Goal: Task Accomplishment & Management: Complete application form

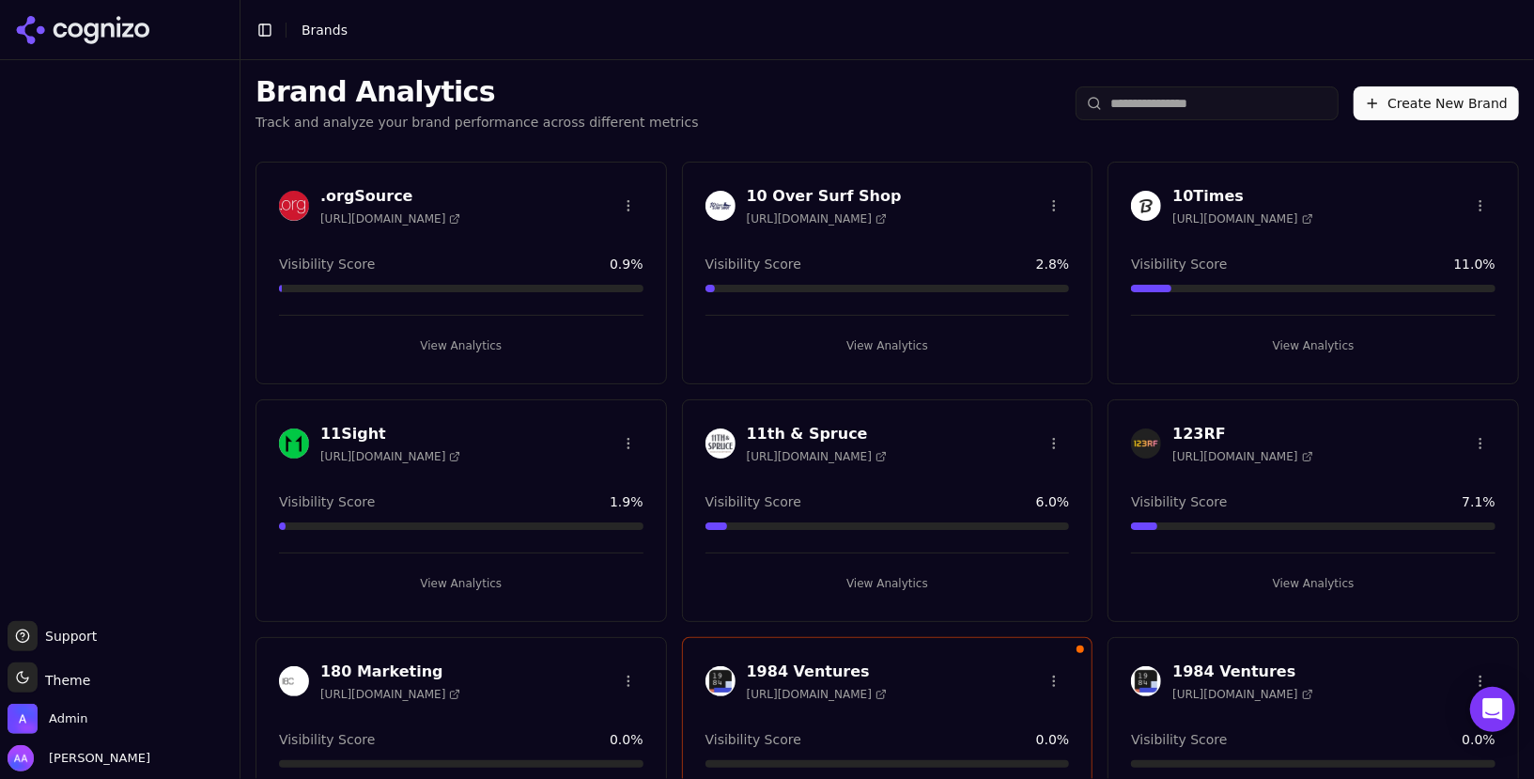
click at [1214, 109] on input "search" at bounding box center [1207, 103] width 263 height 34
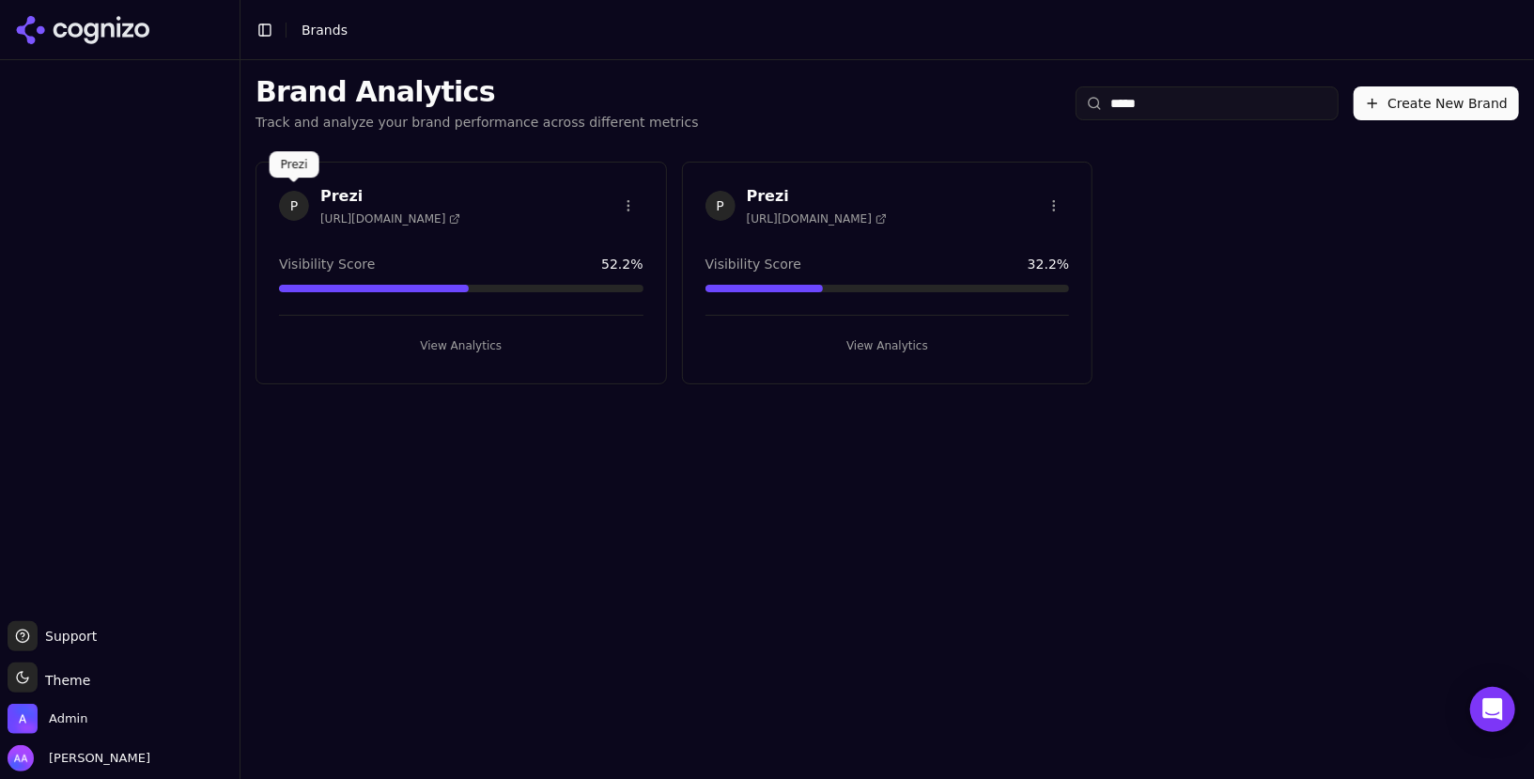
type input "*****"
click at [291, 204] on span "P" at bounding box center [294, 206] width 30 height 30
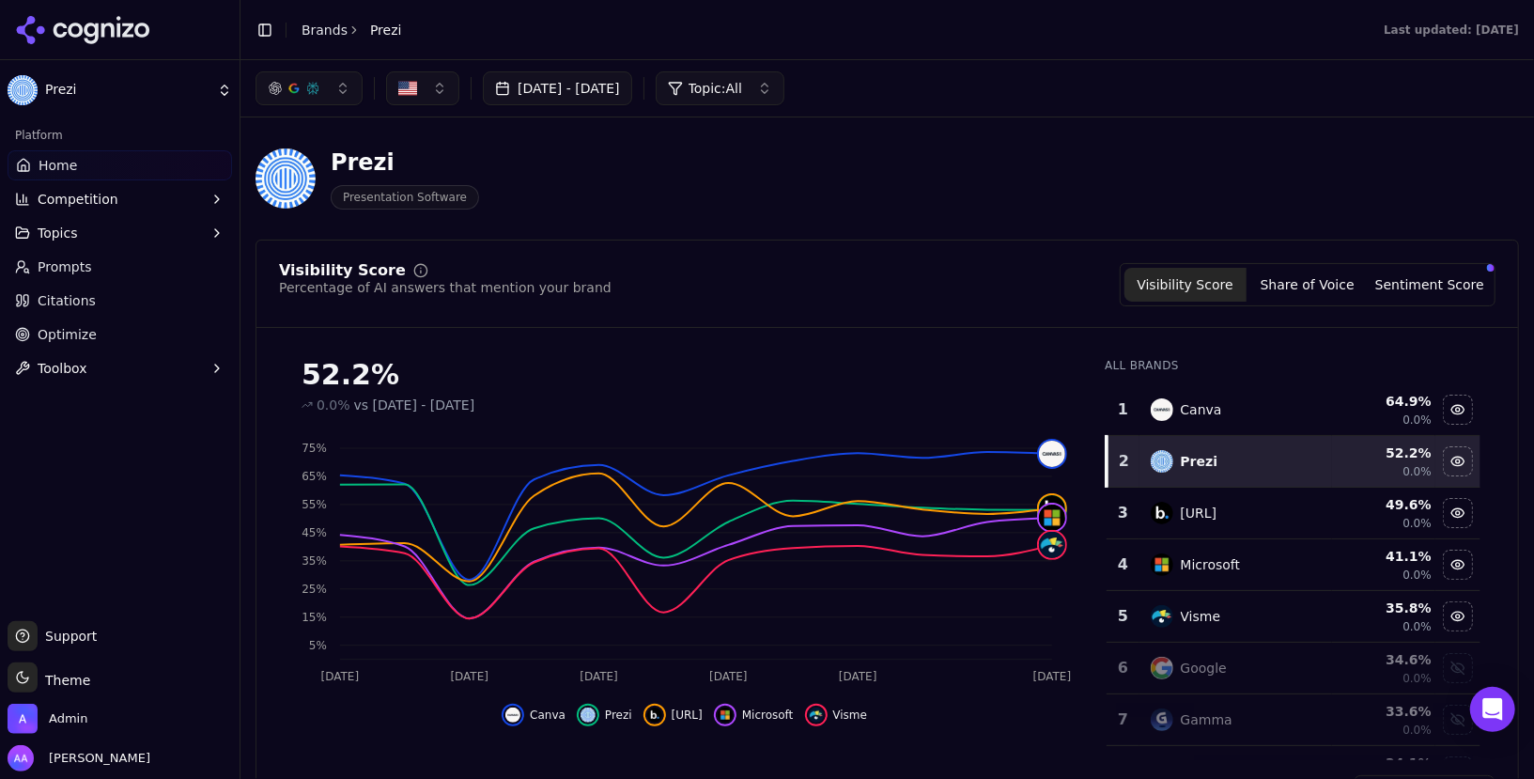
click at [130, 268] on link "Prompts" at bounding box center [120, 267] width 225 height 30
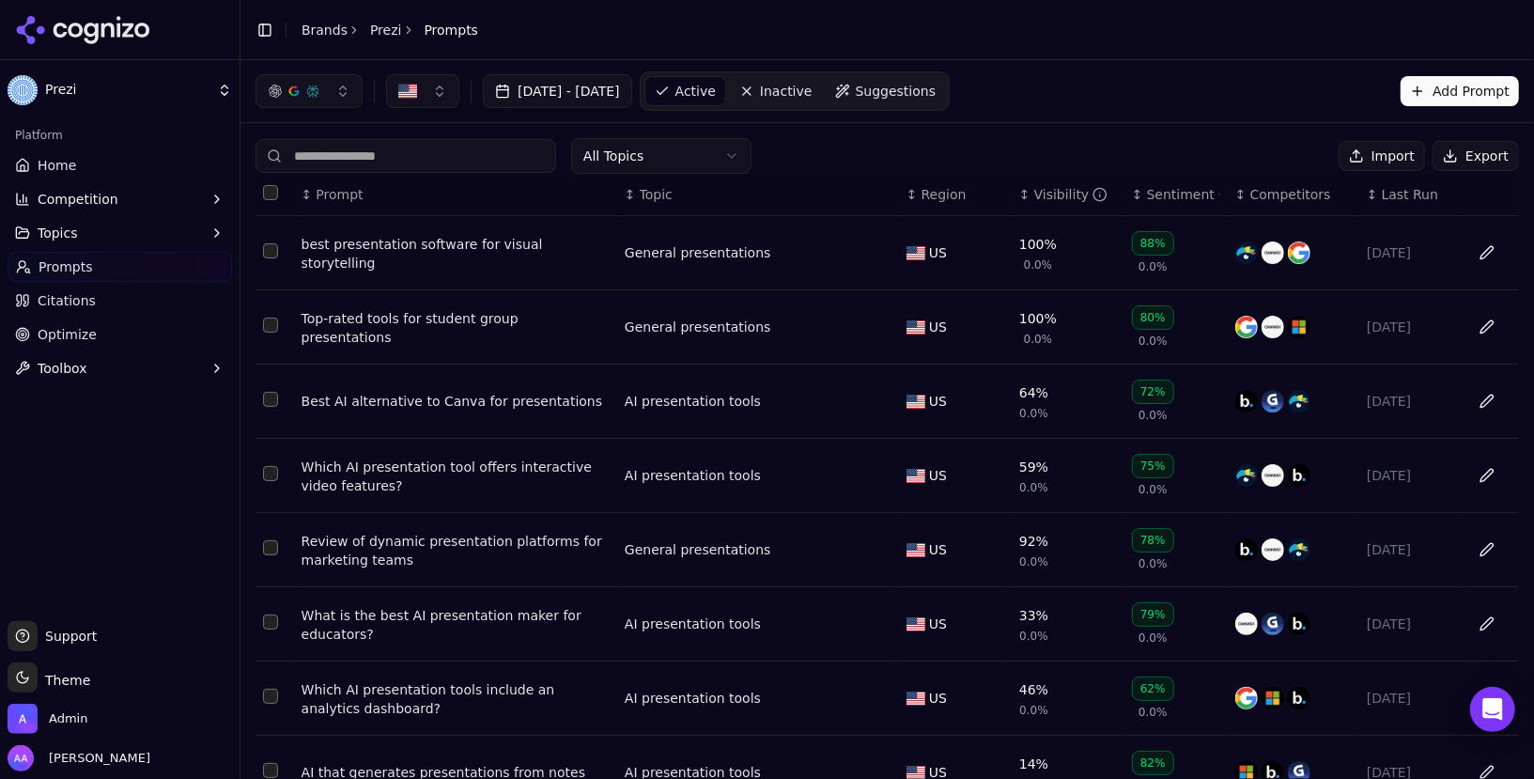
click at [1392, 199] on span "Last Run" at bounding box center [1410, 194] width 56 height 19
click at [329, 45] on header "Toggle Sidebar Brands Prezi Prompts" at bounding box center [888, 30] width 1294 height 60
click at [329, 26] on link "Brands" at bounding box center [325, 30] width 46 height 15
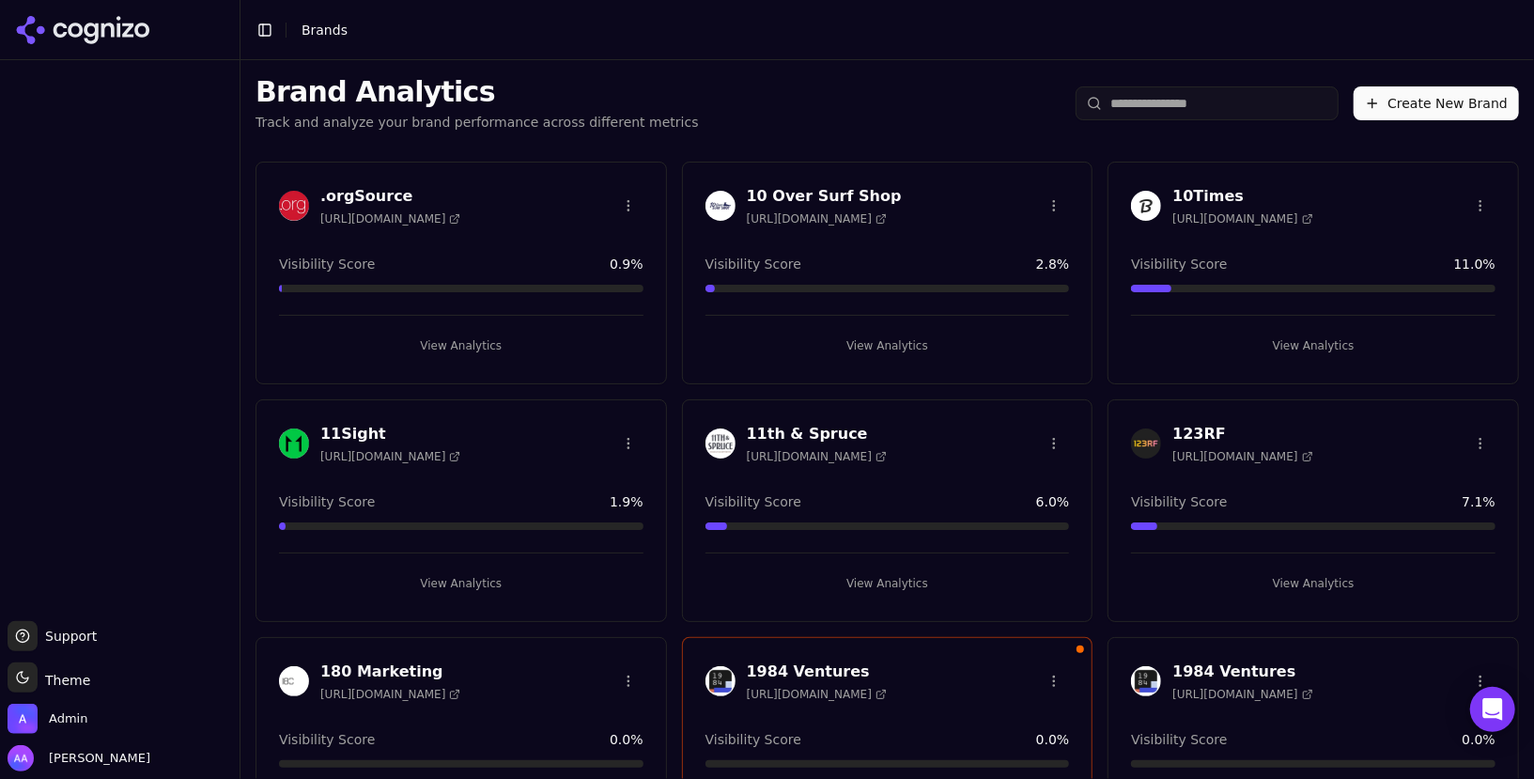
click at [1175, 89] on input "search" at bounding box center [1207, 103] width 263 height 34
click at [1167, 101] on input "search" at bounding box center [1207, 103] width 263 height 34
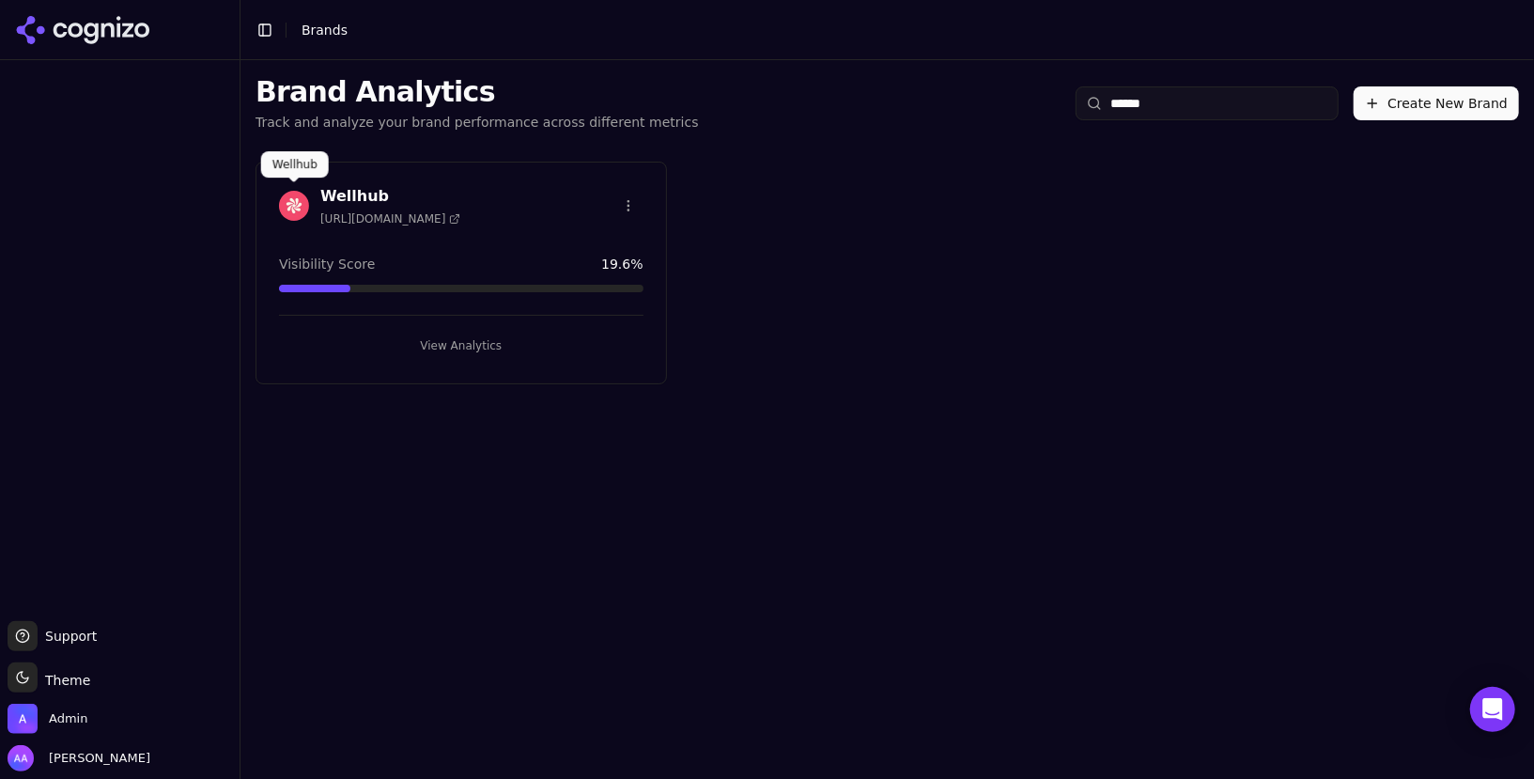
type input "******"
click at [291, 191] on img at bounding box center [294, 206] width 30 height 30
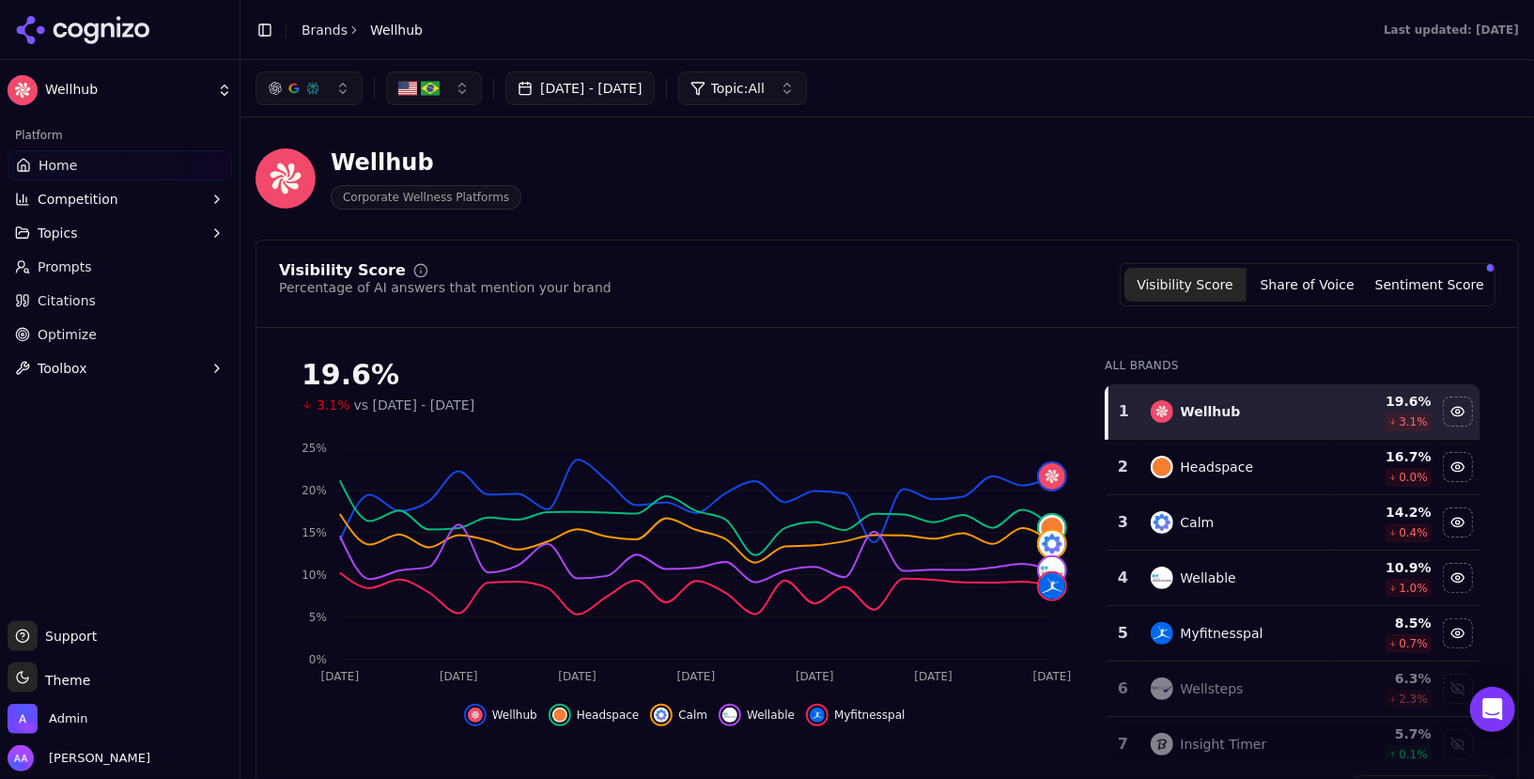
click at [158, 267] on link "Prompts" at bounding box center [120, 267] width 225 height 30
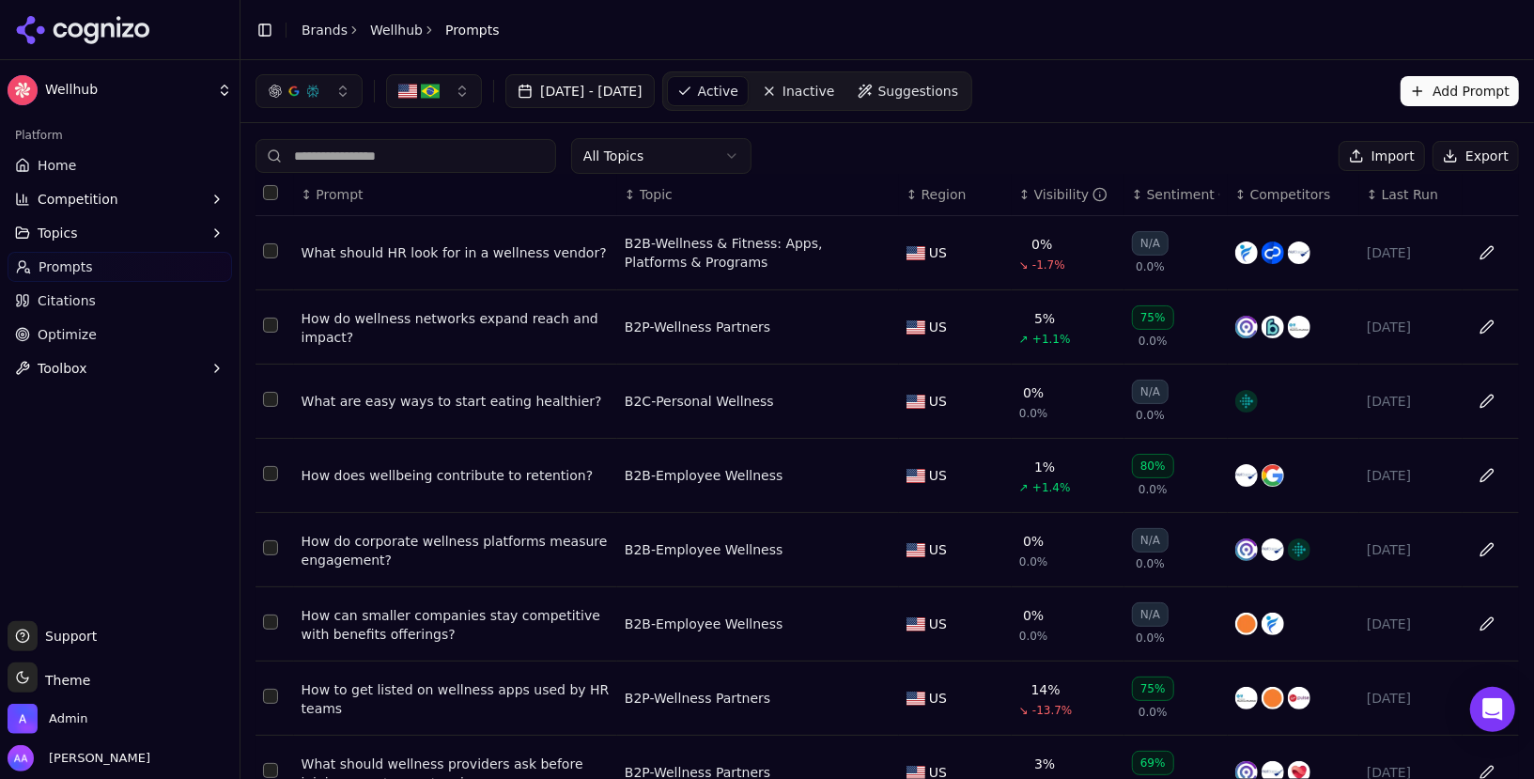
click at [1382, 194] on span "Last Run" at bounding box center [1410, 194] width 56 height 19
click at [1377, 194] on div "↑ Last Run" at bounding box center [1411, 194] width 88 height 19
click at [1382, 194] on span "Last Run" at bounding box center [1410, 194] width 56 height 19
click at [1377, 194] on div "↑ Last Run" at bounding box center [1411, 194] width 88 height 19
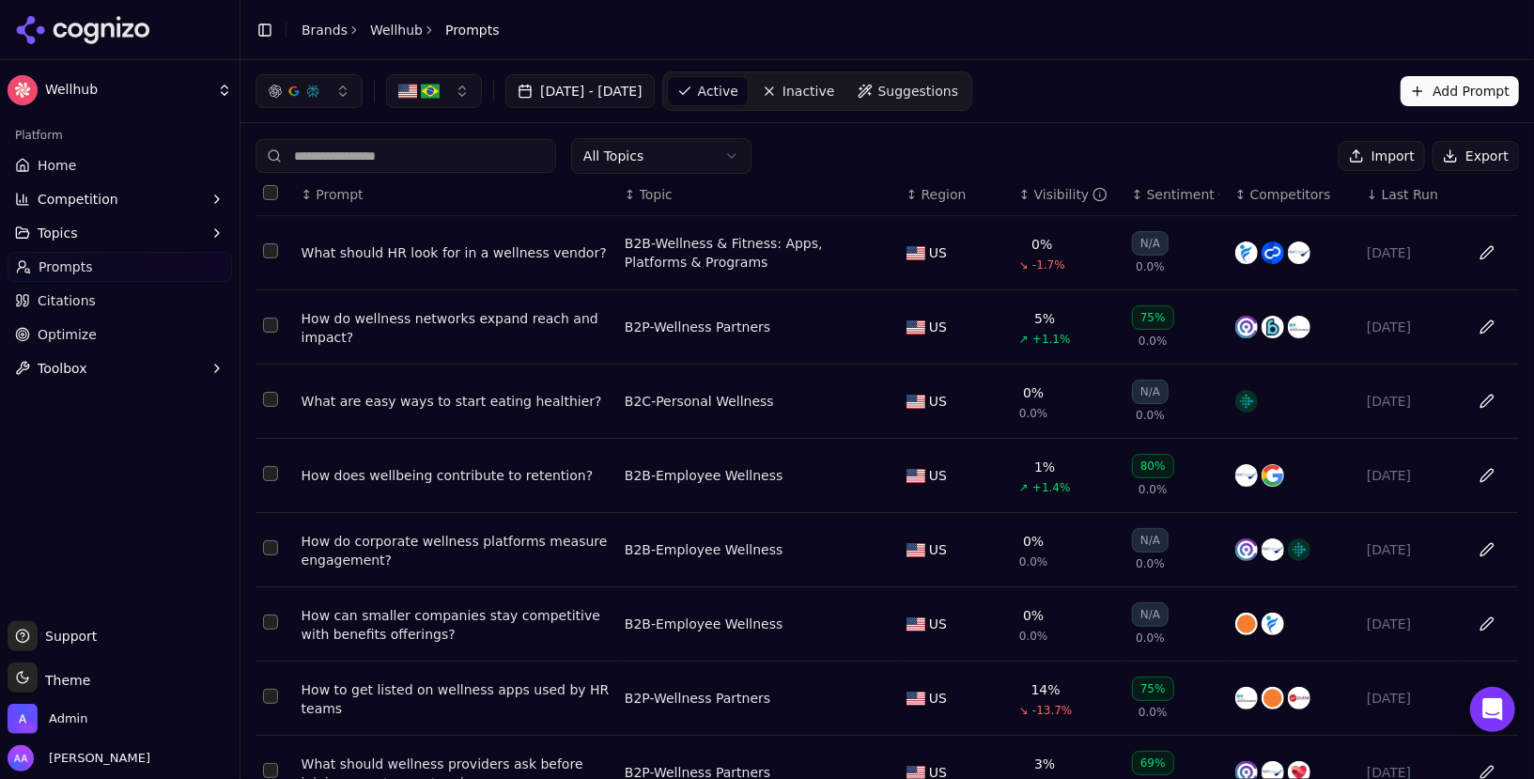
click at [1400, 195] on span "Last Run" at bounding box center [1410, 194] width 56 height 19
click at [355, 246] on div "What should HR look for in a wellness vendor?" at bounding box center [456, 252] width 308 height 19
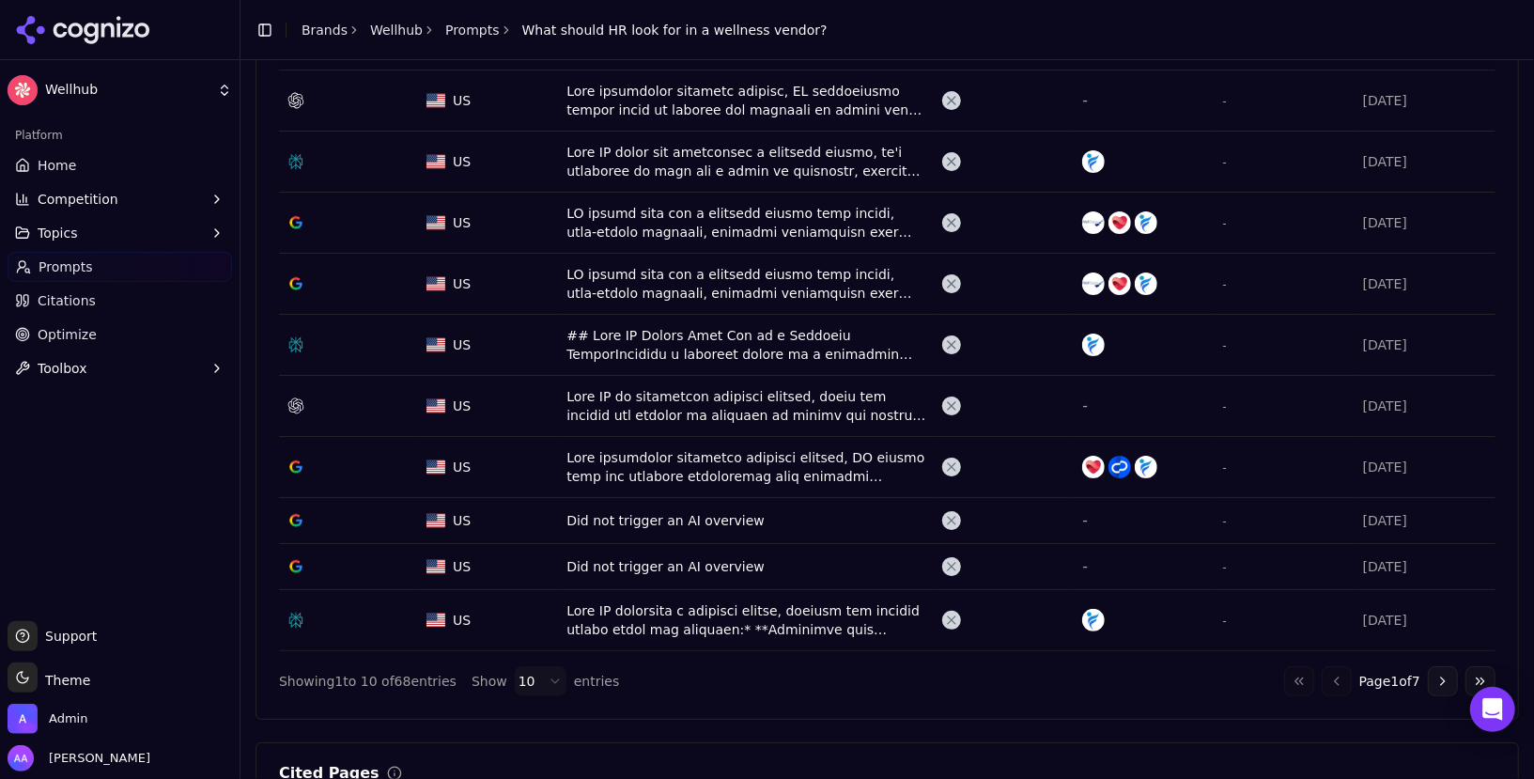
scroll to position [733, 0]
click at [1450, 672] on button "Go to next page" at bounding box center [1443, 680] width 30 height 30
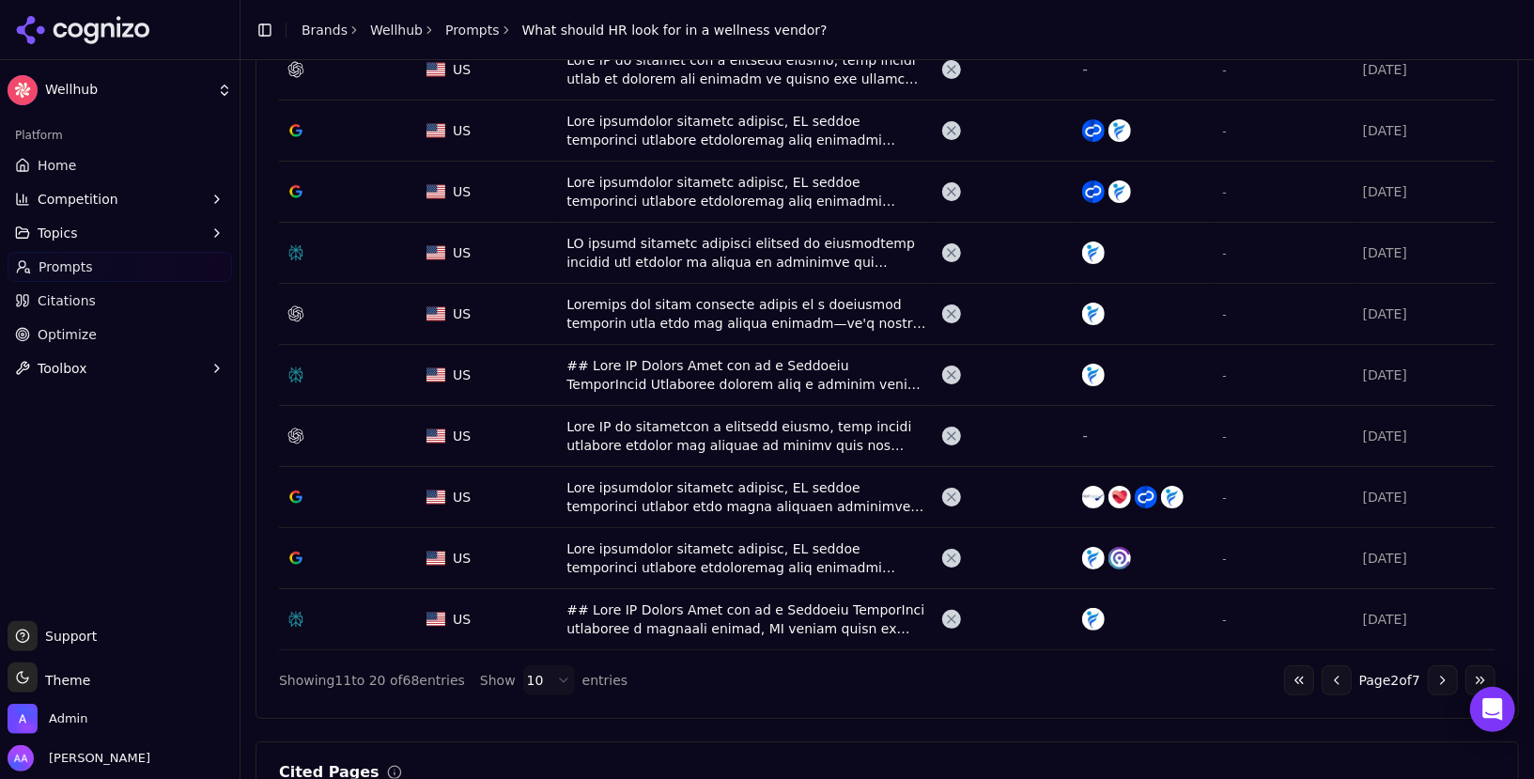
scroll to position [770, 0]
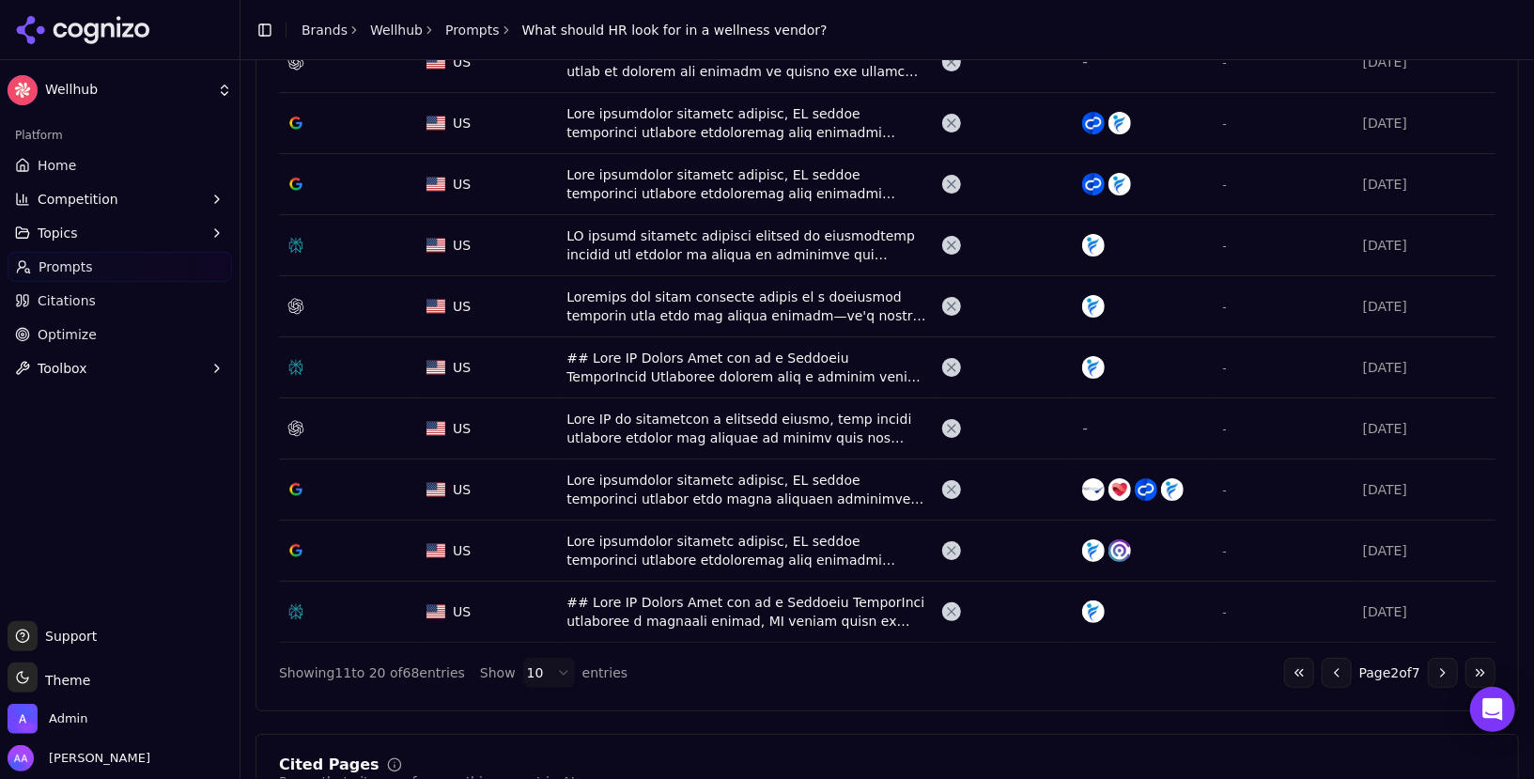
click at [1439, 666] on button "Go to next page" at bounding box center [1443, 673] width 30 height 30
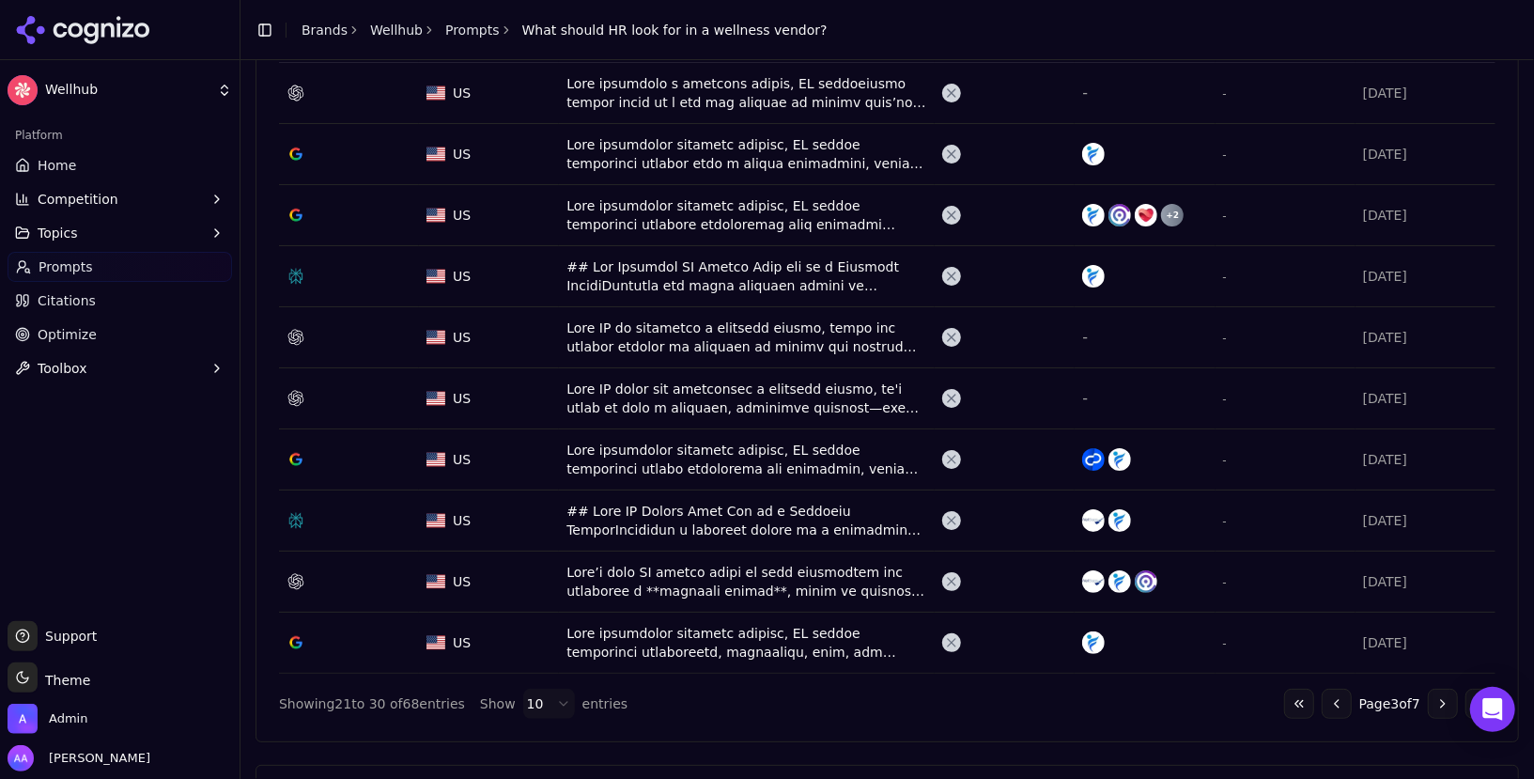
scroll to position [830, 0]
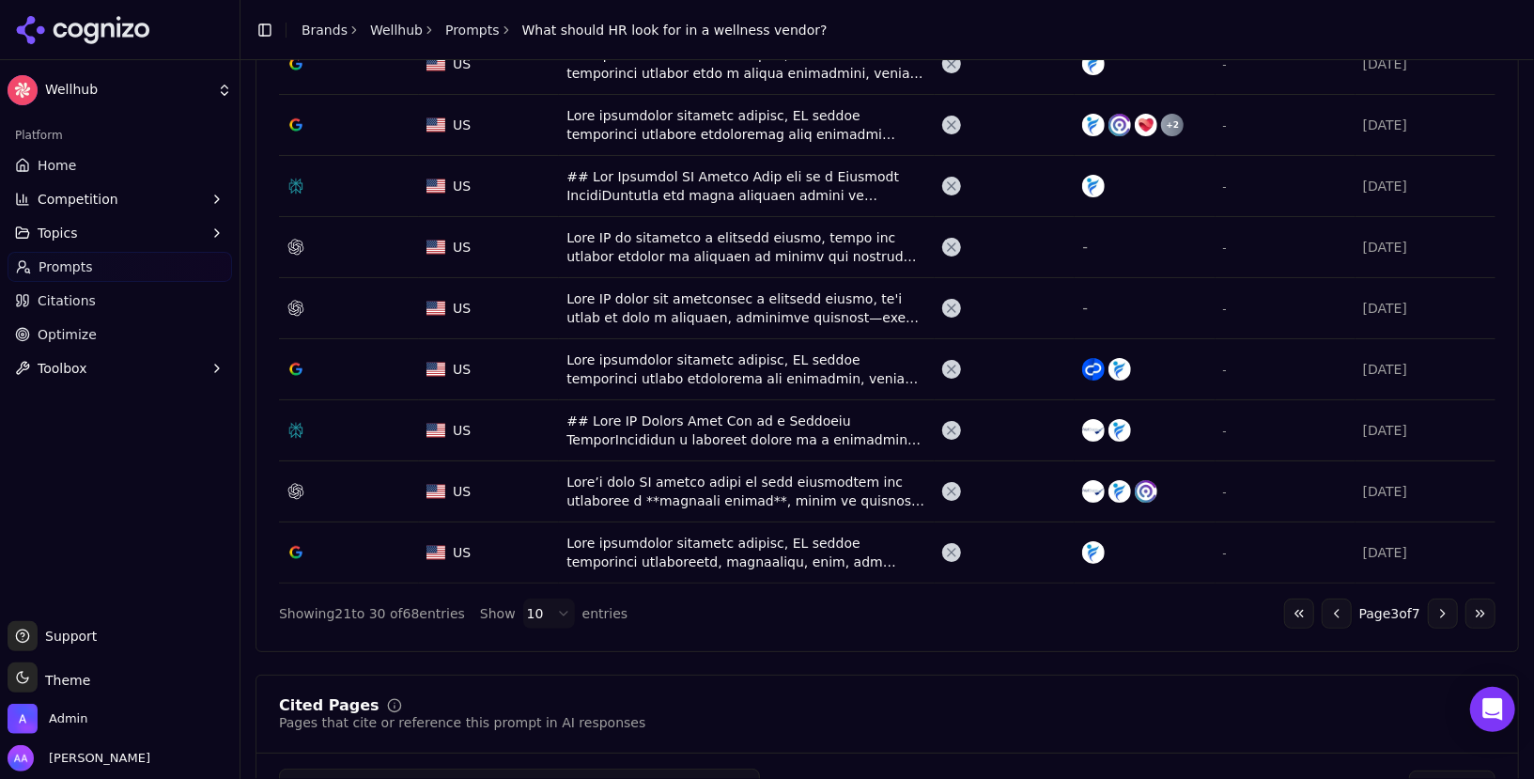
click at [1301, 610] on button "Go to first page" at bounding box center [1299, 614] width 30 height 30
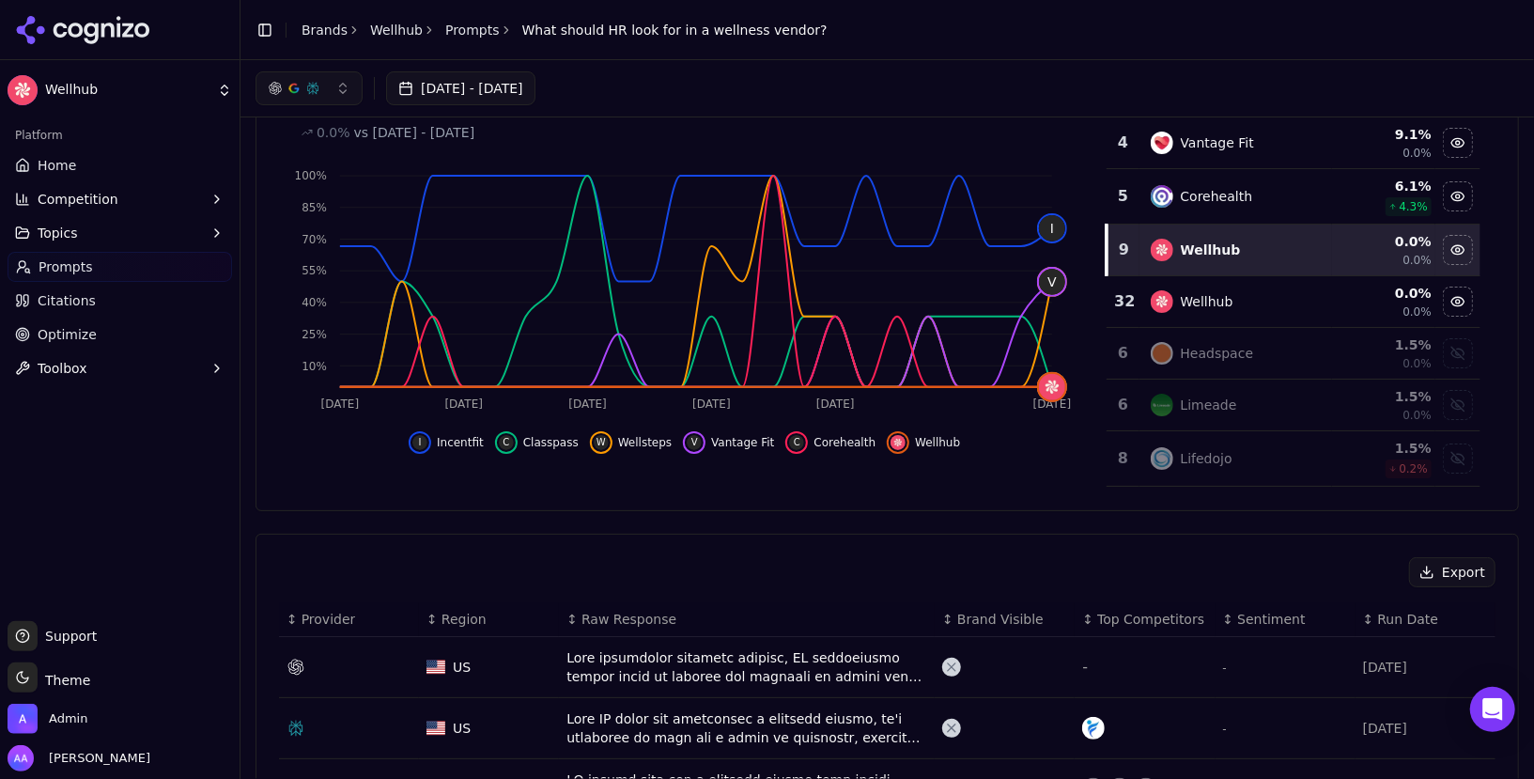
scroll to position [0, 0]
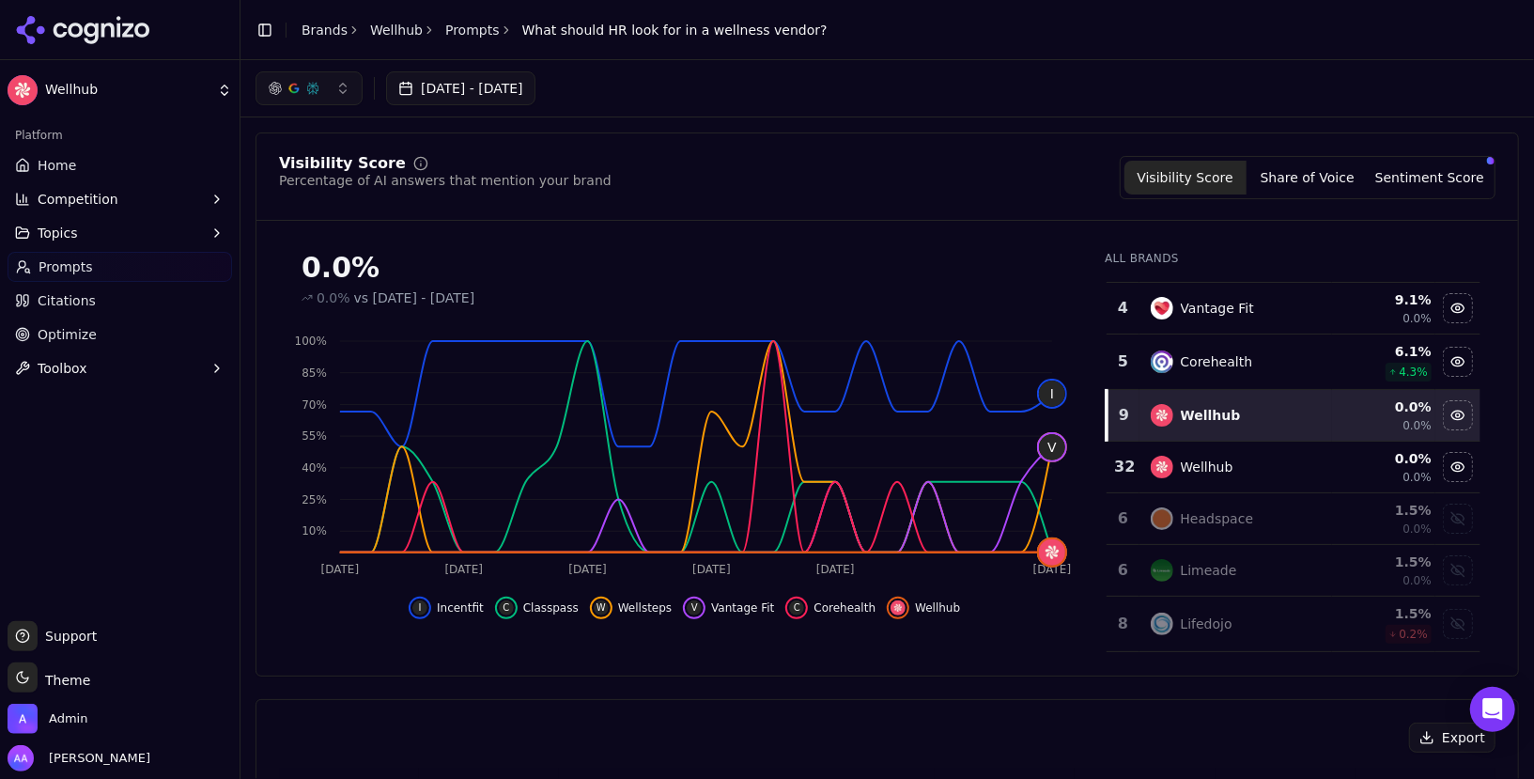
click at [324, 27] on link "Brands" at bounding box center [325, 30] width 46 height 15
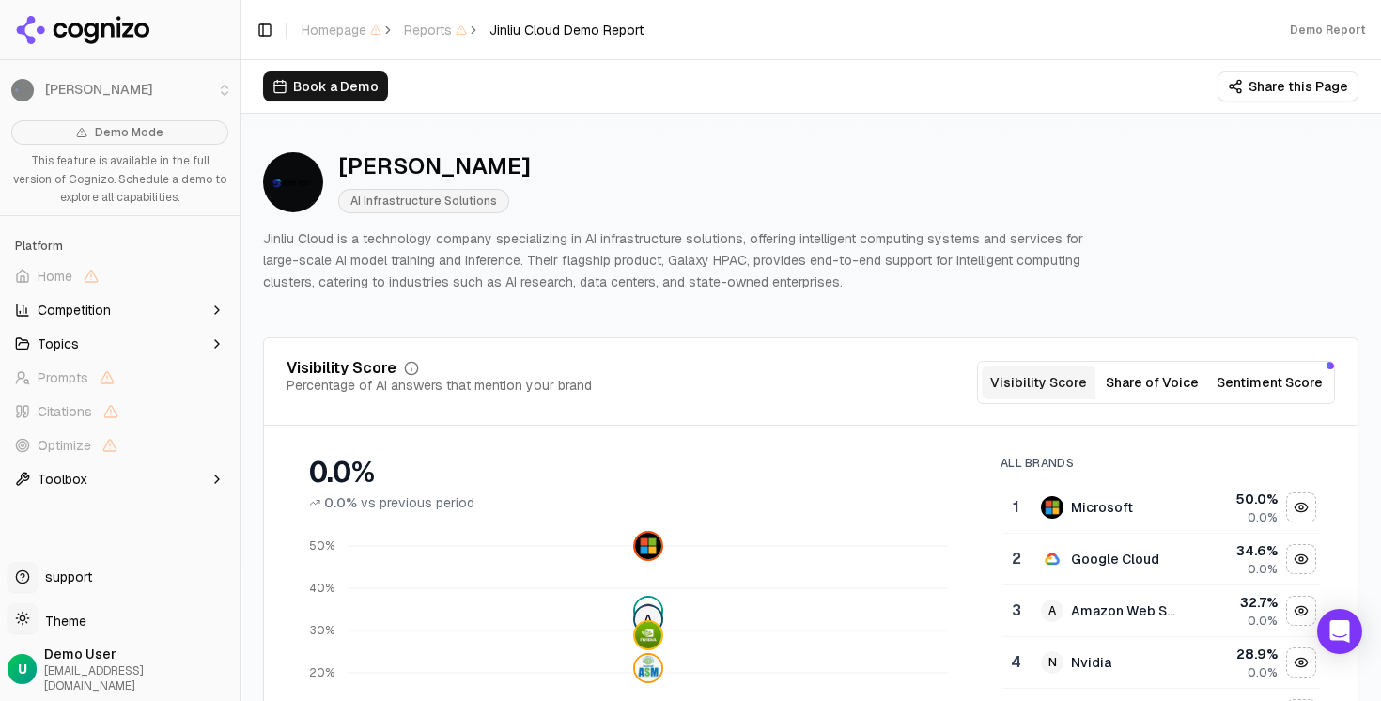
click at [237, 250] on button "Toggle Sidebar" at bounding box center [239, 350] width 15 height 701
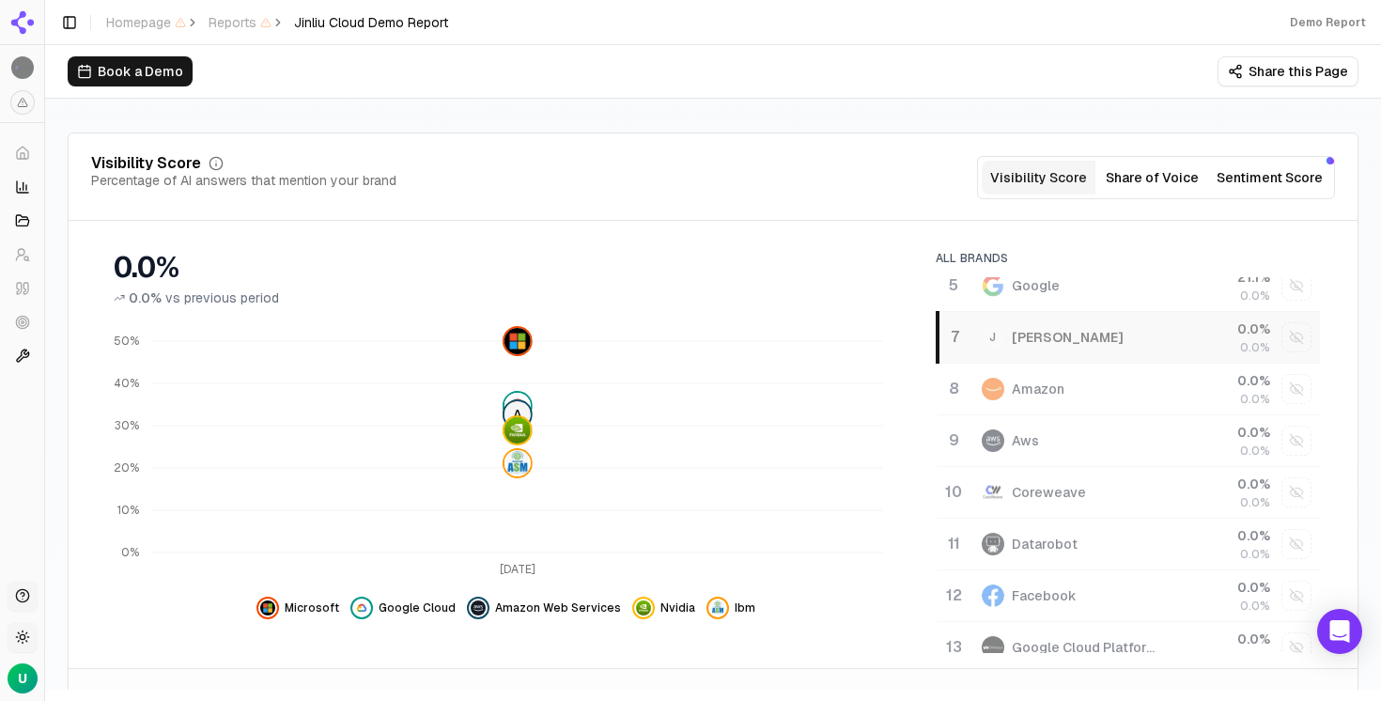
scroll to position [276, 0]
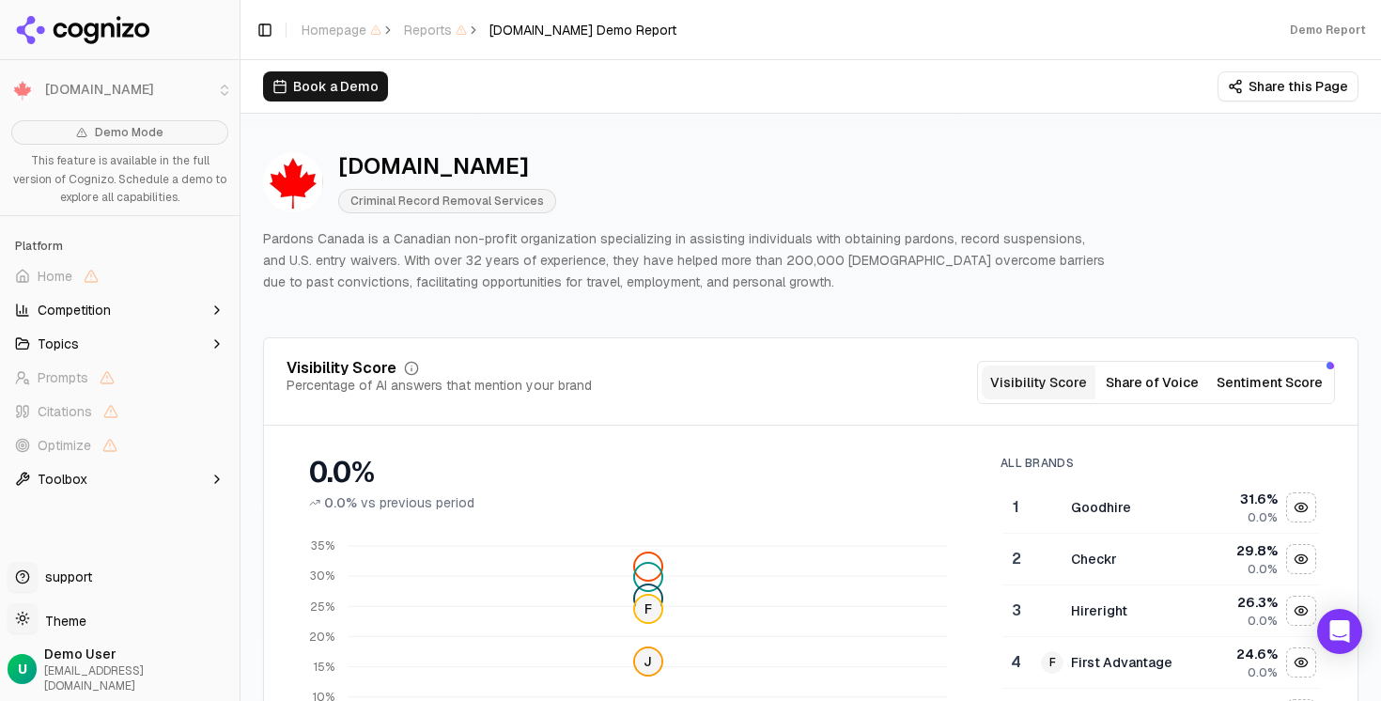
click at [243, 152] on button "Toggle Sidebar" at bounding box center [239, 350] width 15 height 701
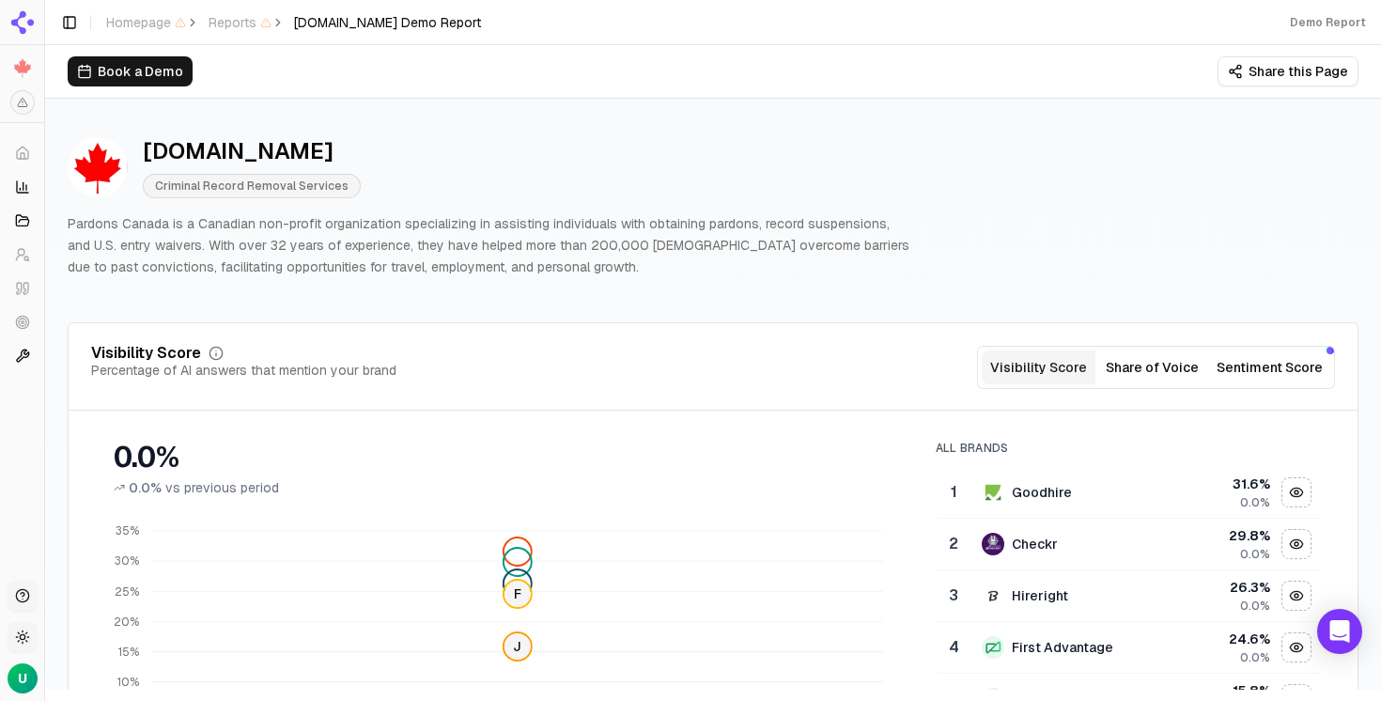
click at [417, 194] on div "Pardons.org Criminal Record Removal Services" at bounding box center [489, 167] width 842 height 62
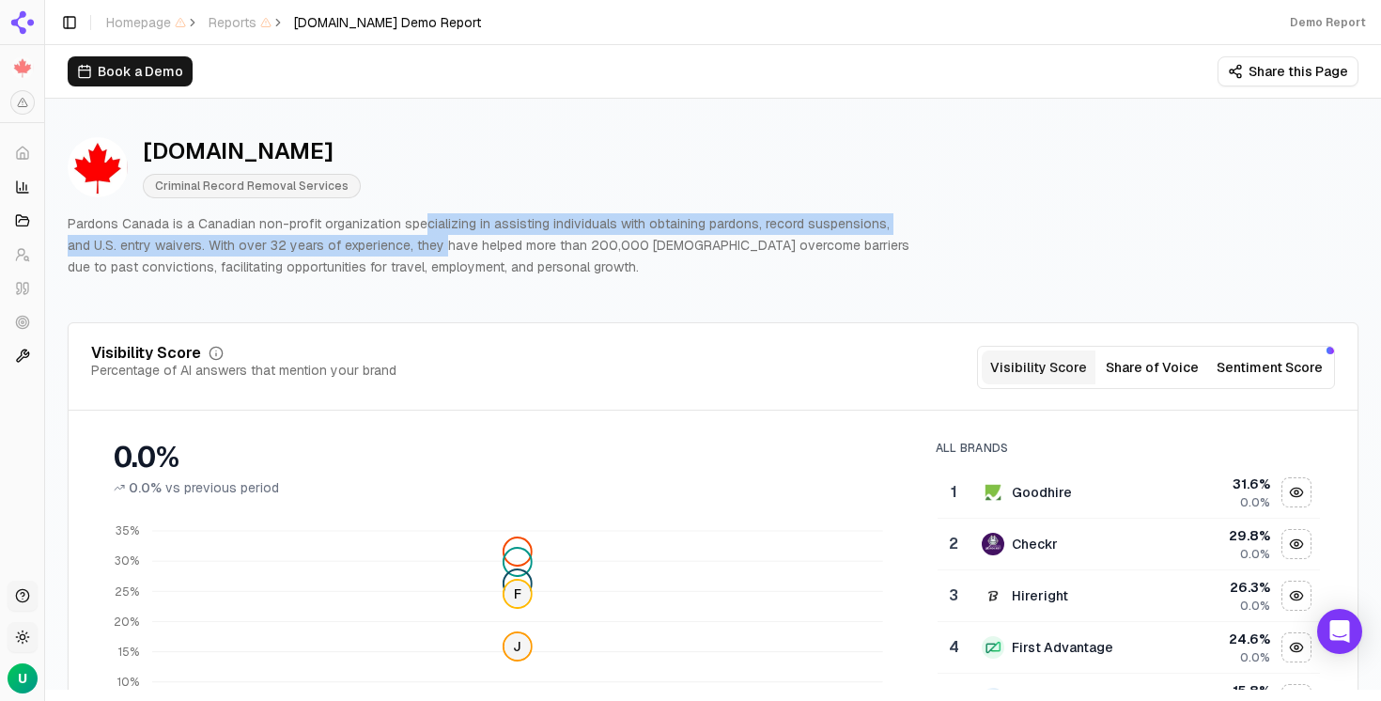
click at [415, 235] on p "Pardons Canada is a Canadian non-profit organization specializing in assisting …" at bounding box center [489, 245] width 842 height 64
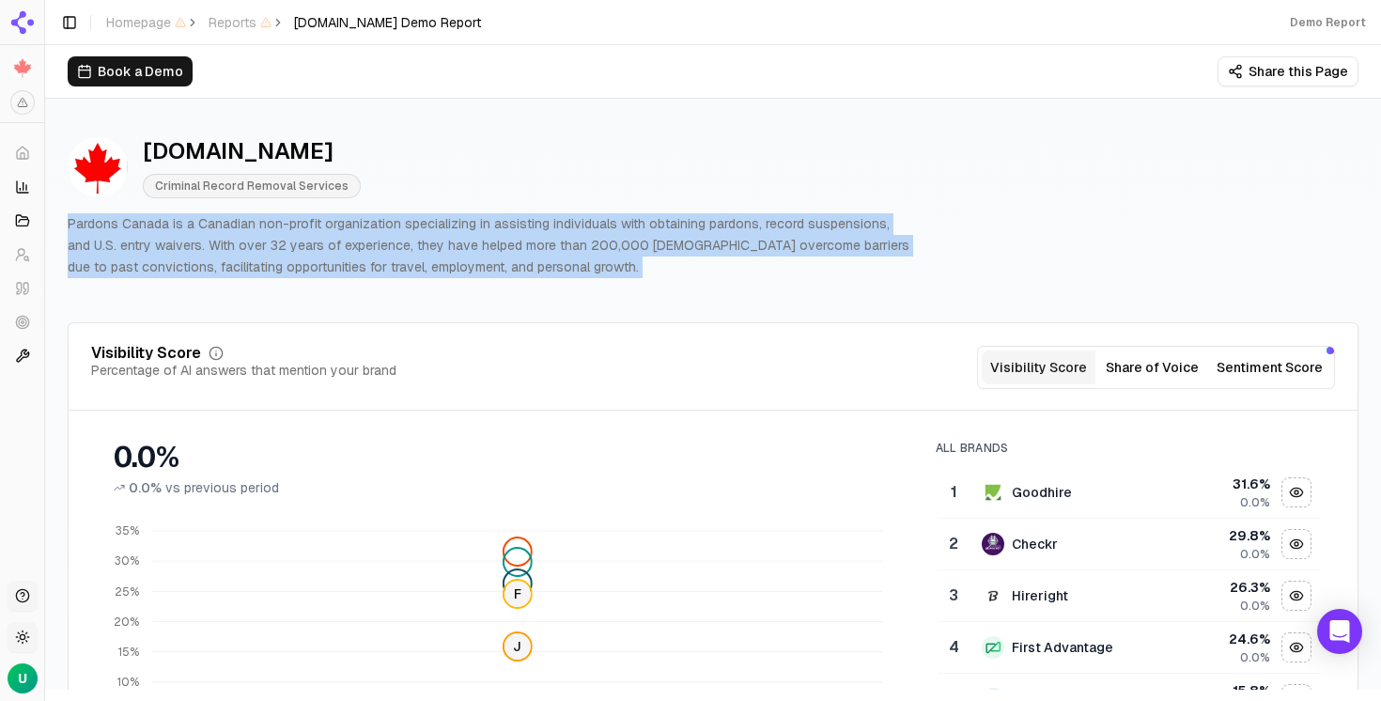
click at [415, 235] on p "Pardons Canada is a Canadian non-profit organization specializing in assisting …" at bounding box center [489, 245] width 842 height 64
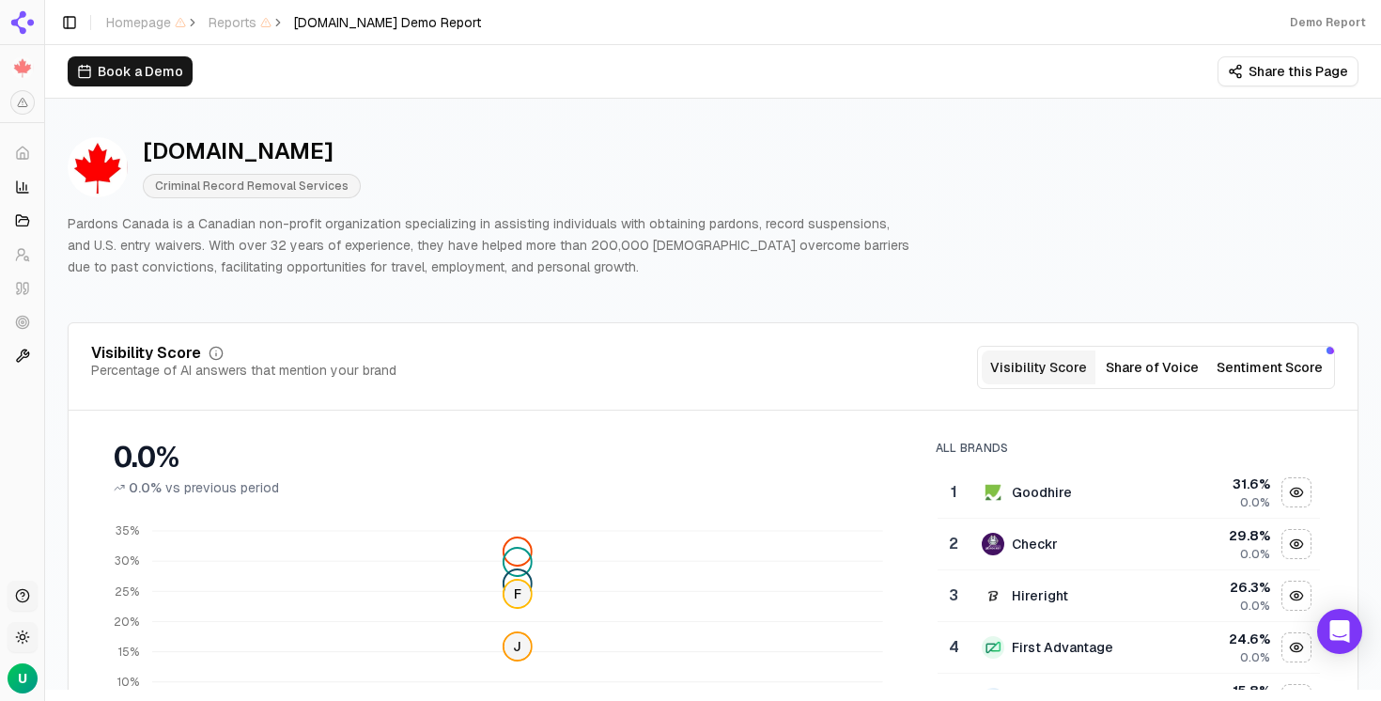
click at [513, 248] on p "Pardons Canada is a Canadian non-profit organization specializing in assisting …" at bounding box center [489, 245] width 842 height 64
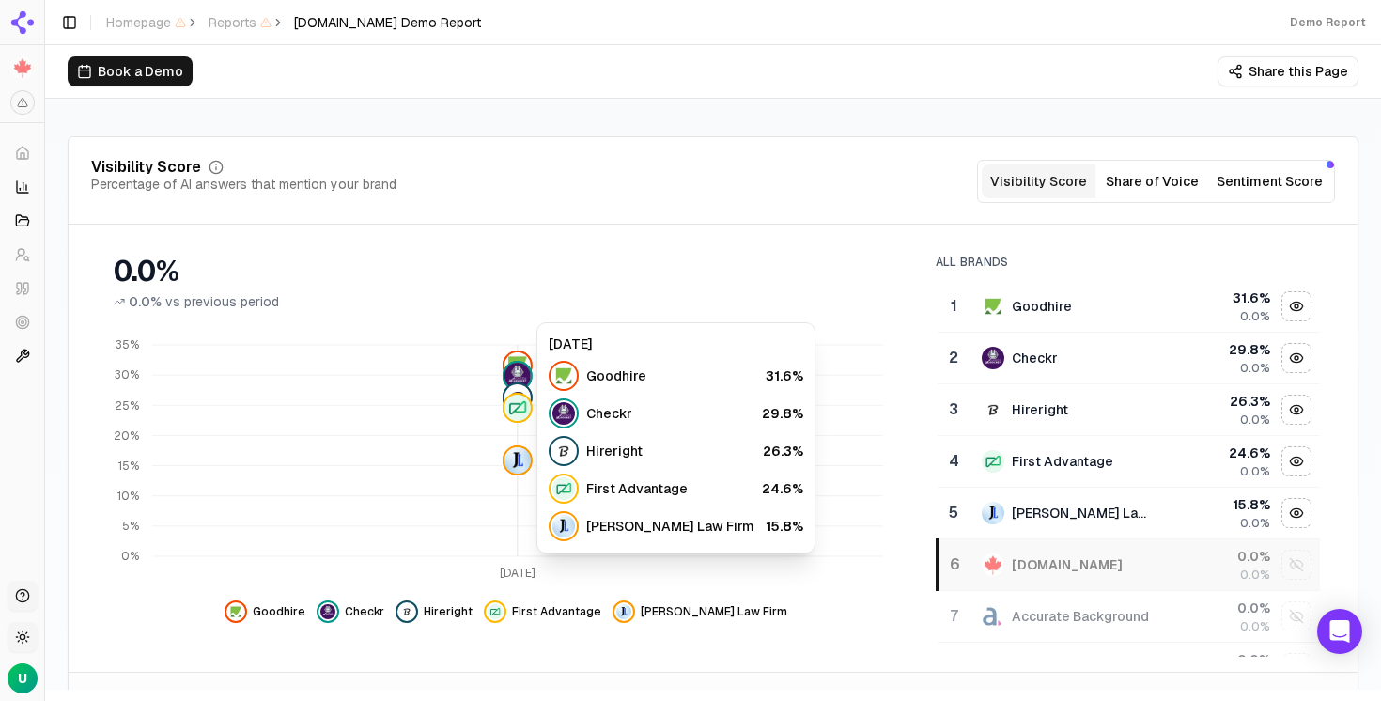
scroll to position [180, 0]
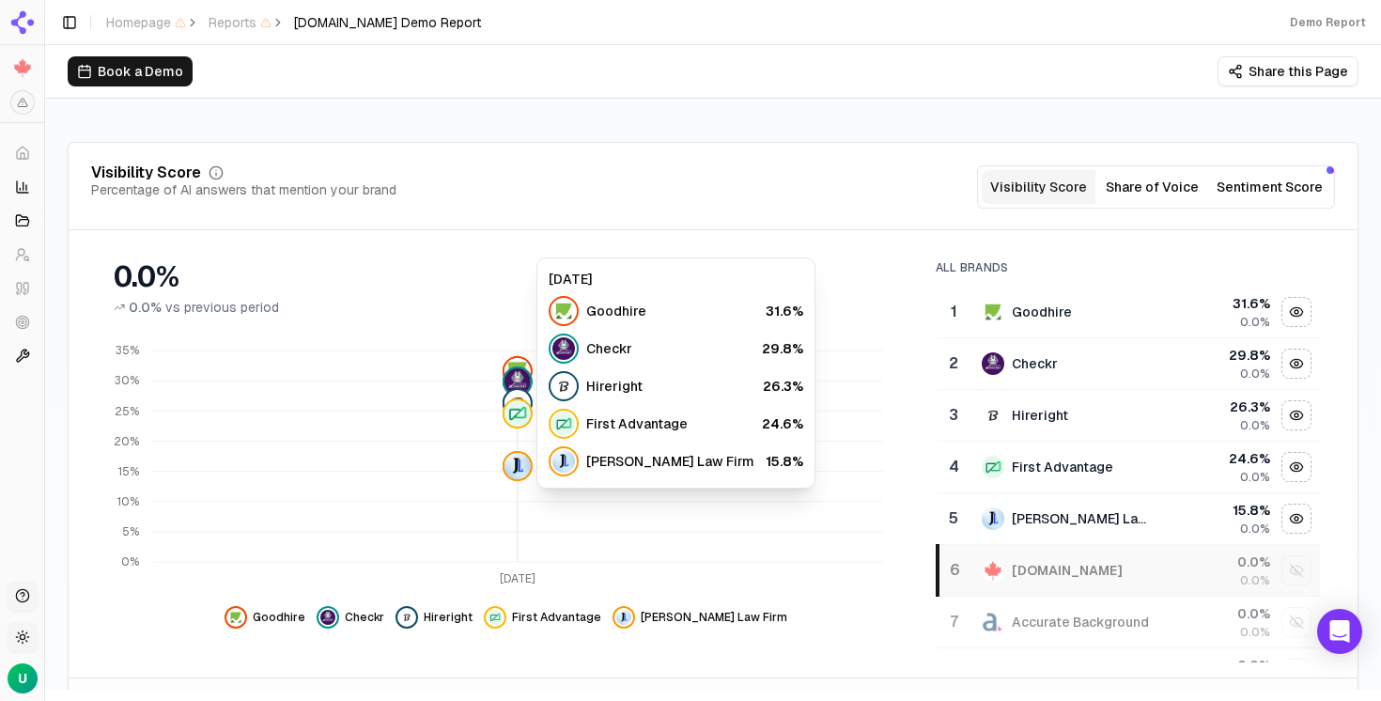
click at [671, 507] on icon "Aug 18 0% 5% 10% 15% 20% 25% 30% 35%" at bounding box center [506, 463] width 830 height 263
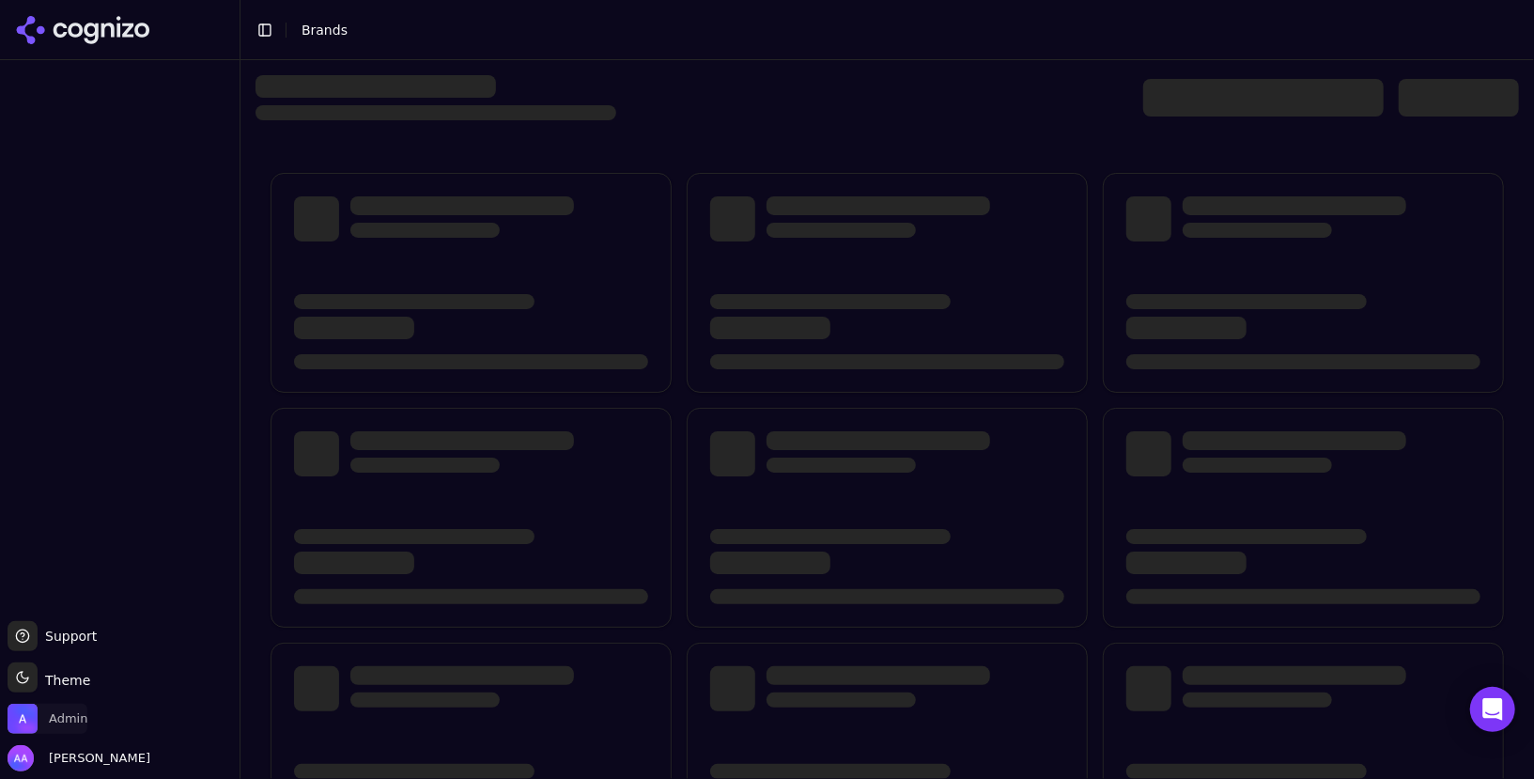
click at [81, 712] on span "Admin" at bounding box center [68, 718] width 39 height 17
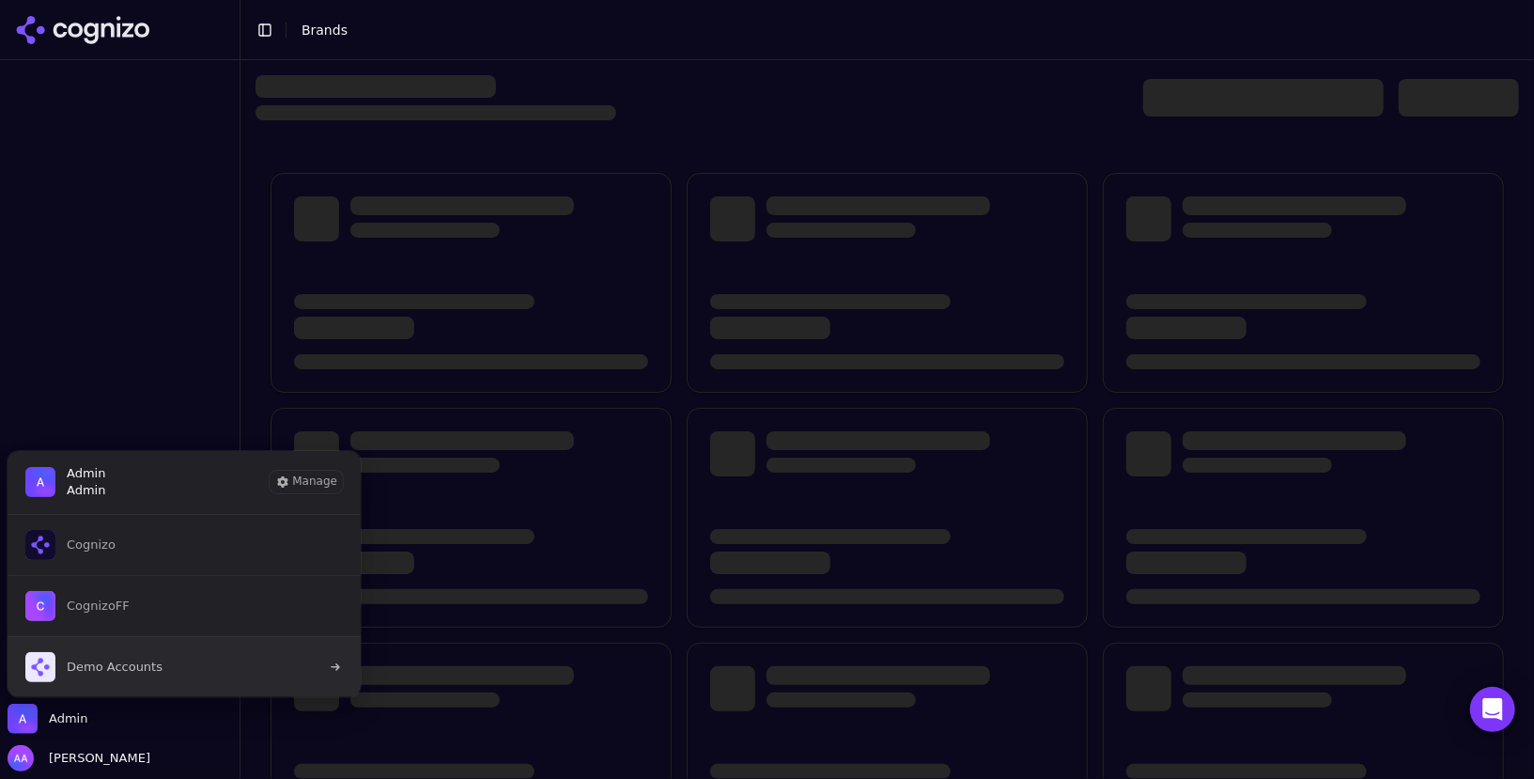
click at [214, 648] on button "Demo Accounts" at bounding box center [184, 666] width 355 height 61
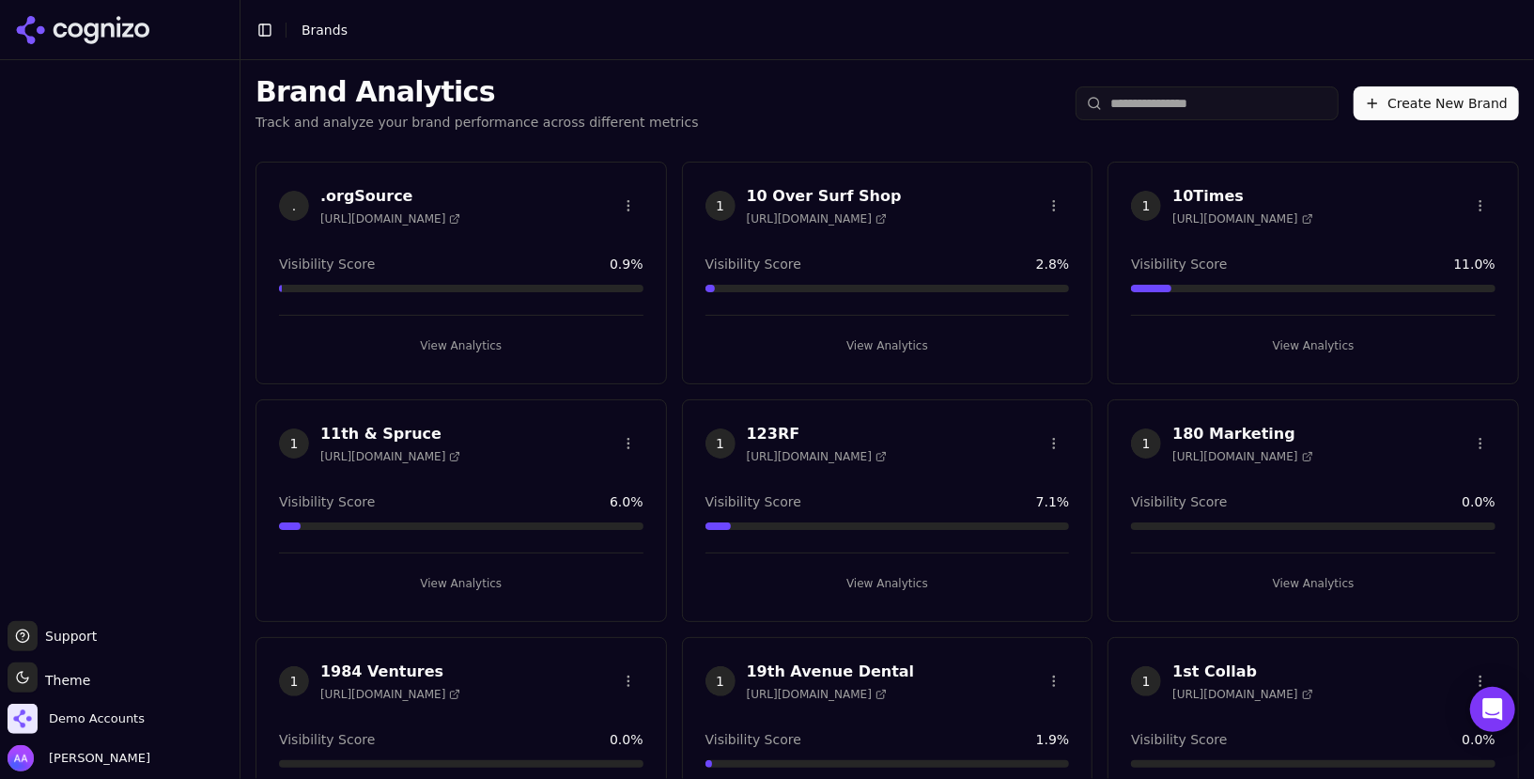
click at [1441, 92] on button "Create New Brand" at bounding box center [1436, 103] width 165 height 34
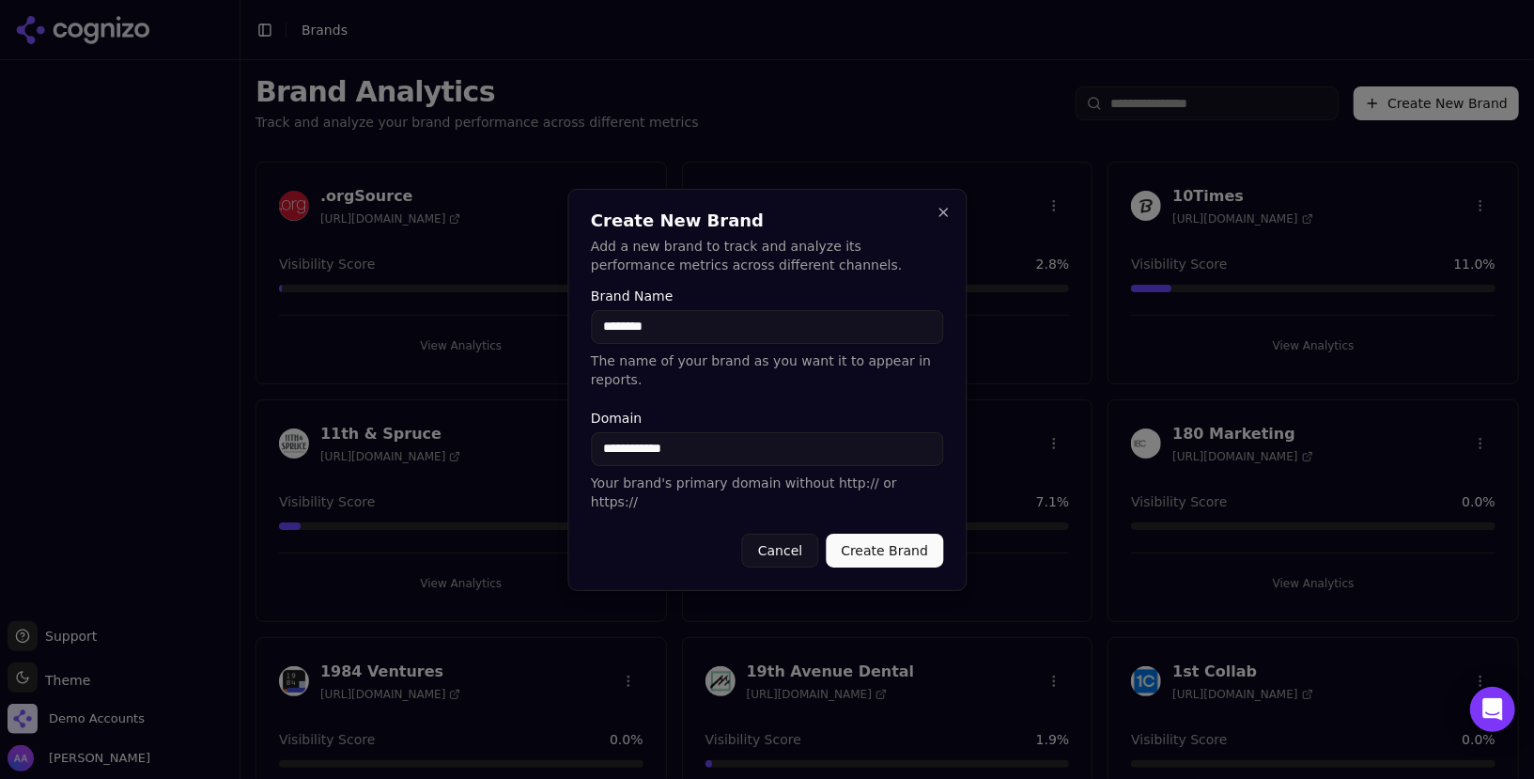
type input "**********"
click at [941, 220] on button "Close" at bounding box center [943, 212] width 15 height 15
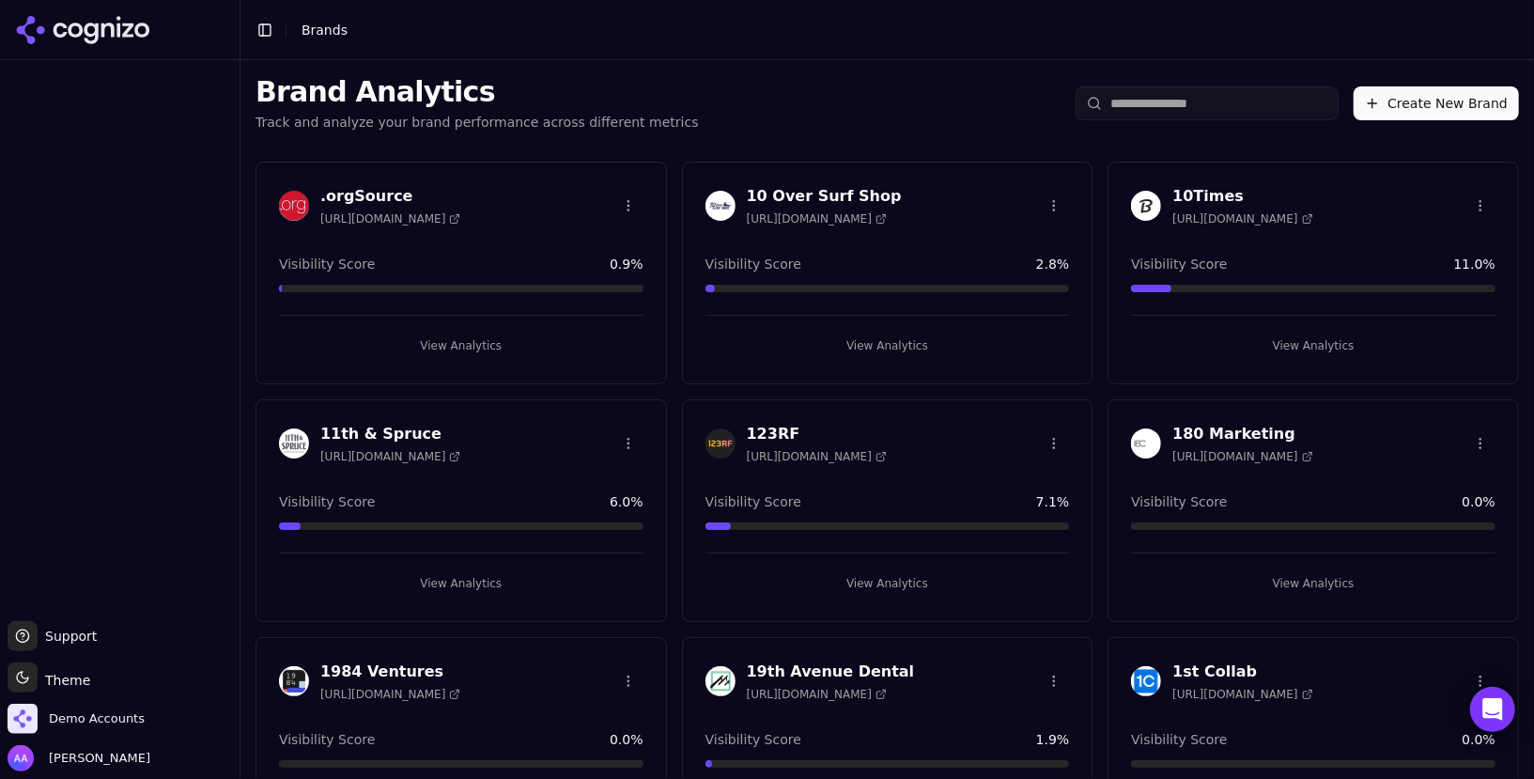
scroll to position [289, 0]
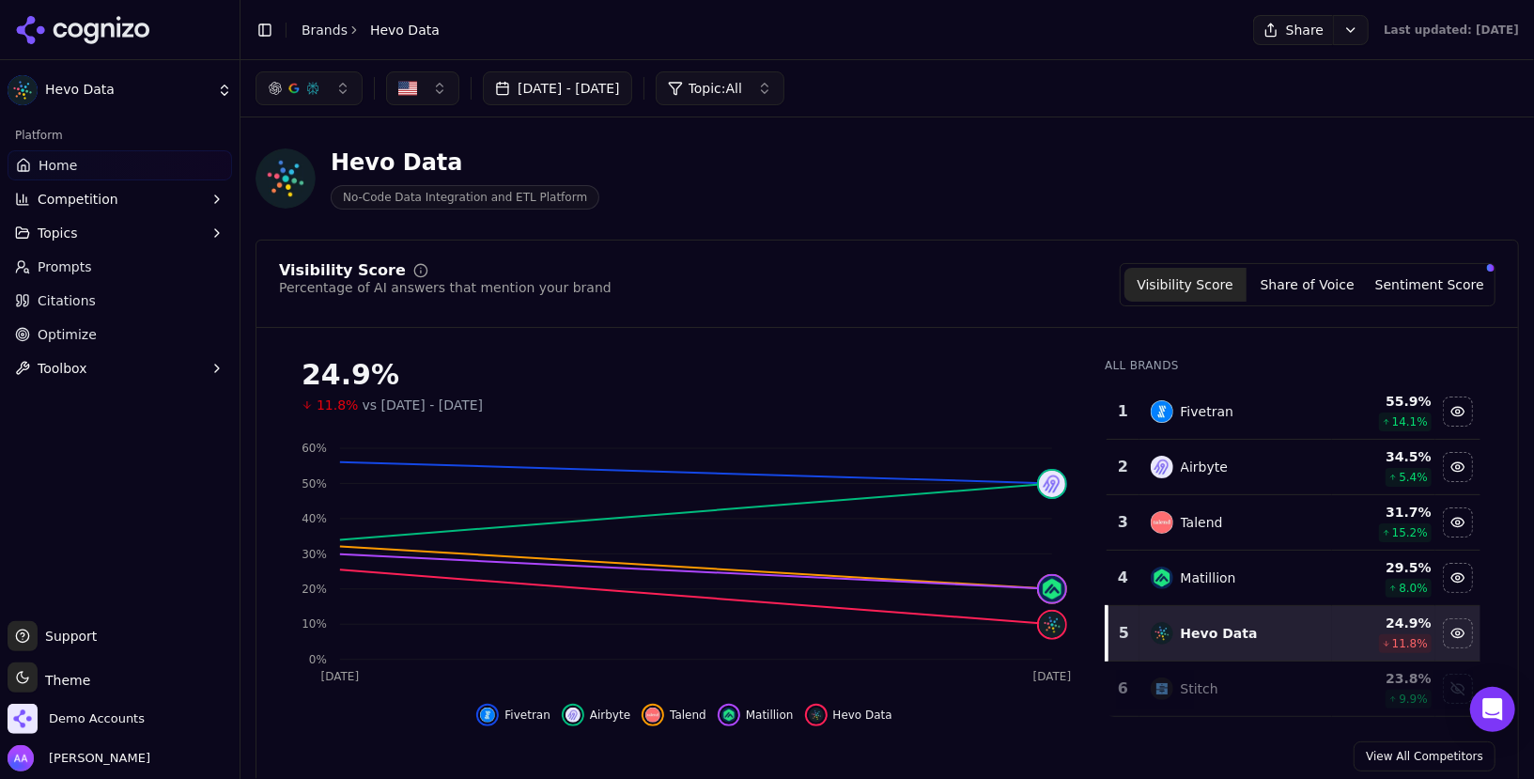
click at [626, 71] on button "[DATE] - [DATE]" at bounding box center [557, 88] width 149 height 34
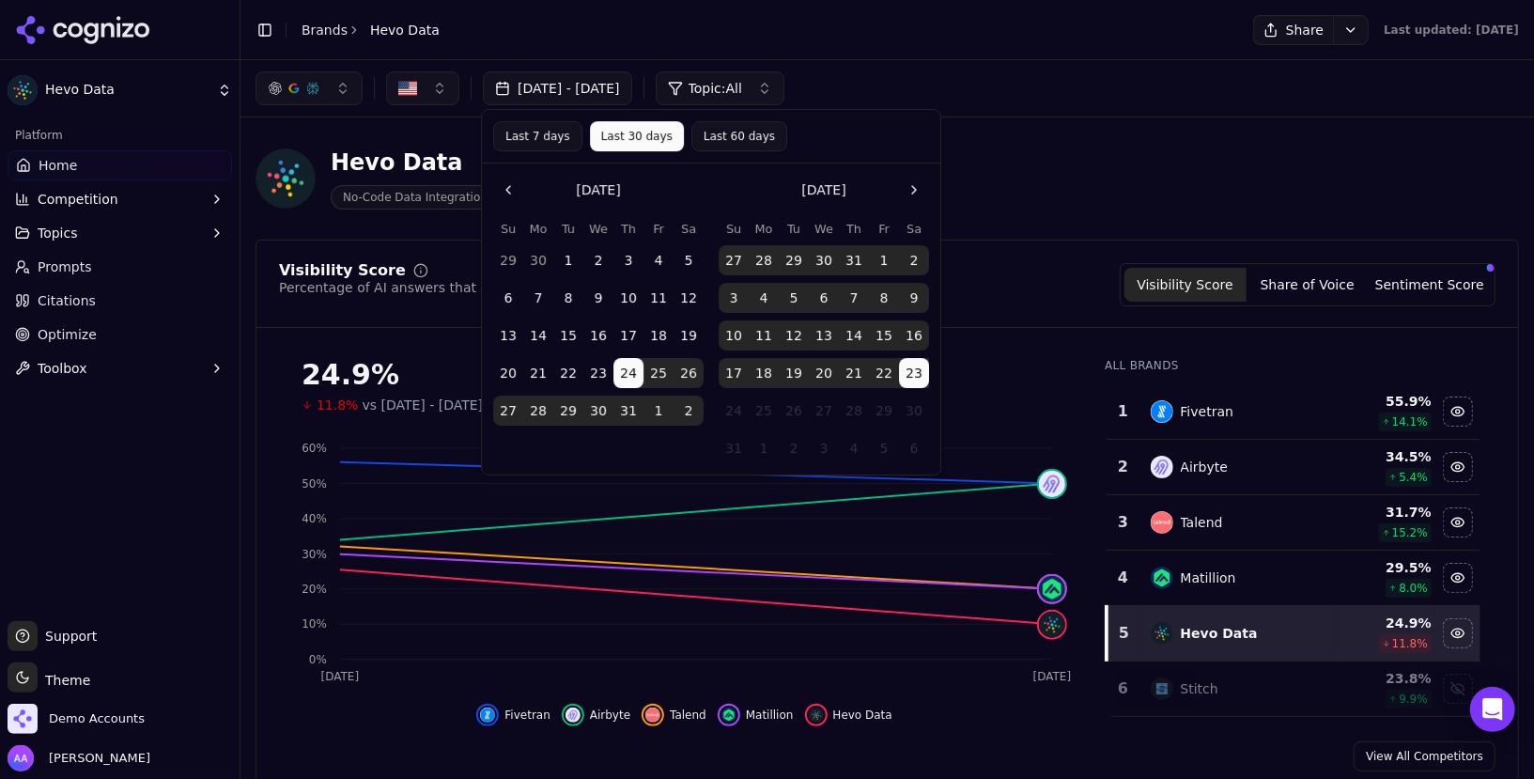
click at [761, 141] on button "Last 60 days" at bounding box center [740, 136] width 96 height 30
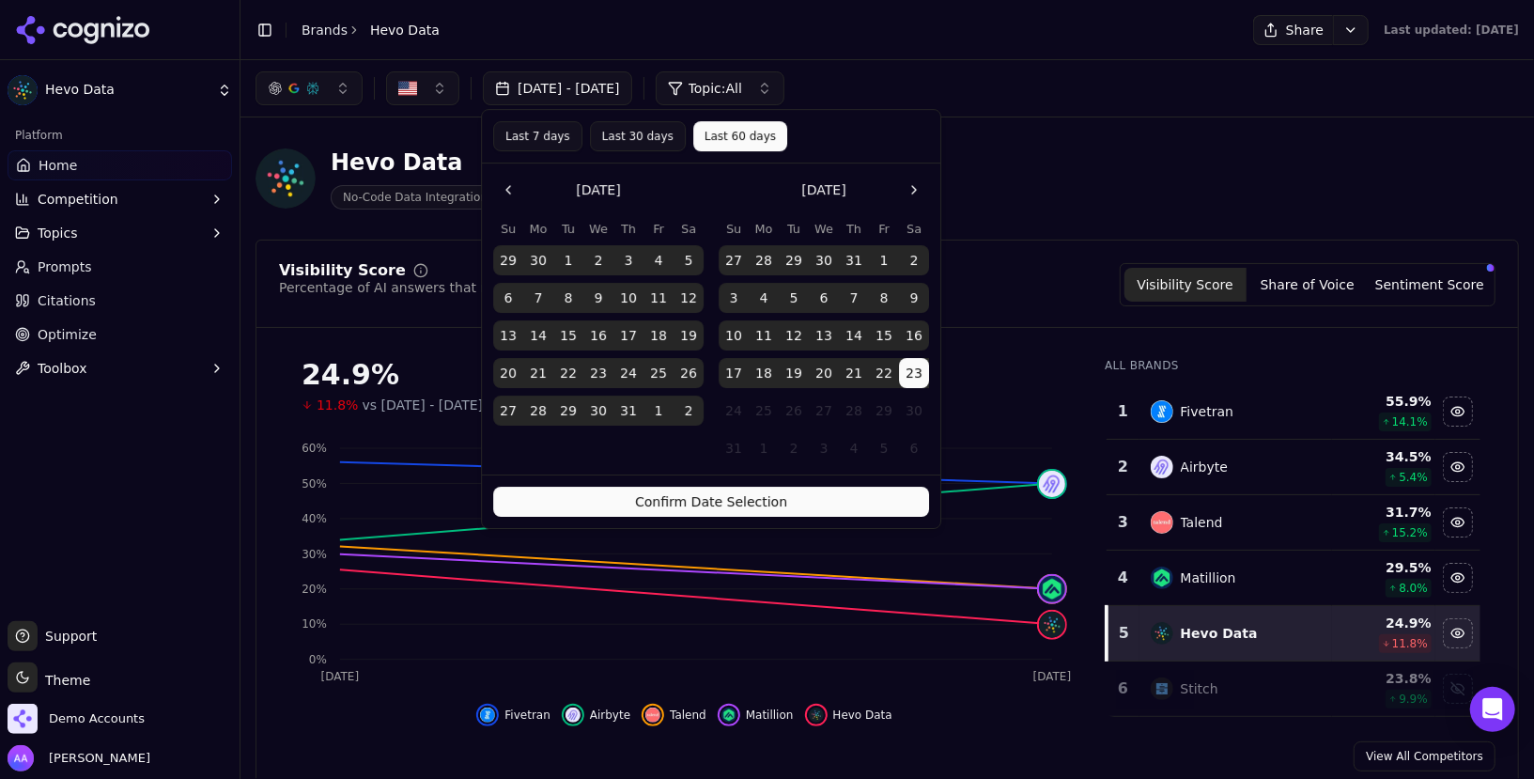
click at [792, 502] on button "Confirm Date Selection" at bounding box center [711, 502] width 436 height 30
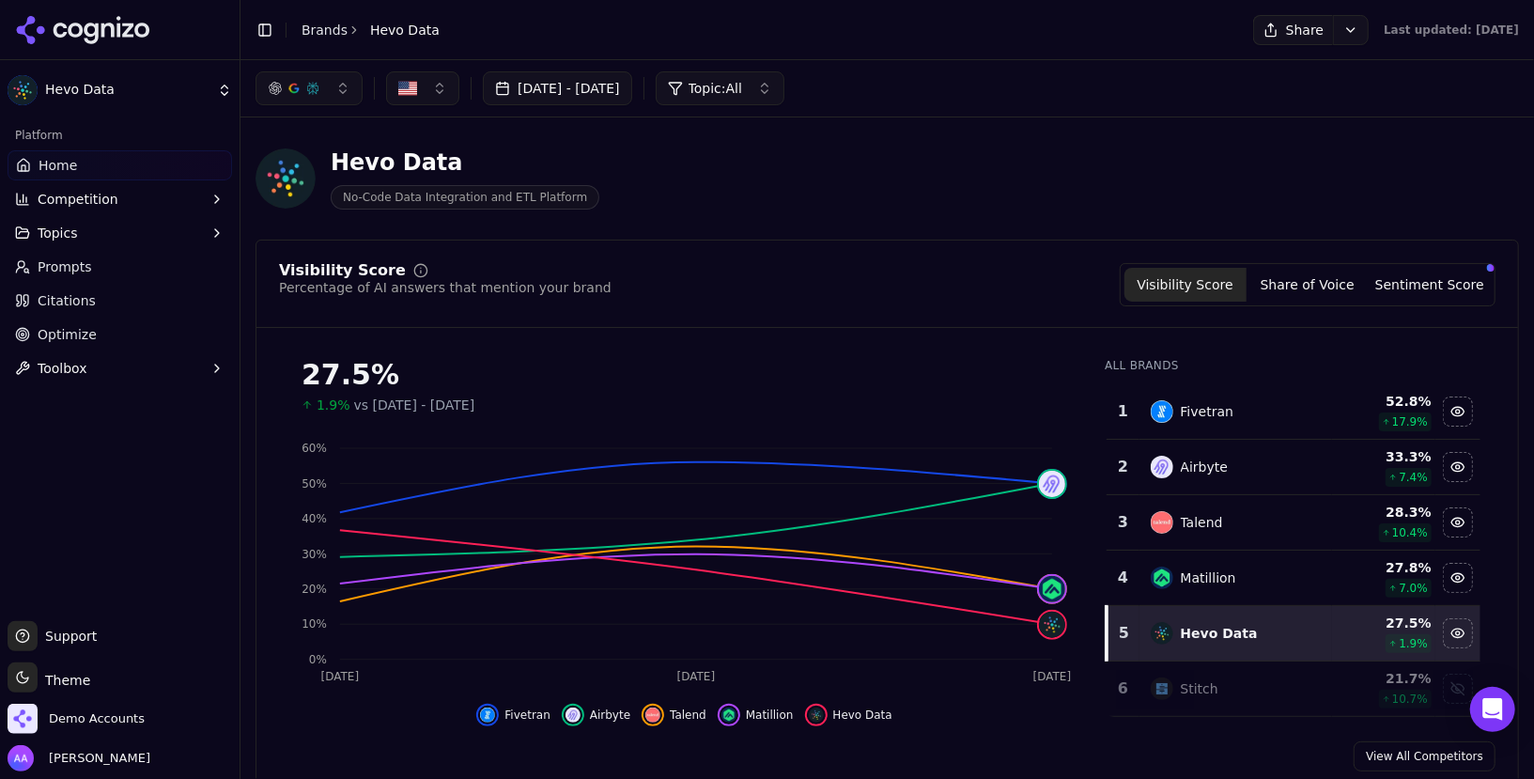
click at [341, 33] on link "Brands" at bounding box center [325, 30] width 46 height 15
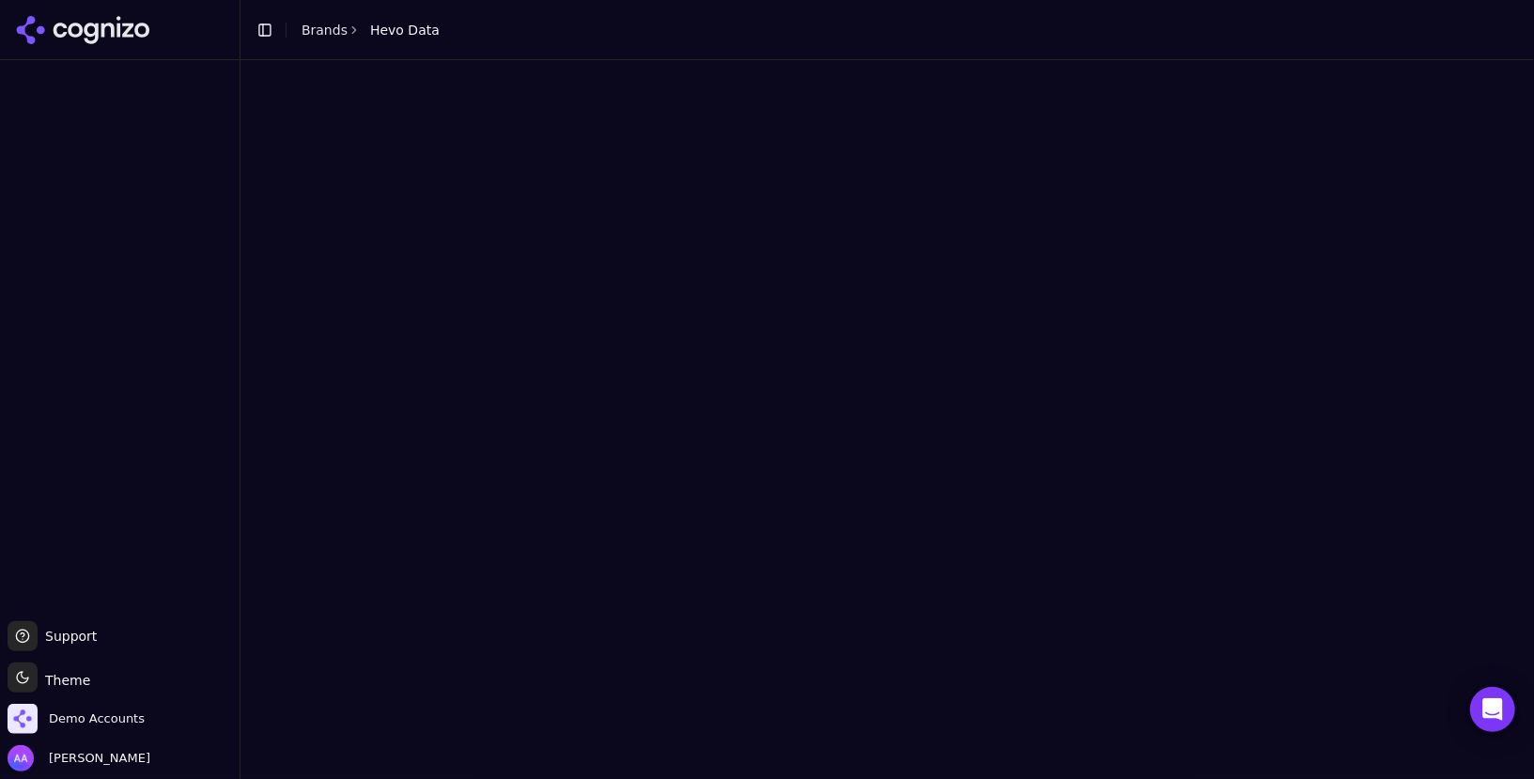
click at [323, 28] on html "Support Support Toggle theme Theme Demo Accounts Alp Aysan Toggle Sidebar Brand…" at bounding box center [767, 389] width 1534 height 779
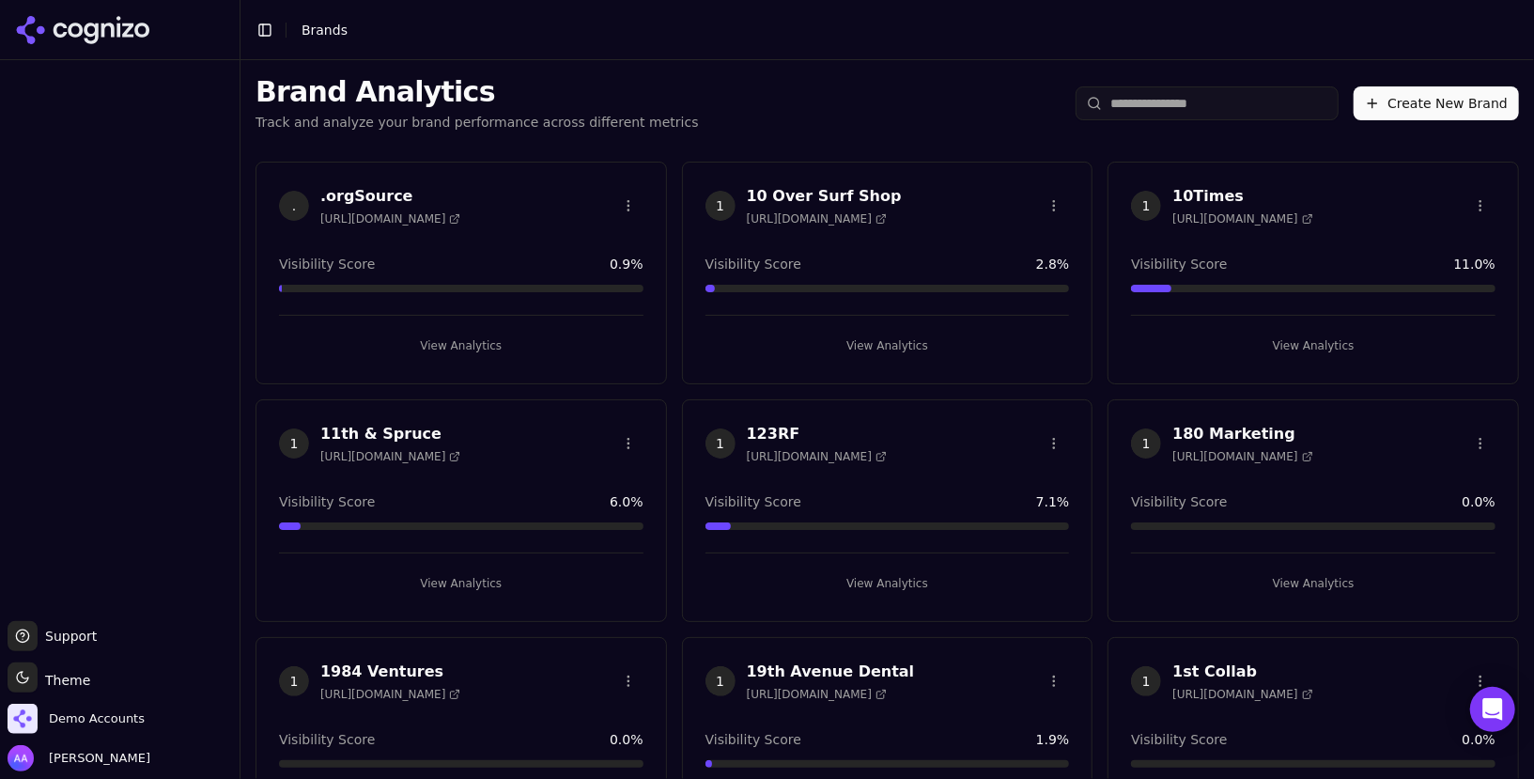
click at [1376, 92] on button "Create New Brand" at bounding box center [1436, 103] width 165 height 34
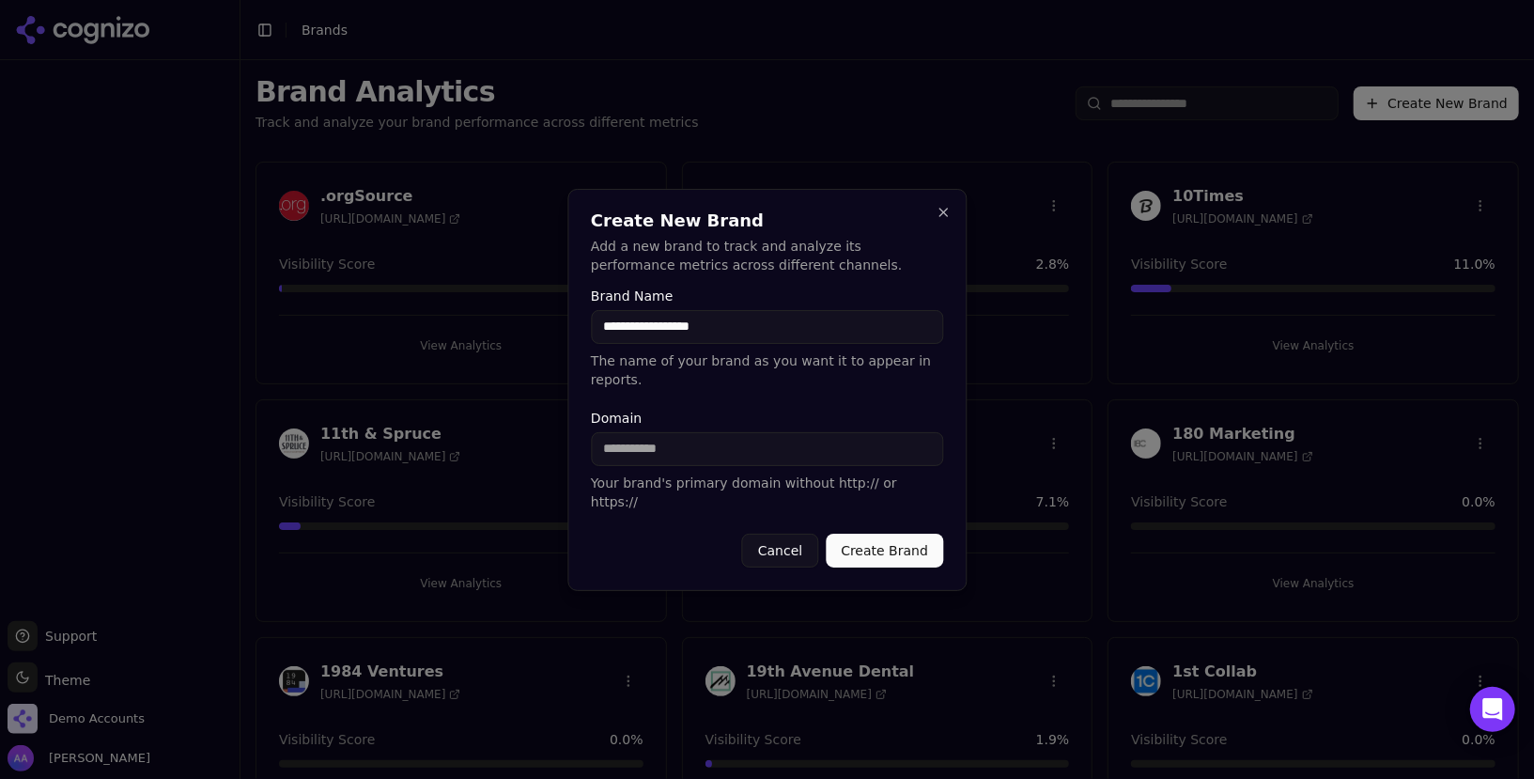
click at [692, 465] on input "Domain" at bounding box center [767, 449] width 352 height 34
paste input "**********"
paste input
drag, startPoint x: 648, startPoint y: 457, endPoint x: 521, endPoint y: 454, distance: 126.9
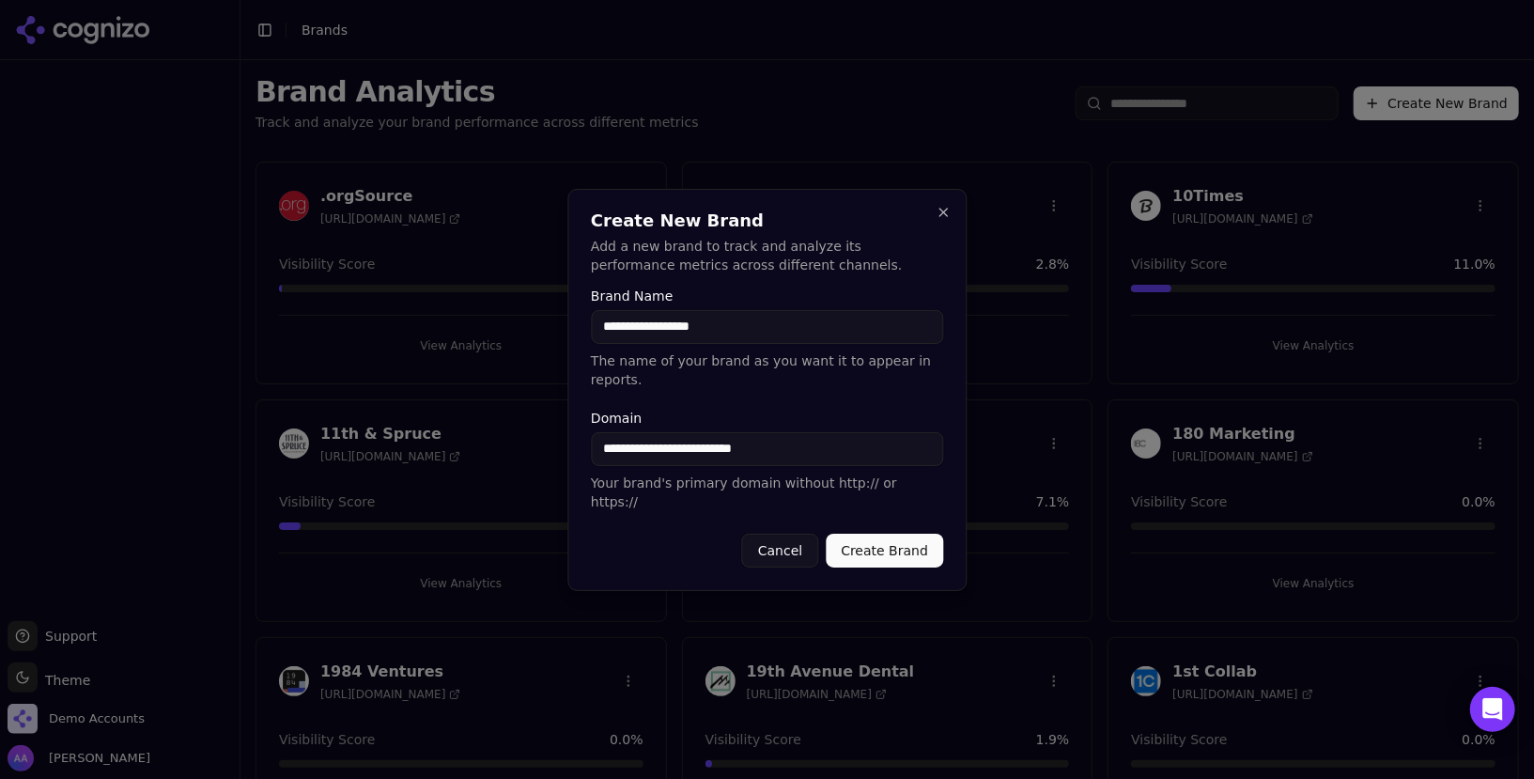
click at [521, 454] on body "Support Support Toggle theme Theme Demo Accounts Alp Aysan Toggle Sidebar Brand…" at bounding box center [767, 389] width 1534 height 779
type input "**********"
click at [838, 425] on label "Domain" at bounding box center [767, 418] width 352 height 13
click at [838, 432] on input "**********" at bounding box center [767, 449] width 352 height 34
click at [895, 543] on button "Create Brand" at bounding box center [884, 551] width 117 height 34
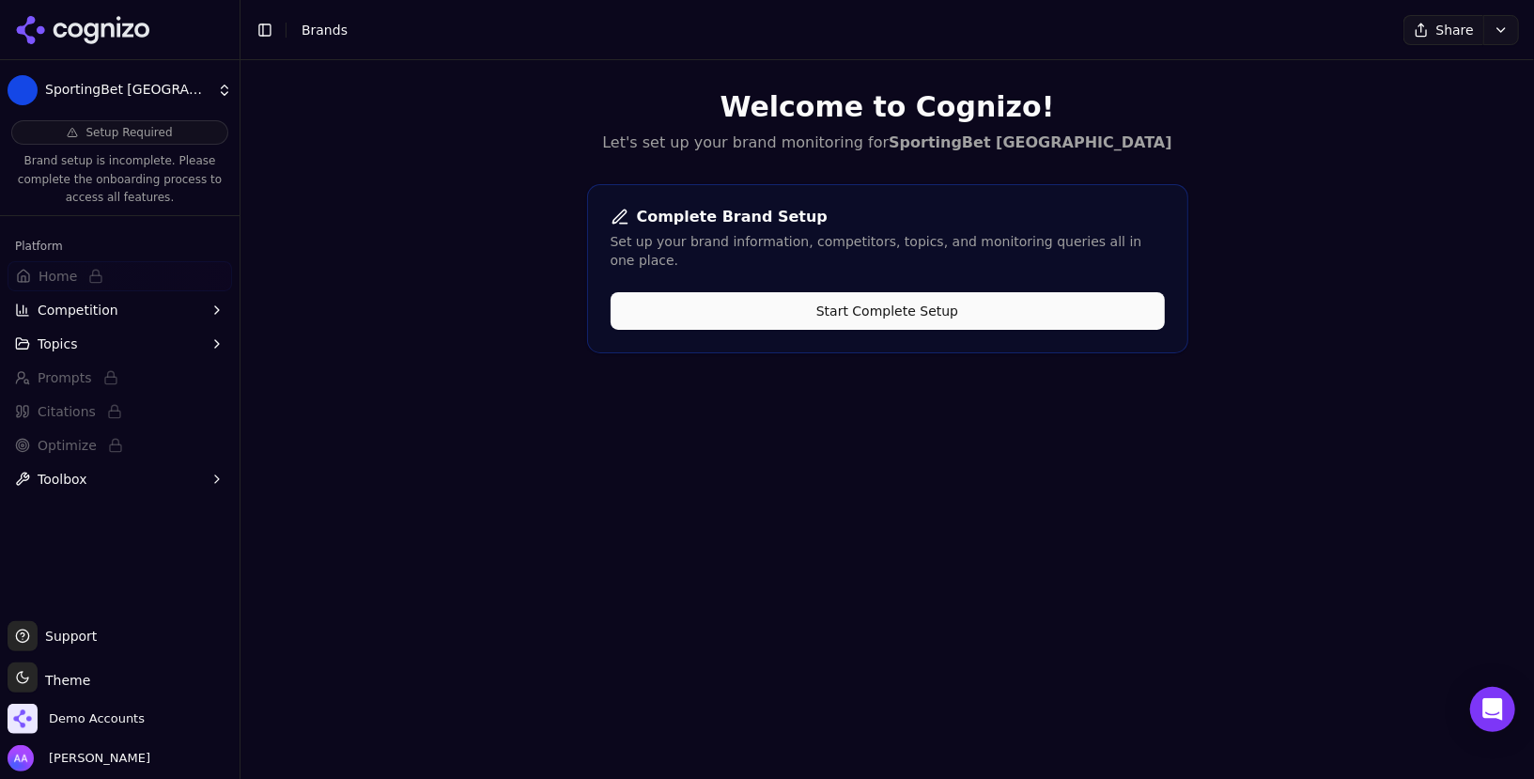
click at [861, 292] on button "Start Complete Setup" at bounding box center [888, 311] width 554 height 38
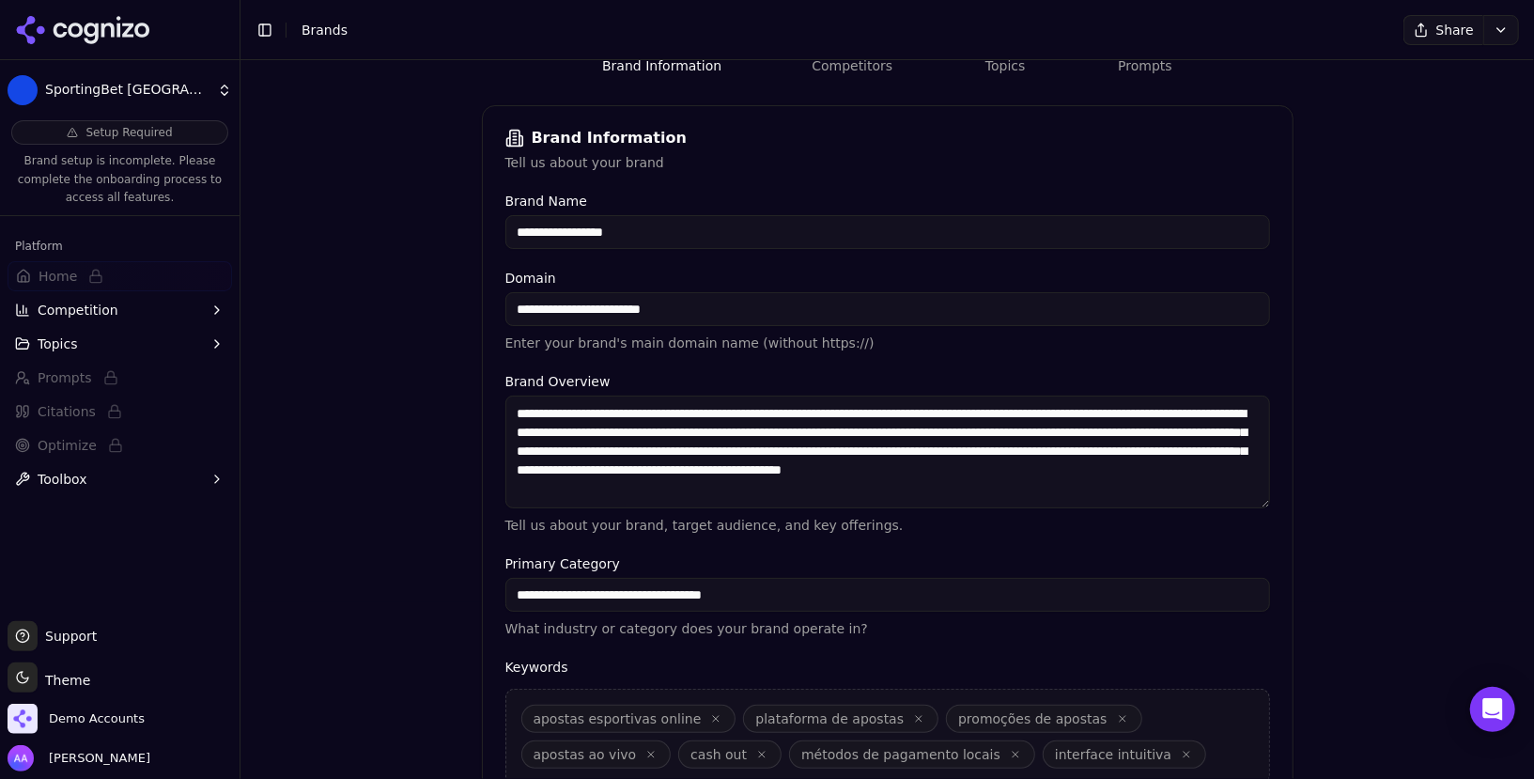
scroll to position [245, 0]
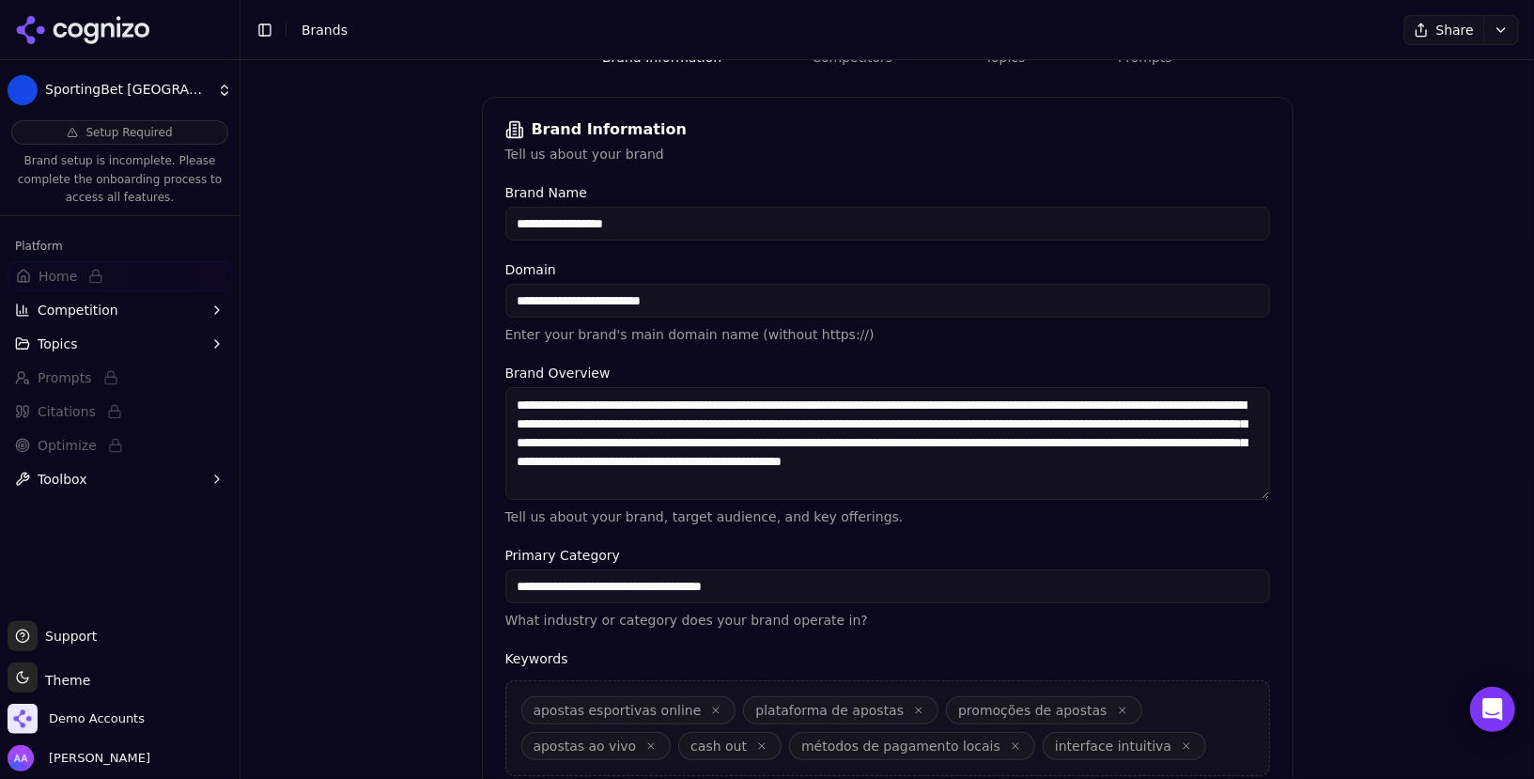
click at [804, 439] on textarea "**********" at bounding box center [888, 443] width 766 height 113
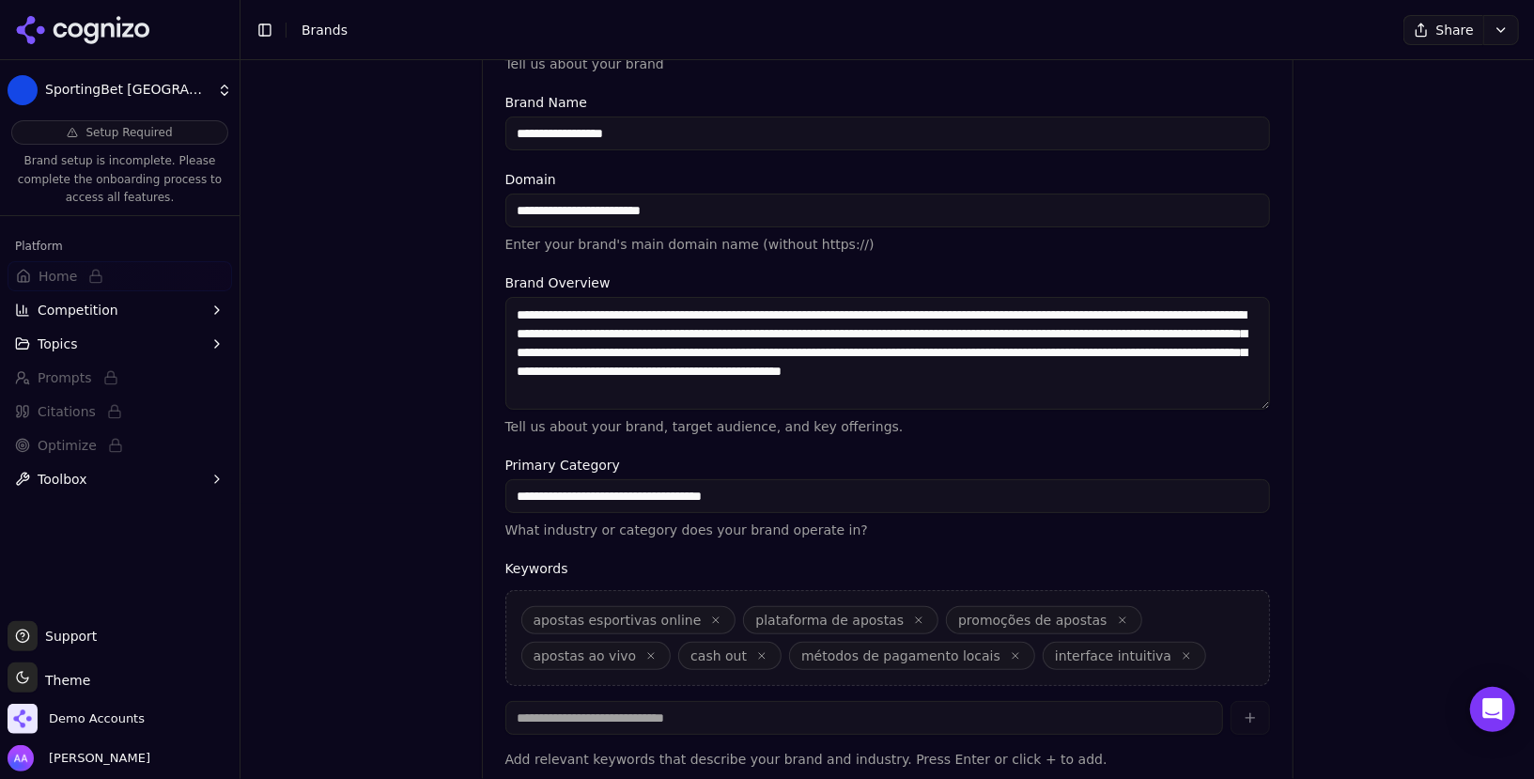
scroll to position [295, 0]
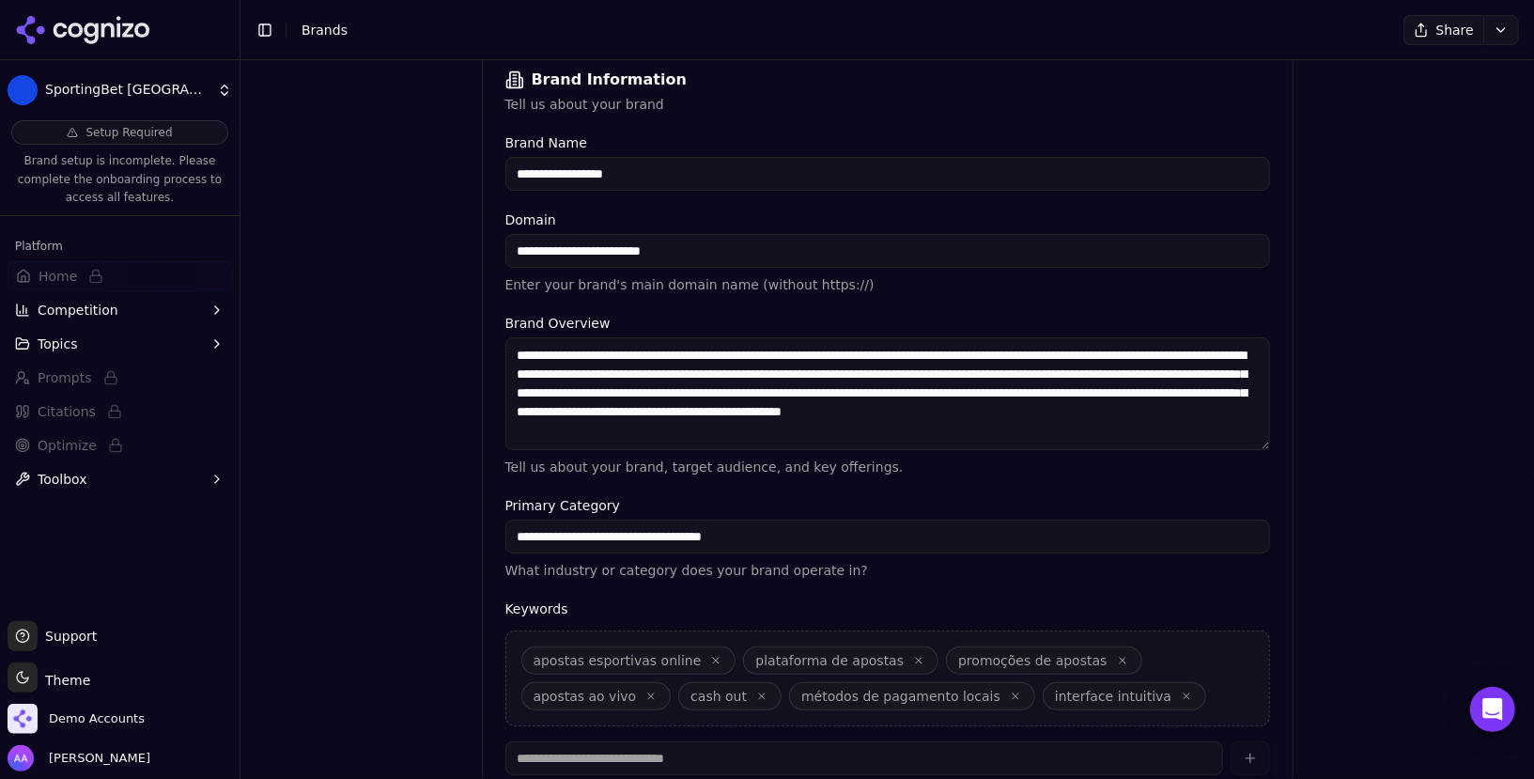
click at [617, 179] on input "**********" at bounding box center [887, 174] width 765 height 34
type input "**********"
click at [732, 127] on div "**********" at bounding box center [888, 439] width 812 height 785
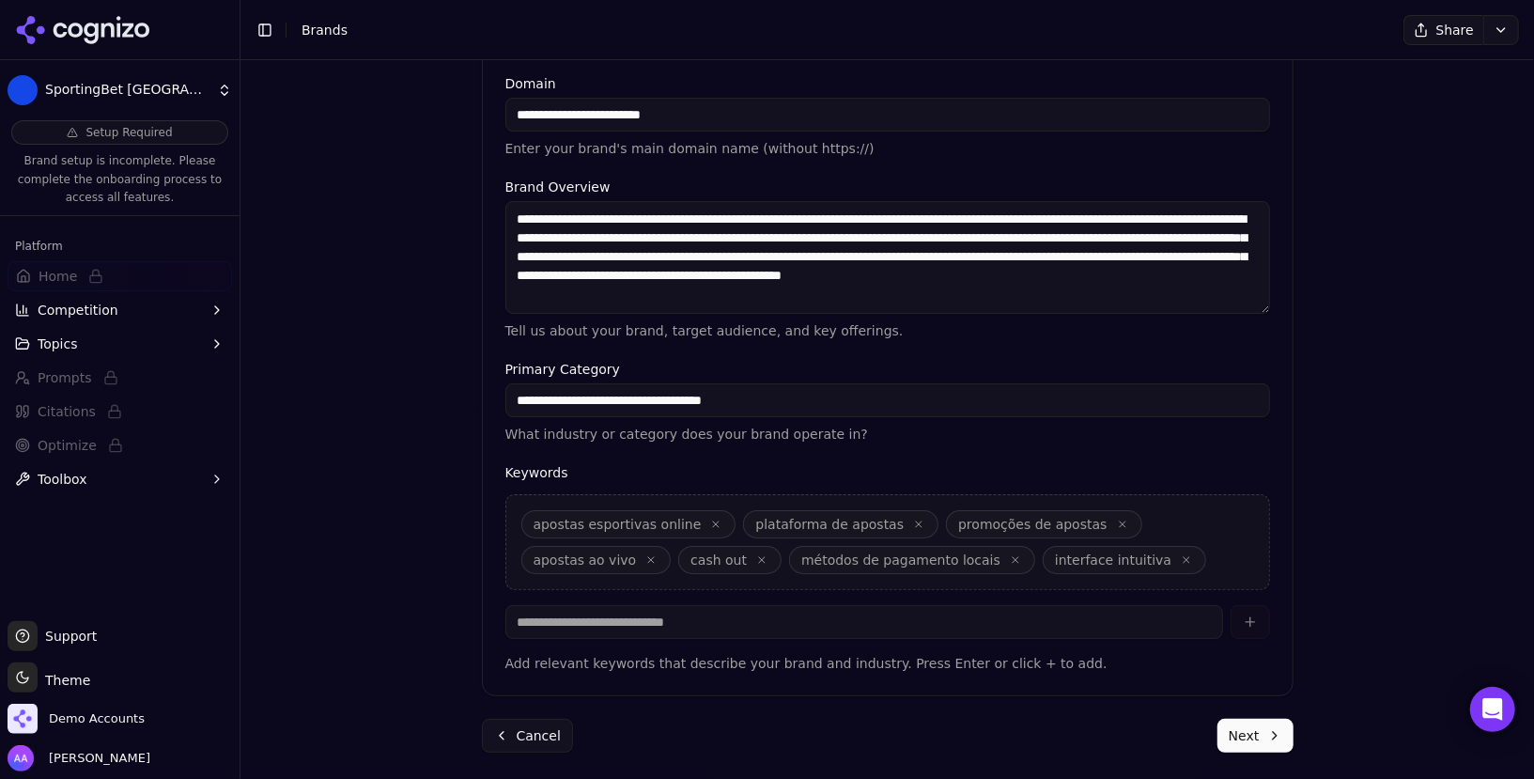
click at [1244, 735] on button "Next" at bounding box center [1256, 736] width 76 height 34
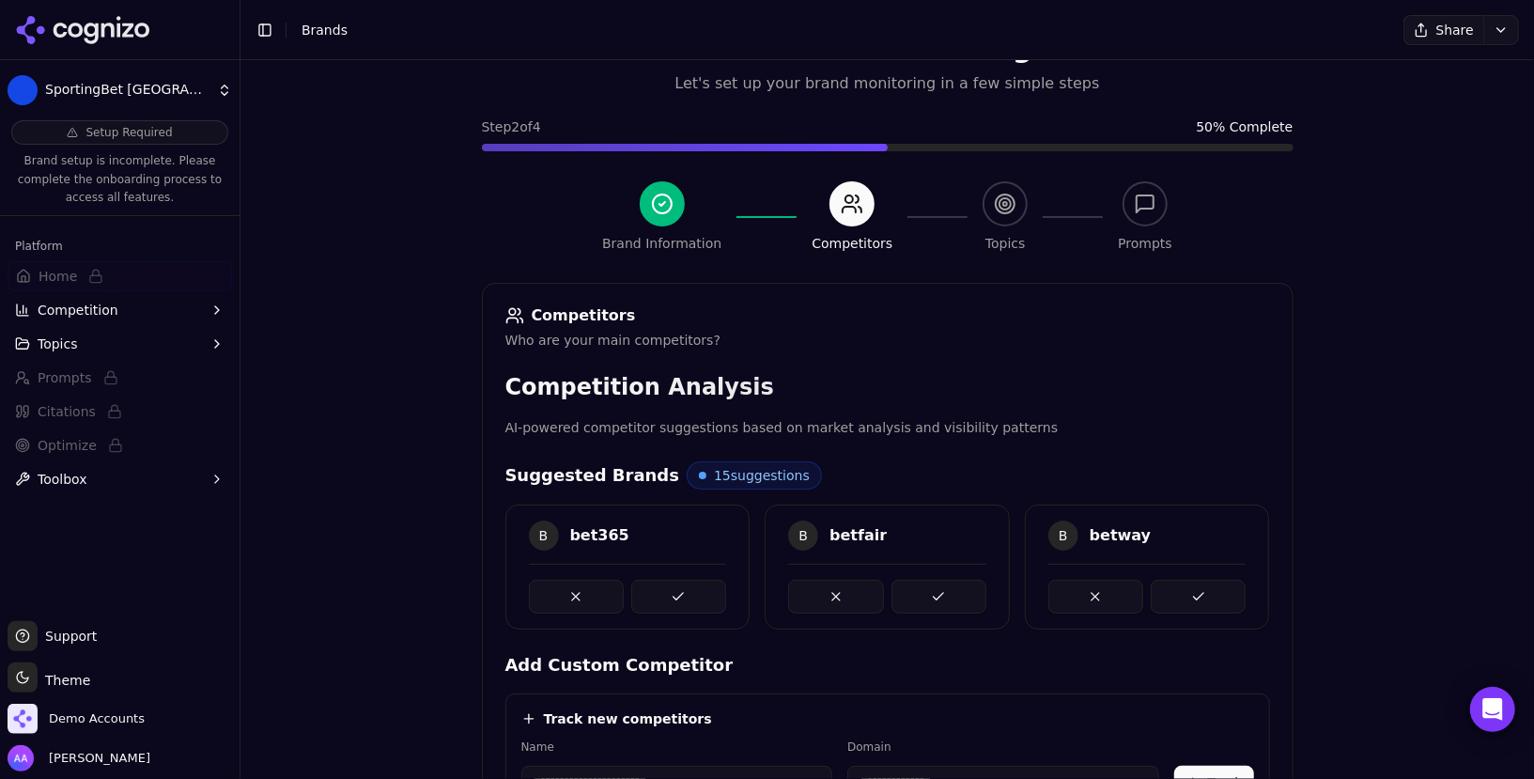
scroll to position [428, 0]
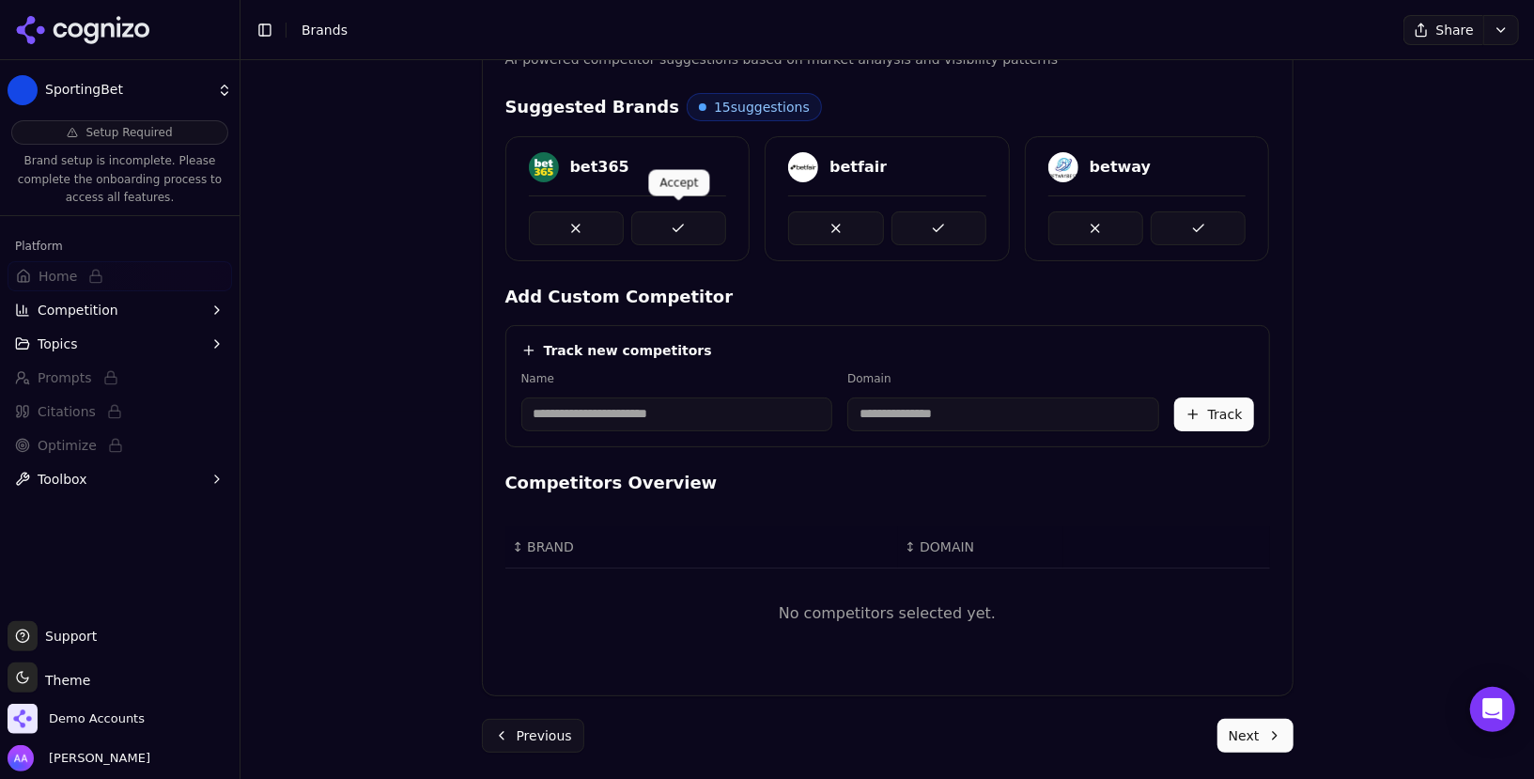
click at [705, 224] on button at bounding box center [678, 228] width 95 height 34
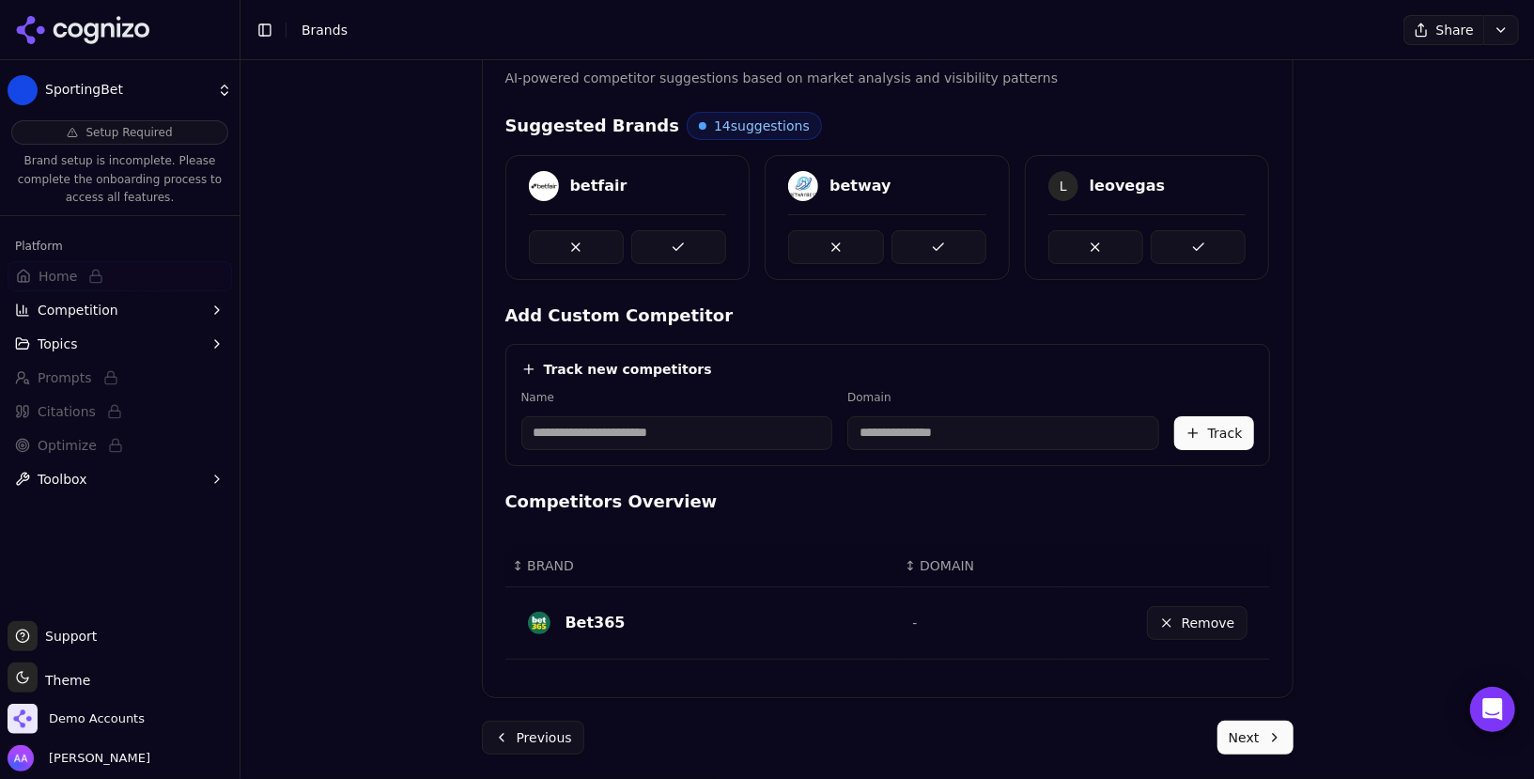
click at [694, 241] on button at bounding box center [678, 247] width 95 height 34
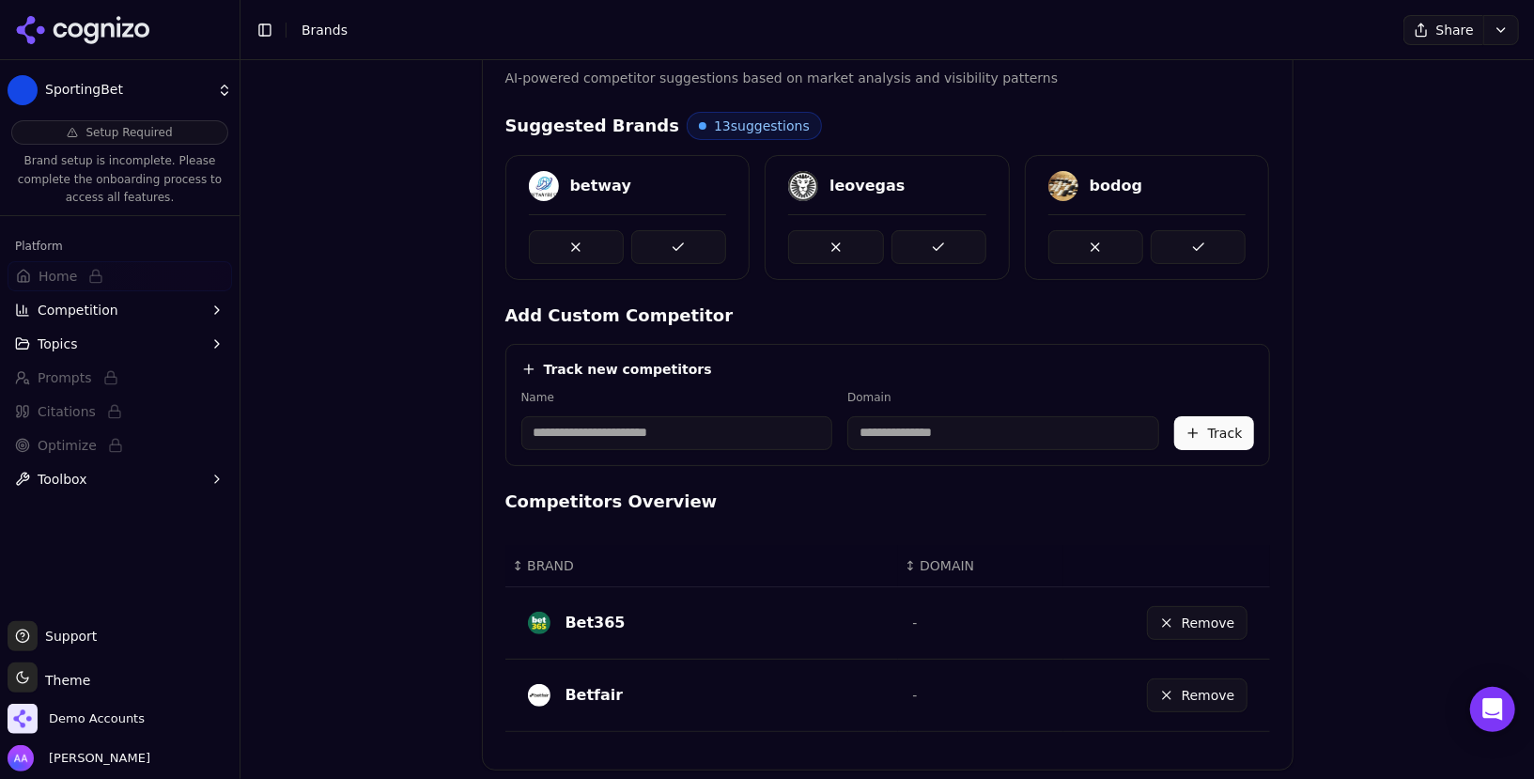
click at [693, 241] on button at bounding box center [678, 247] width 95 height 34
click at [942, 234] on button at bounding box center [939, 247] width 95 height 34
click at [665, 235] on button at bounding box center [678, 247] width 95 height 34
click at [953, 253] on button at bounding box center [939, 247] width 95 height 34
click at [676, 240] on button at bounding box center [678, 247] width 95 height 34
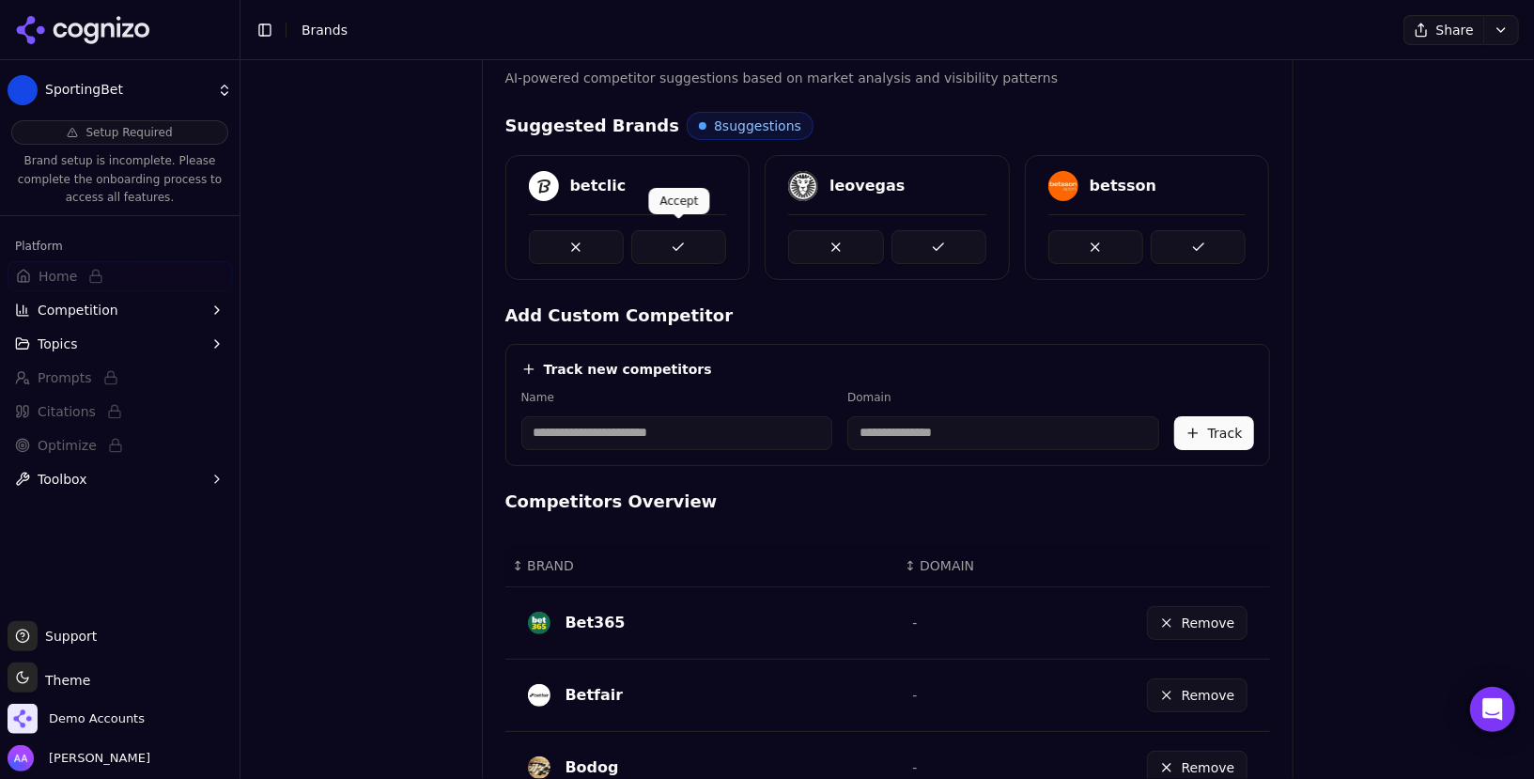
click at [698, 245] on button at bounding box center [678, 247] width 95 height 34
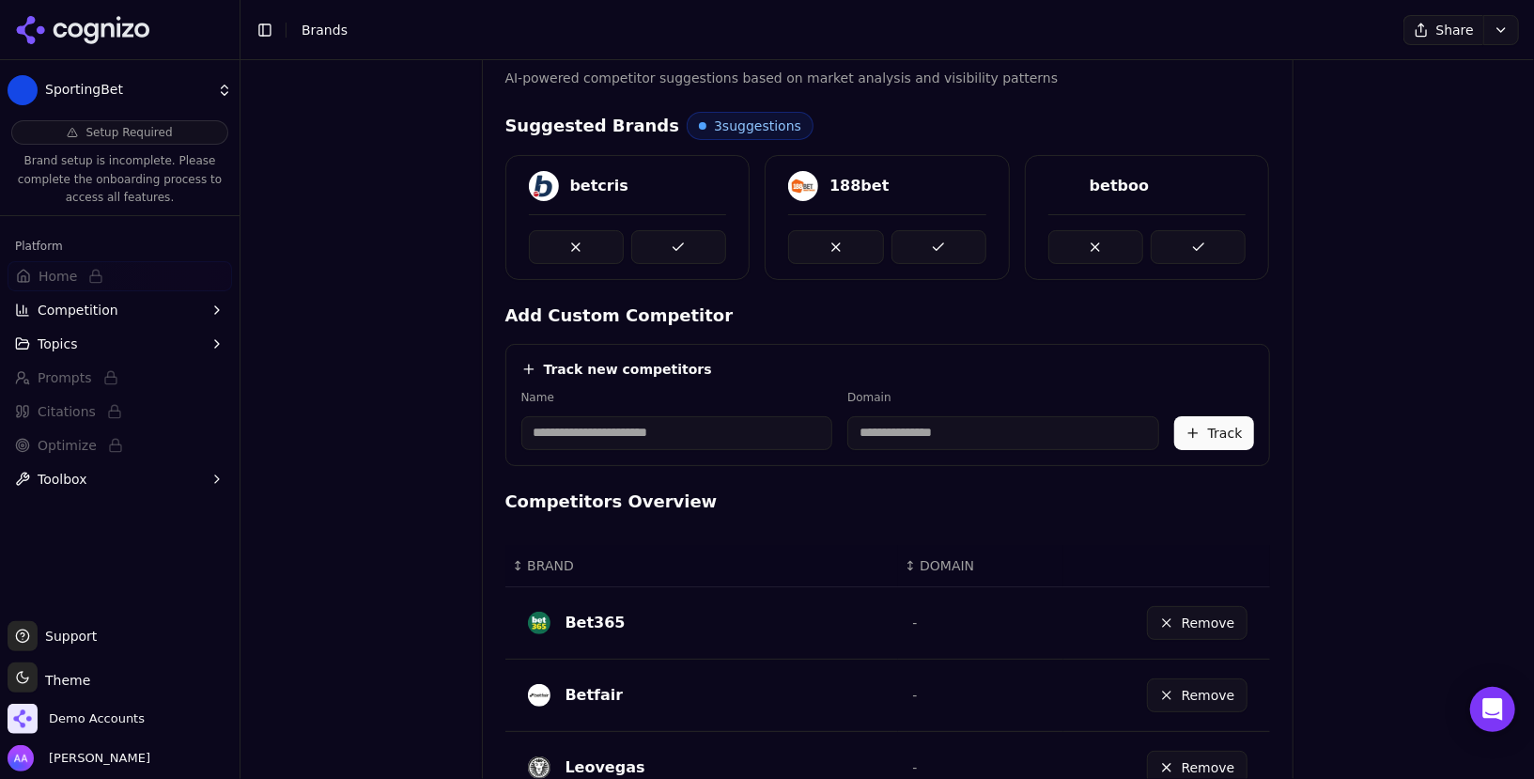
click at [698, 245] on button at bounding box center [678, 247] width 95 height 34
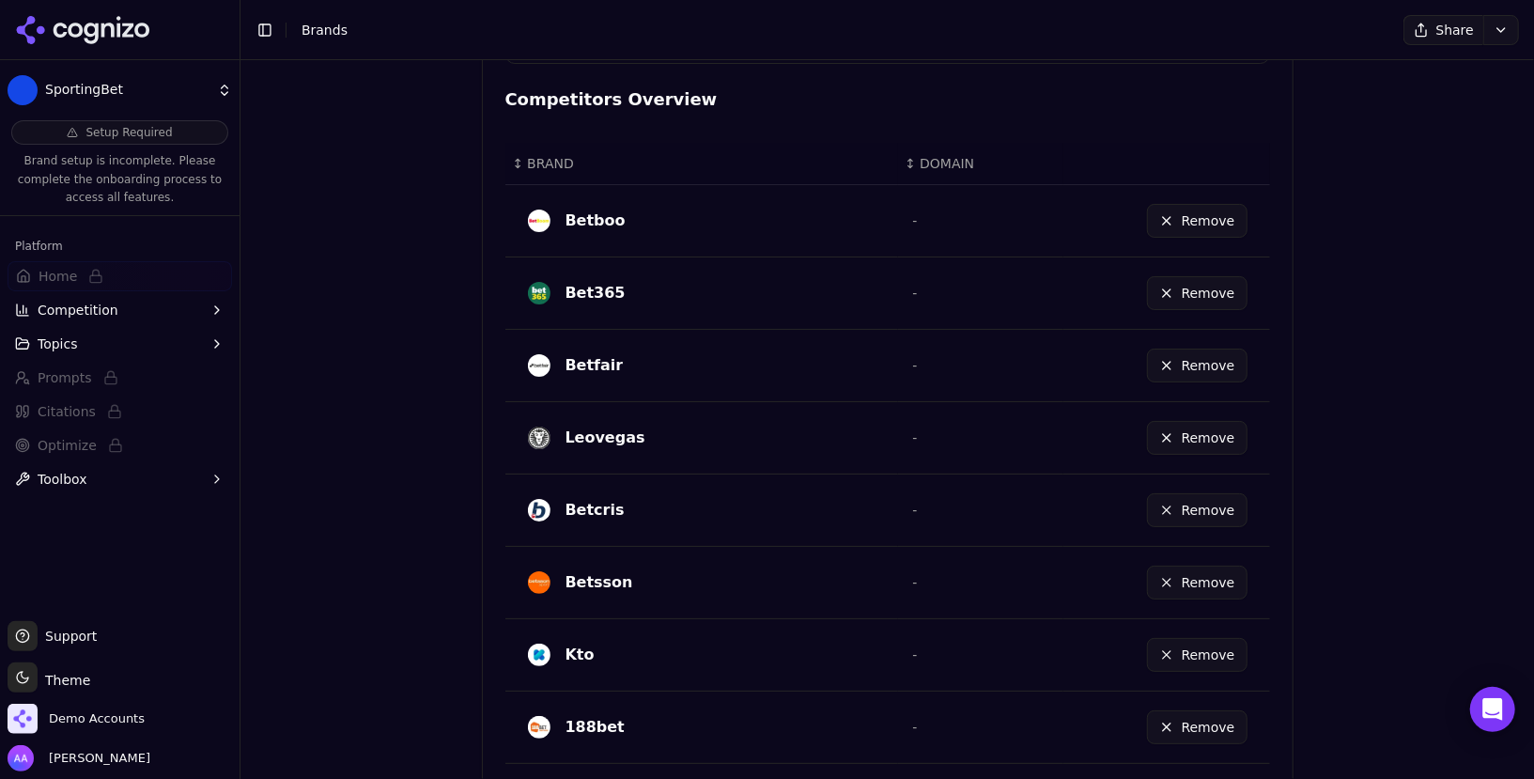
scroll to position [1107, 0]
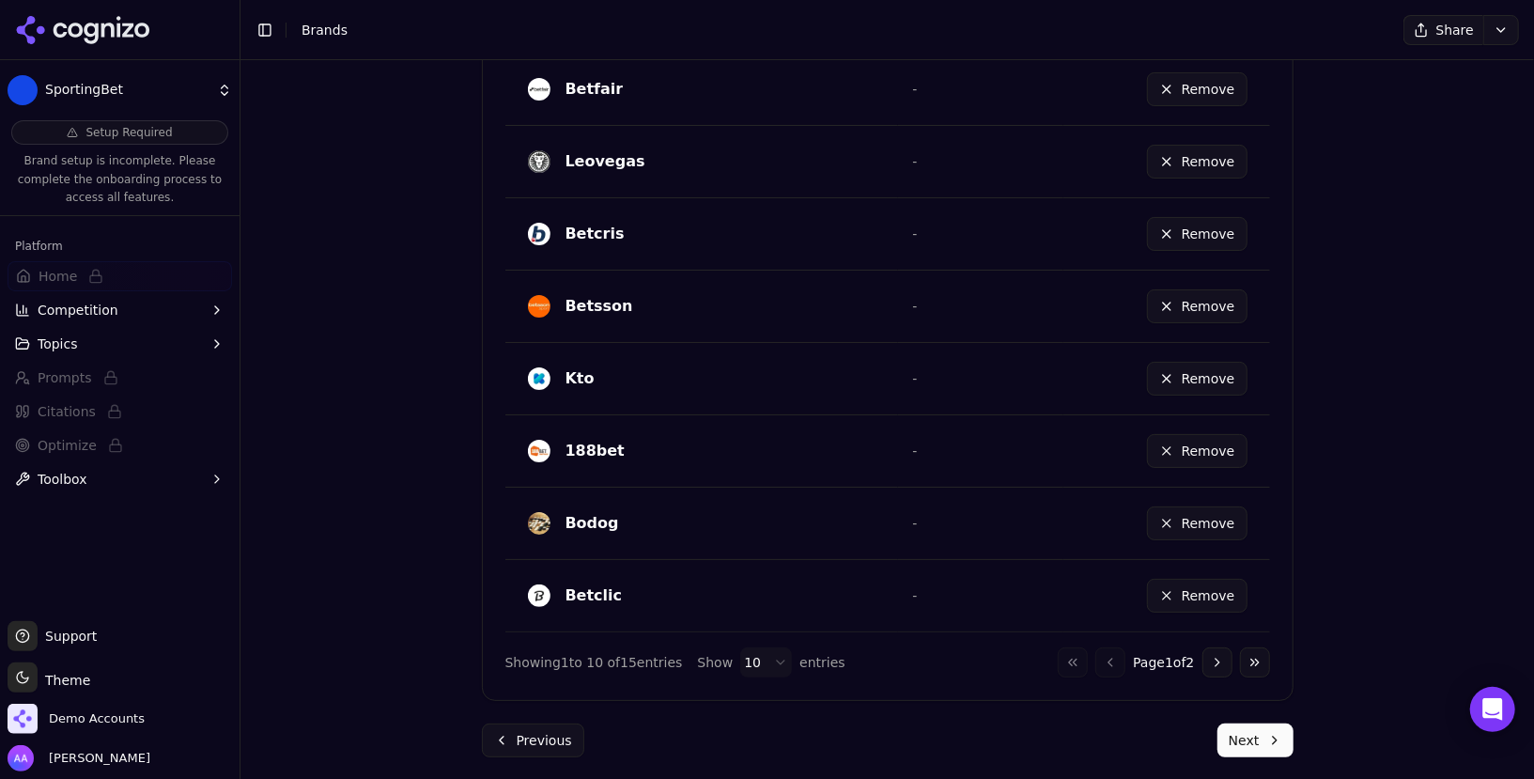
click at [1253, 740] on button "Next" at bounding box center [1256, 740] width 76 height 34
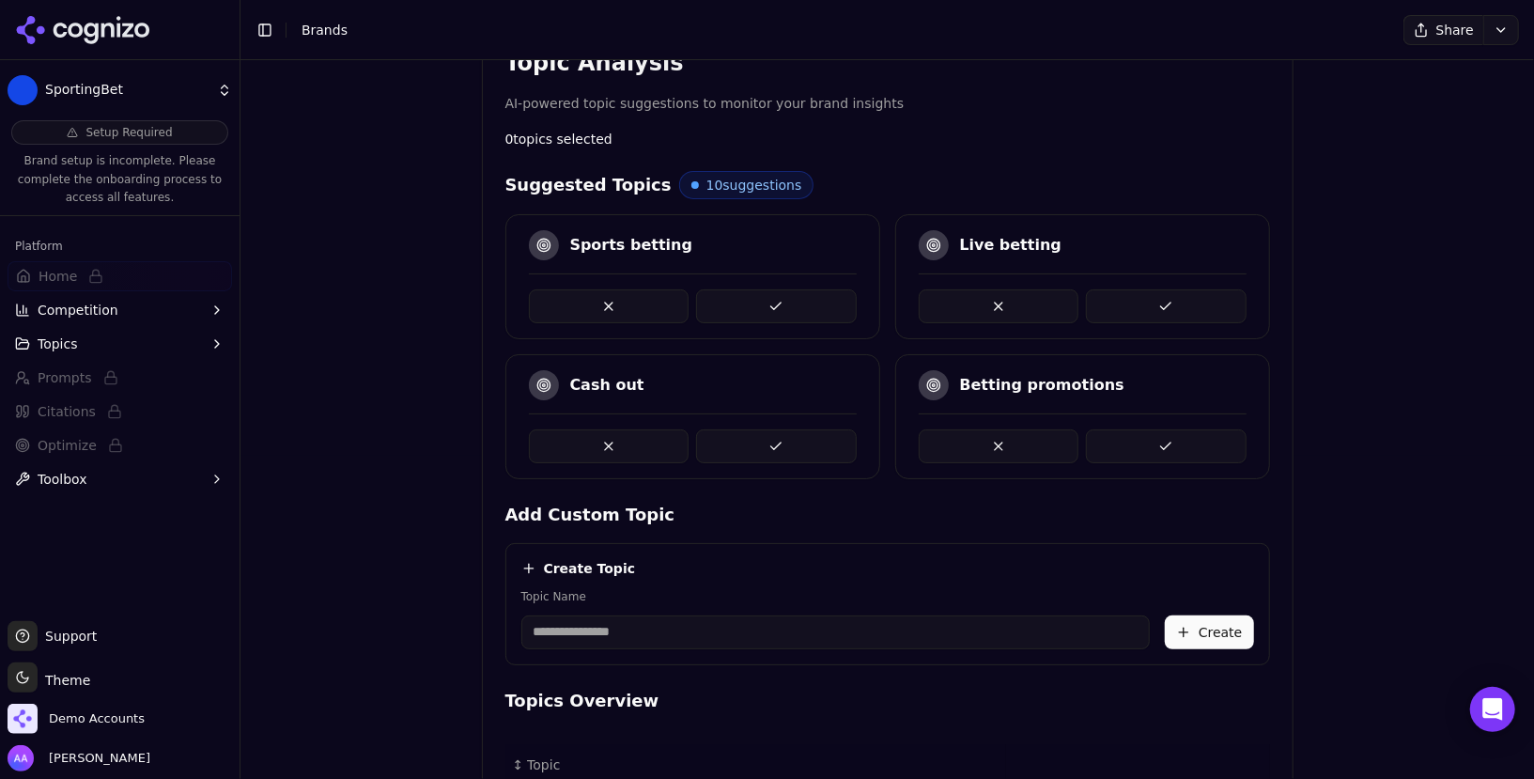
scroll to position [362, 0]
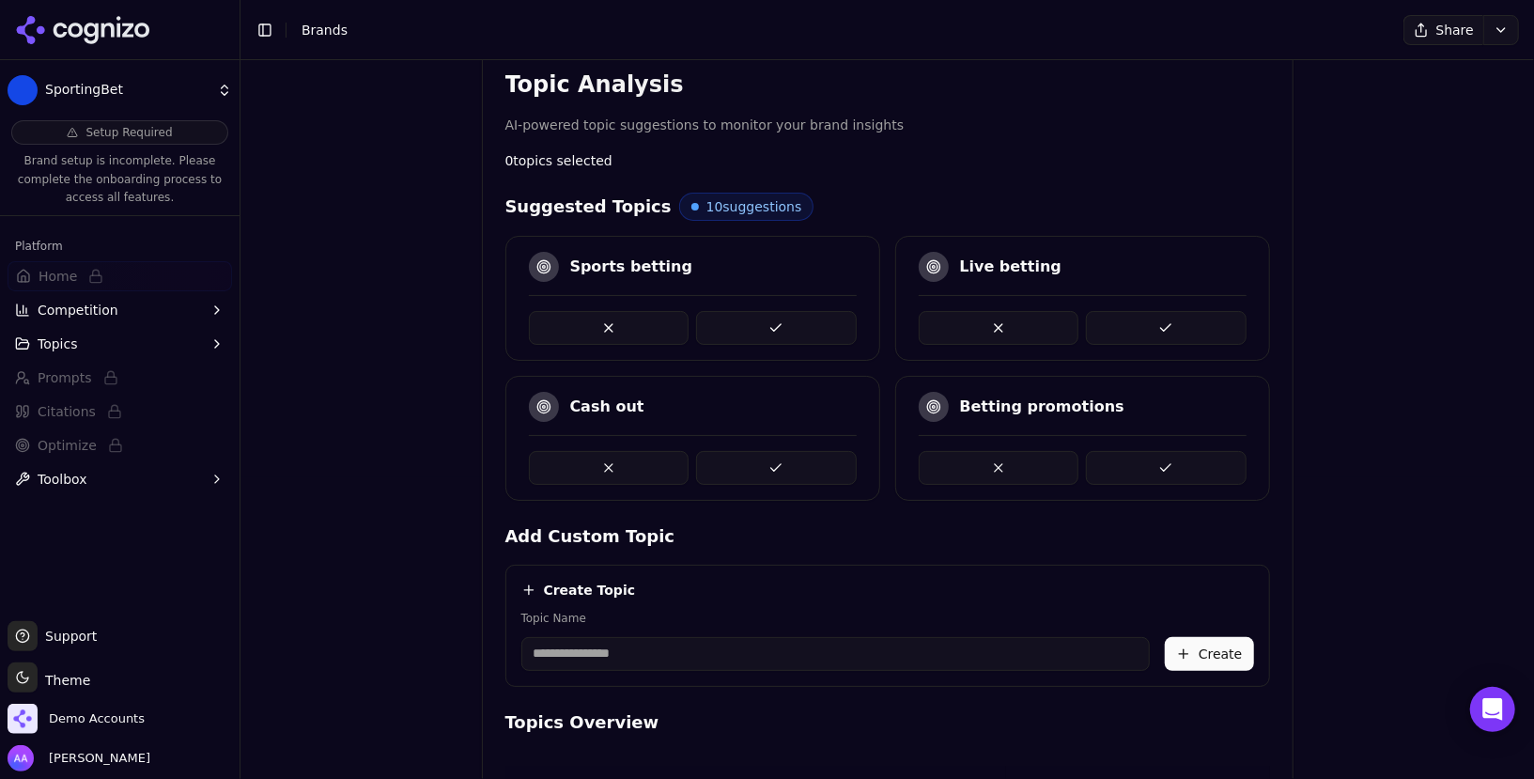
click at [772, 321] on button at bounding box center [776, 328] width 161 height 34
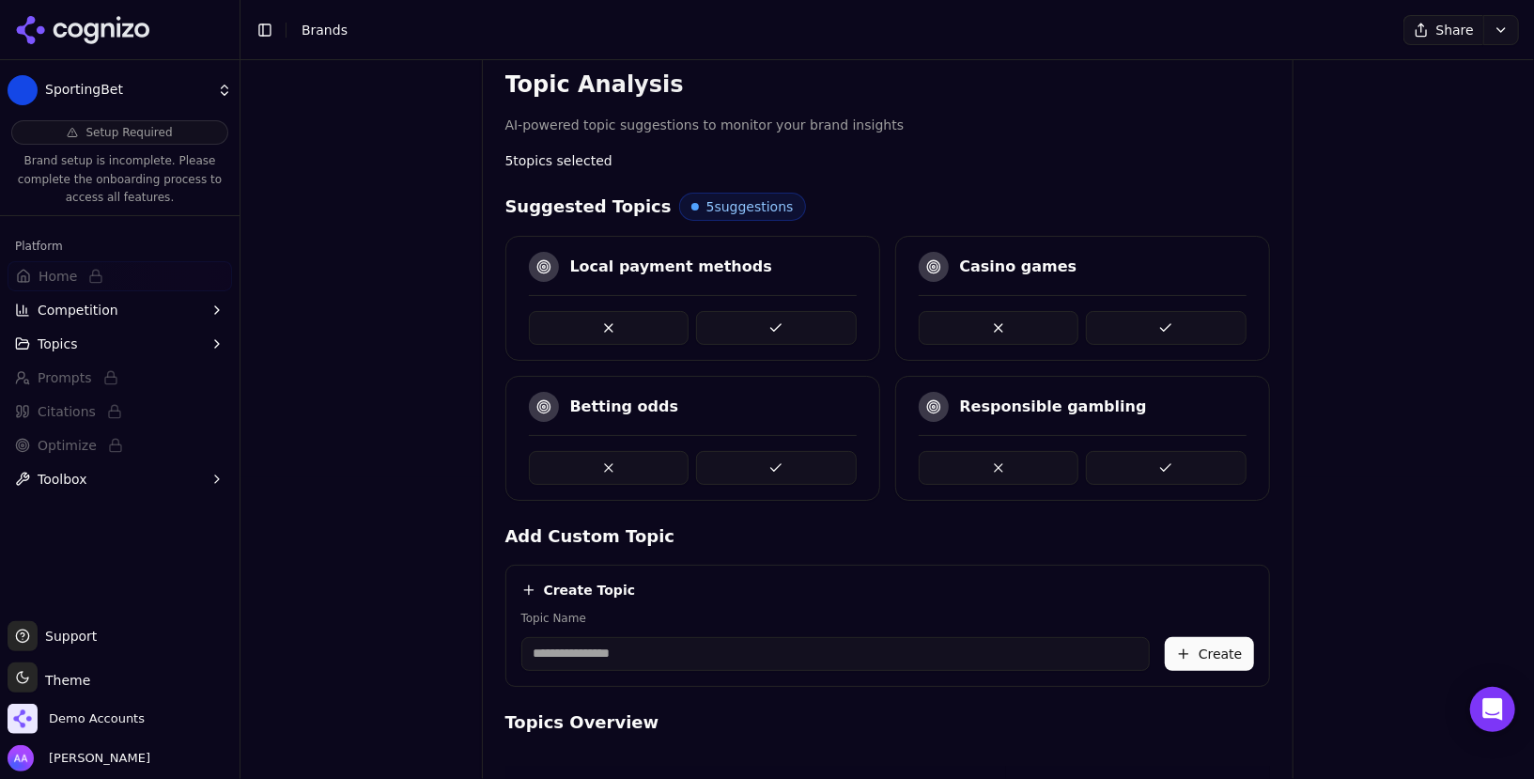
click at [772, 321] on button at bounding box center [776, 328] width 161 height 34
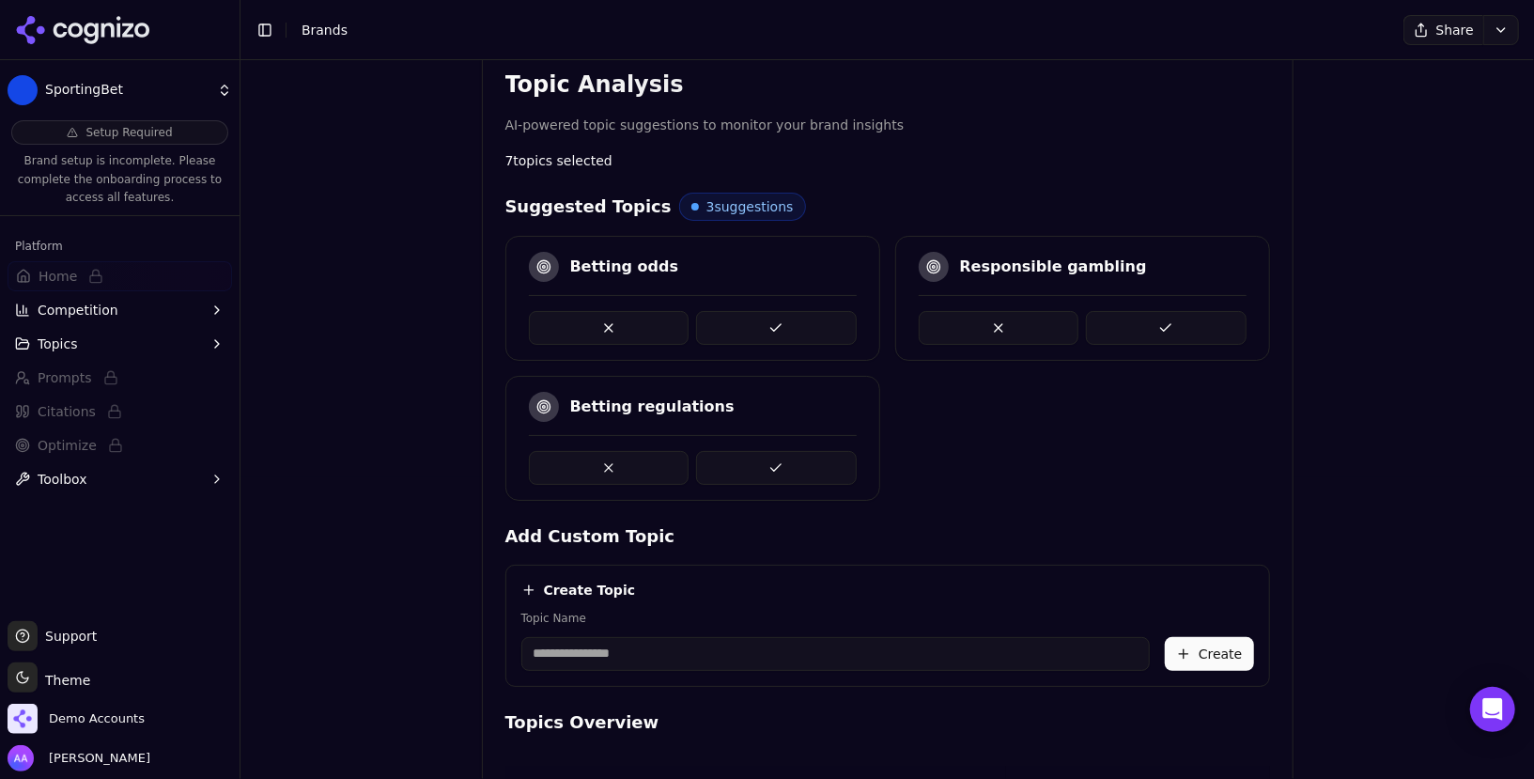
click at [772, 321] on button at bounding box center [776, 328] width 161 height 34
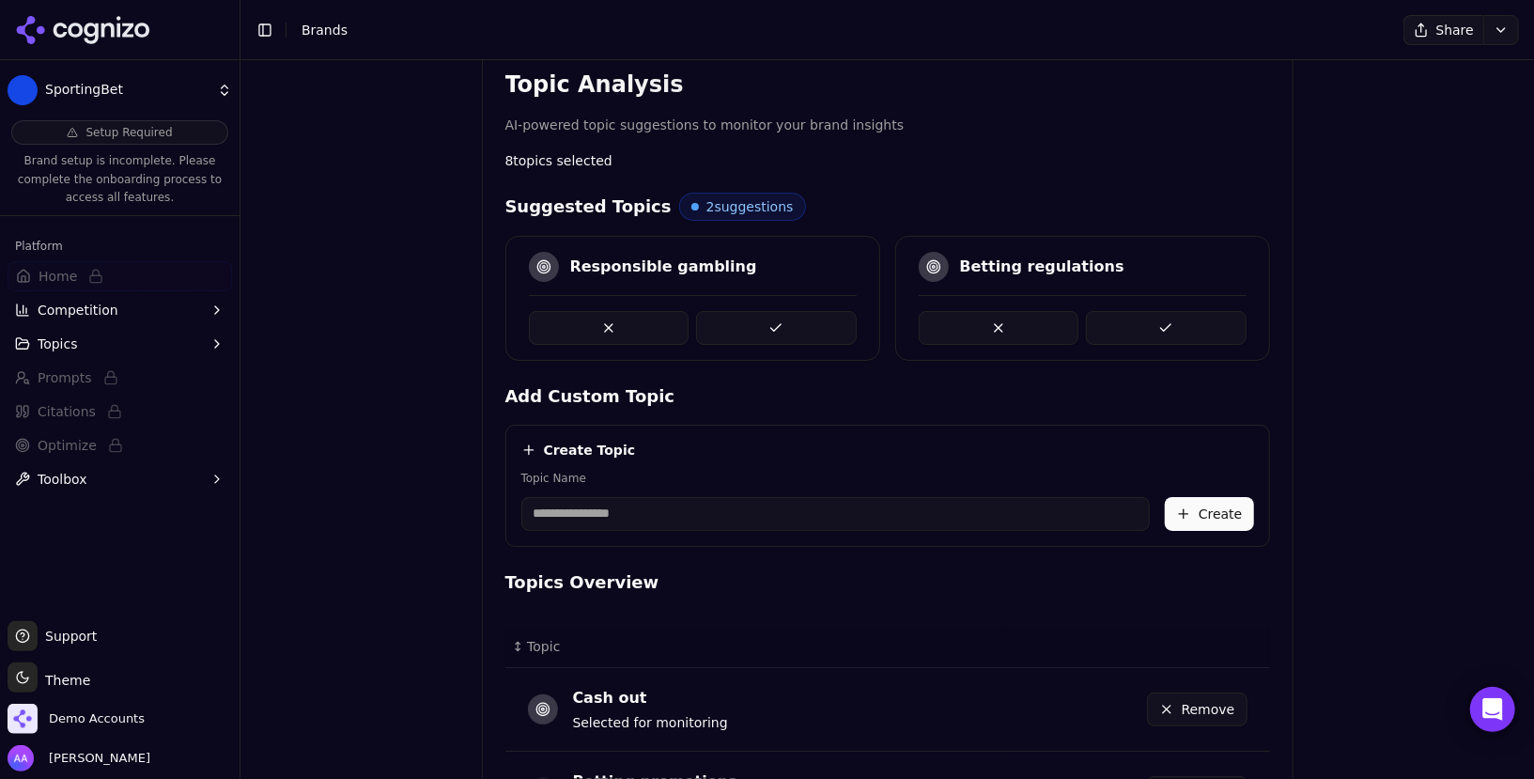
click at [772, 321] on button at bounding box center [776, 328] width 161 height 34
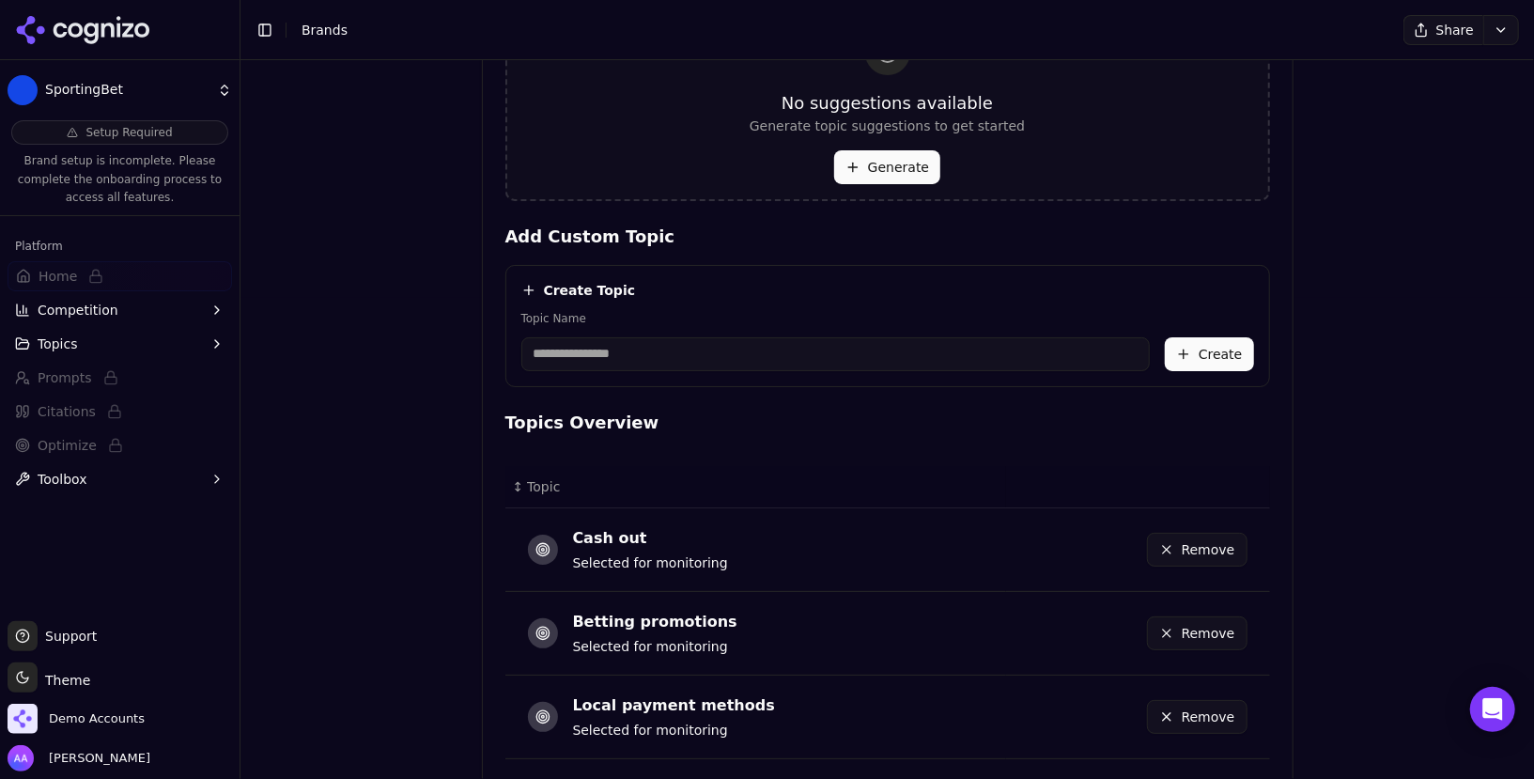
scroll to position [1223, 0]
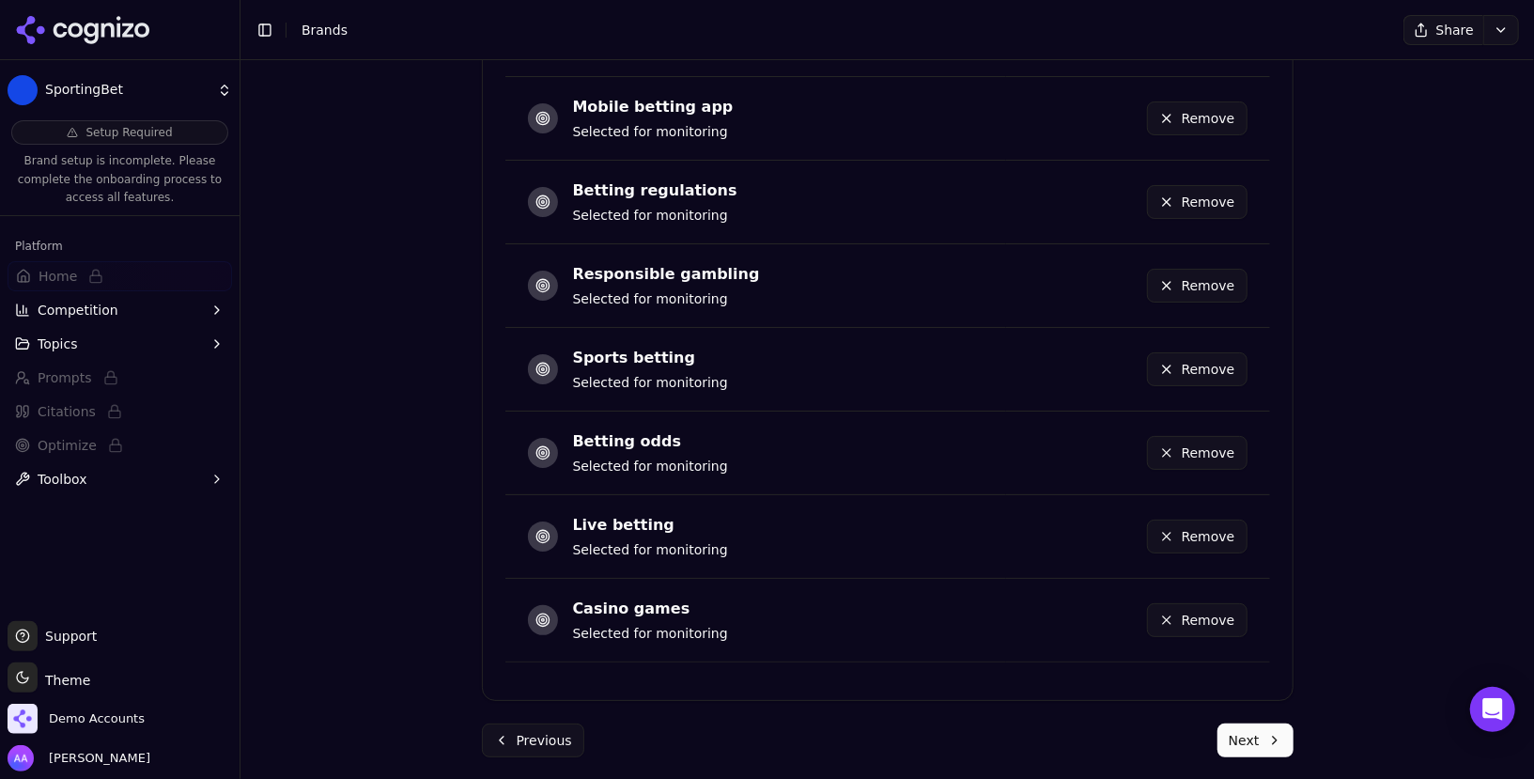
click at [1267, 727] on button "Next" at bounding box center [1256, 740] width 76 height 34
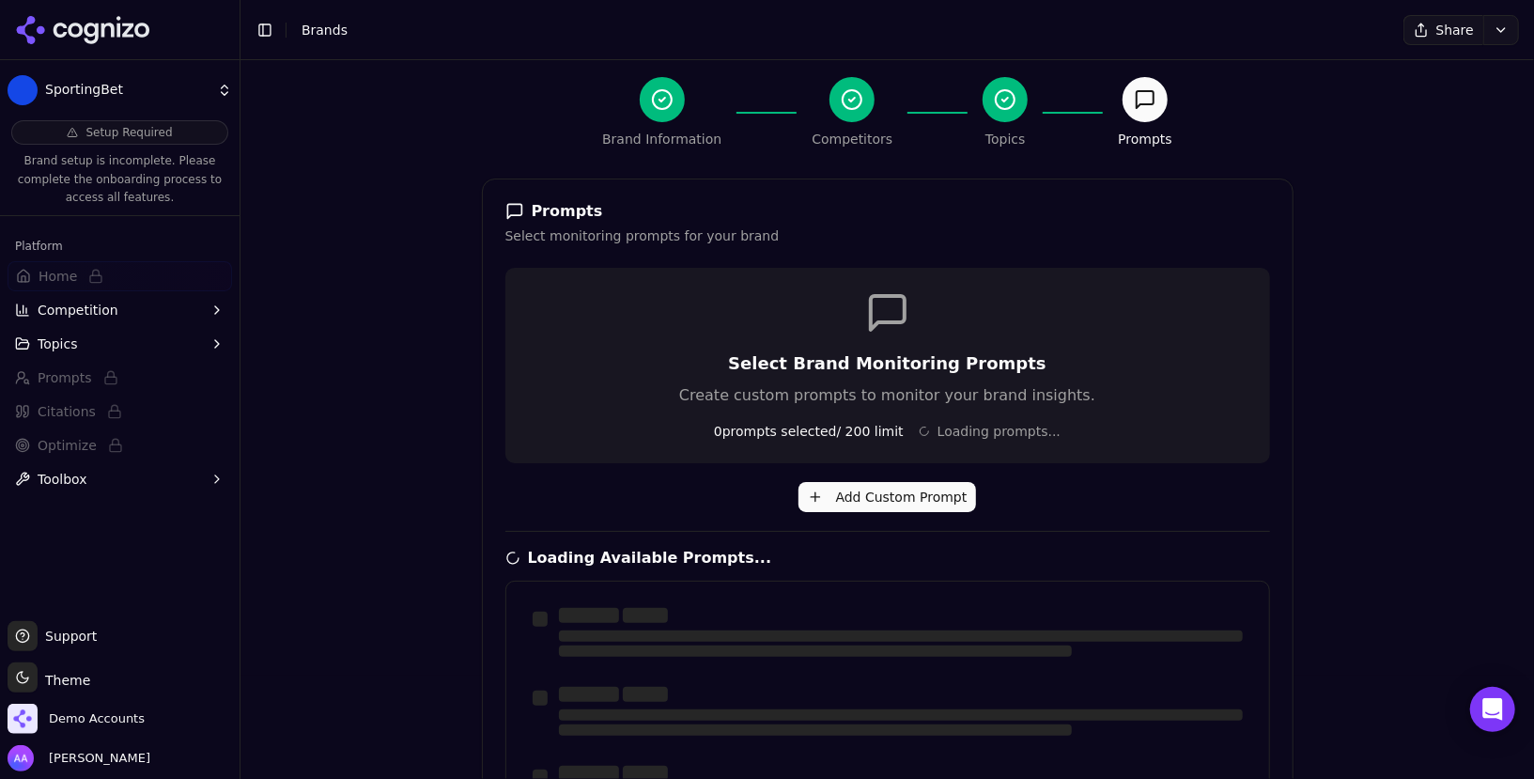
scroll to position [0, 0]
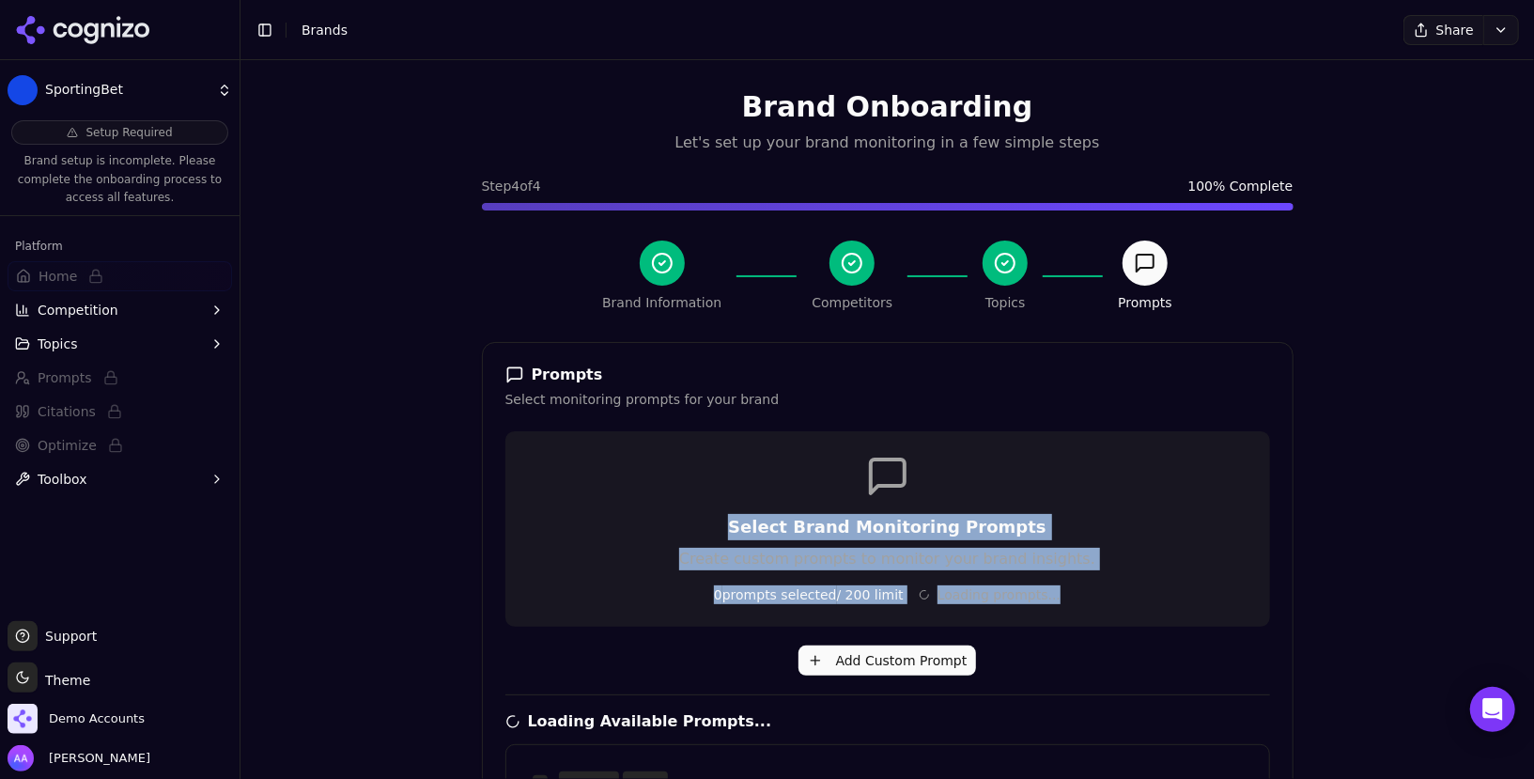
drag, startPoint x: 722, startPoint y: 515, endPoint x: 1094, endPoint y: 602, distance: 382.2
click at [1094, 602] on div "Select Brand Monitoring Prompts Create custom prompts to monitor your brand ins…" at bounding box center [887, 528] width 765 height 195
click at [1094, 602] on div "0 prompts selected / 200 limit Loading prompts..." at bounding box center [888, 594] width 720 height 19
drag, startPoint x: 1119, startPoint y: 611, endPoint x: 494, endPoint y: 347, distance: 678.3
click at [491, 346] on div "Prompts Select monitoring prompts for your brand Select Brand Monitoring Prompt…" at bounding box center [888, 789] width 812 height 895
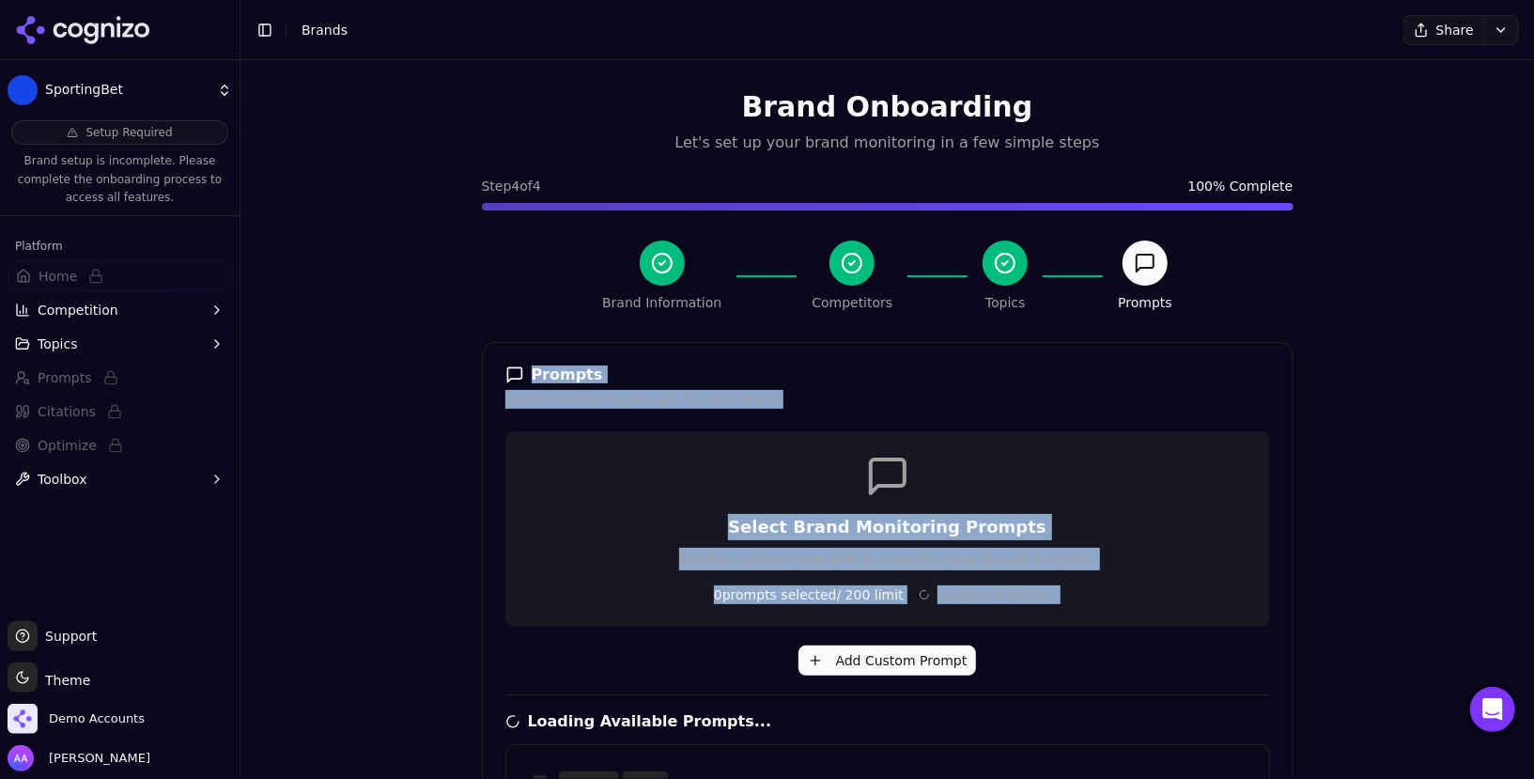
click at [672, 487] on div "Select Brand Monitoring Prompts Create custom prompts to monitor your brand ins…" at bounding box center [887, 528] width 765 height 195
drag, startPoint x: 1119, startPoint y: 599, endPoint x: 413, endPoint y: 353, distance: 747.0
click at [413, 353] on div "Brand Onboarding Let's set up your brand monitoring in a few simple steps Step …" at bounding box center [888, 449] width 1294 height 779
click at [571, 455] on div "Select Brand Monitoring Prompts Create custom prompts to monitor your brand ins…" at bounding box center [887, 528] width 765 height 195
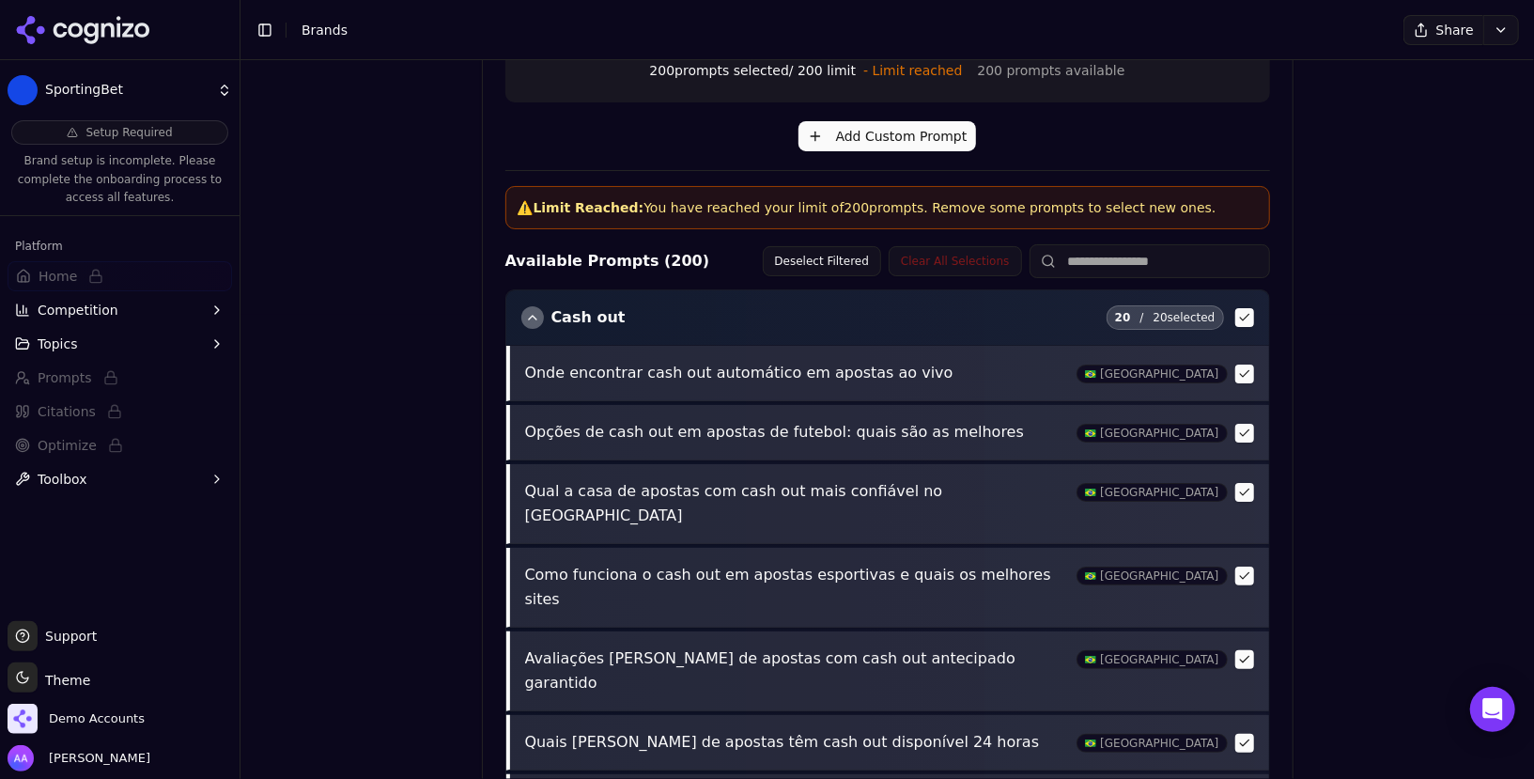
click at [514, 322] on div "Cash out 20 / 20 selected" at bounding box center [887, 317] width 763 height 54
click at [530, 314] on div "button" at bounding box center [532, 317] width 23 height 23
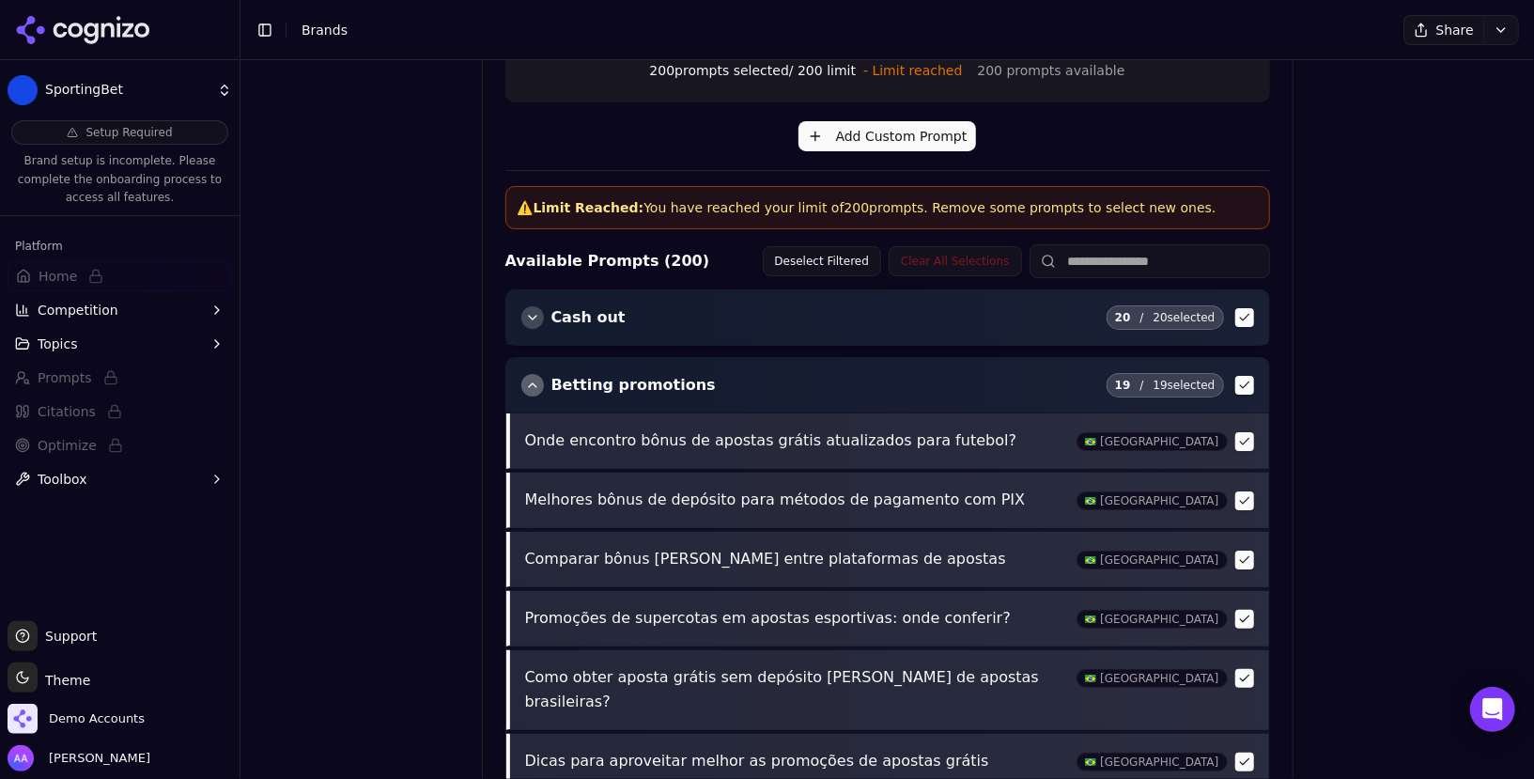
click at [534, 383] on div "button" at bounding box center [532, 385] width 23 height 23
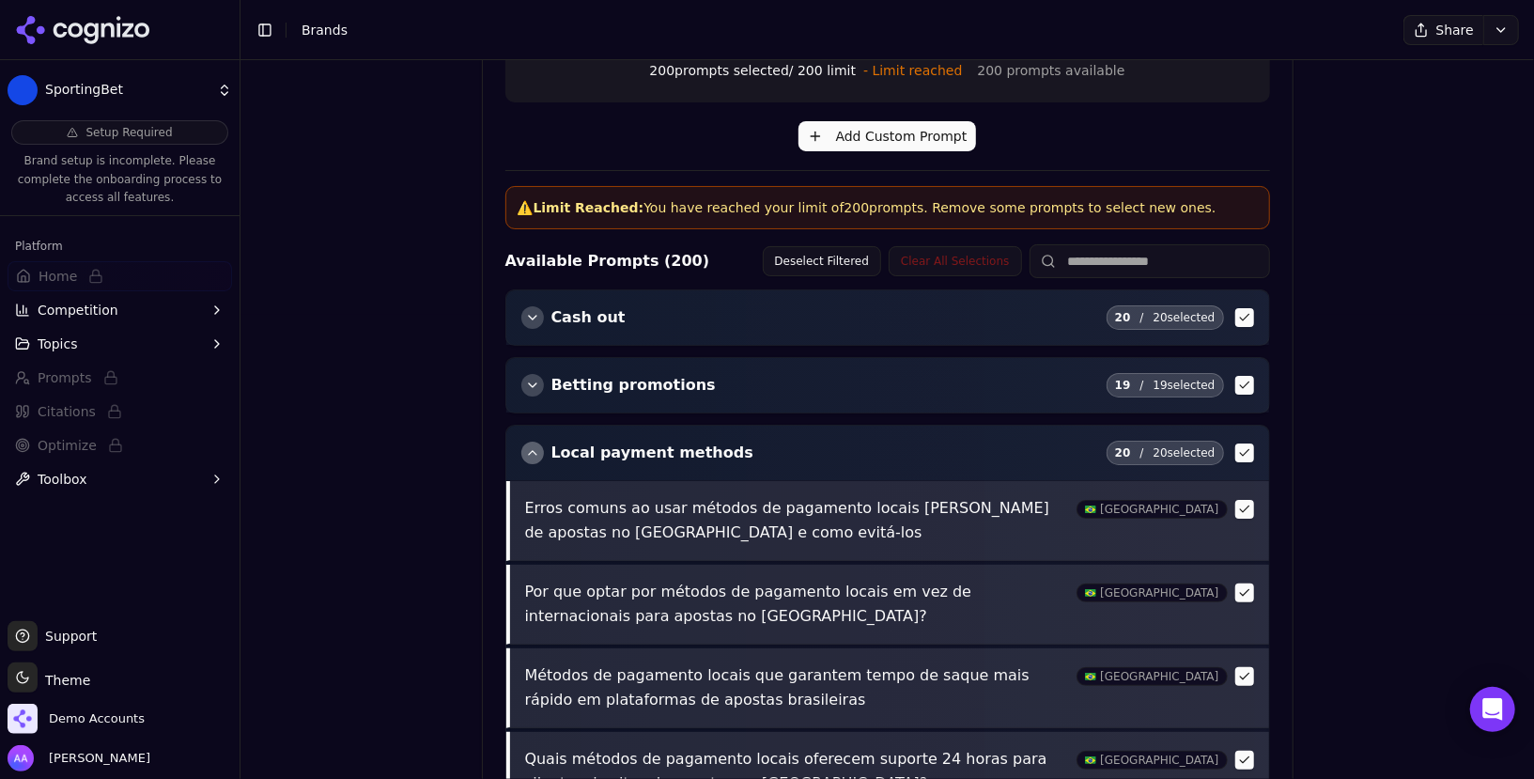
click at [524, 446] on div "button" at bounding box center [532, 453] width 23 height 23
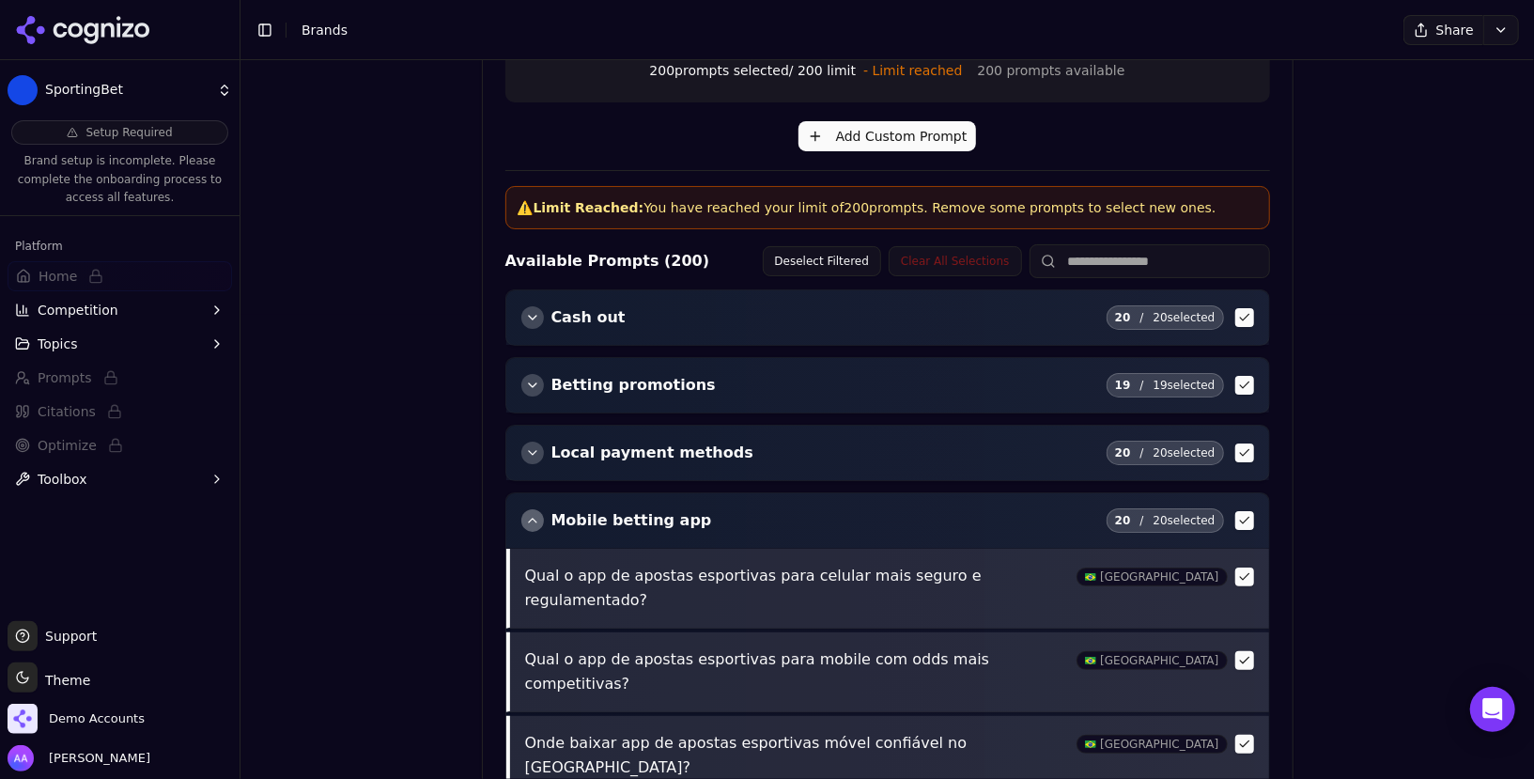
click at [531, 513] on div "button" at bounding box center [532, 520] width 23 height 23
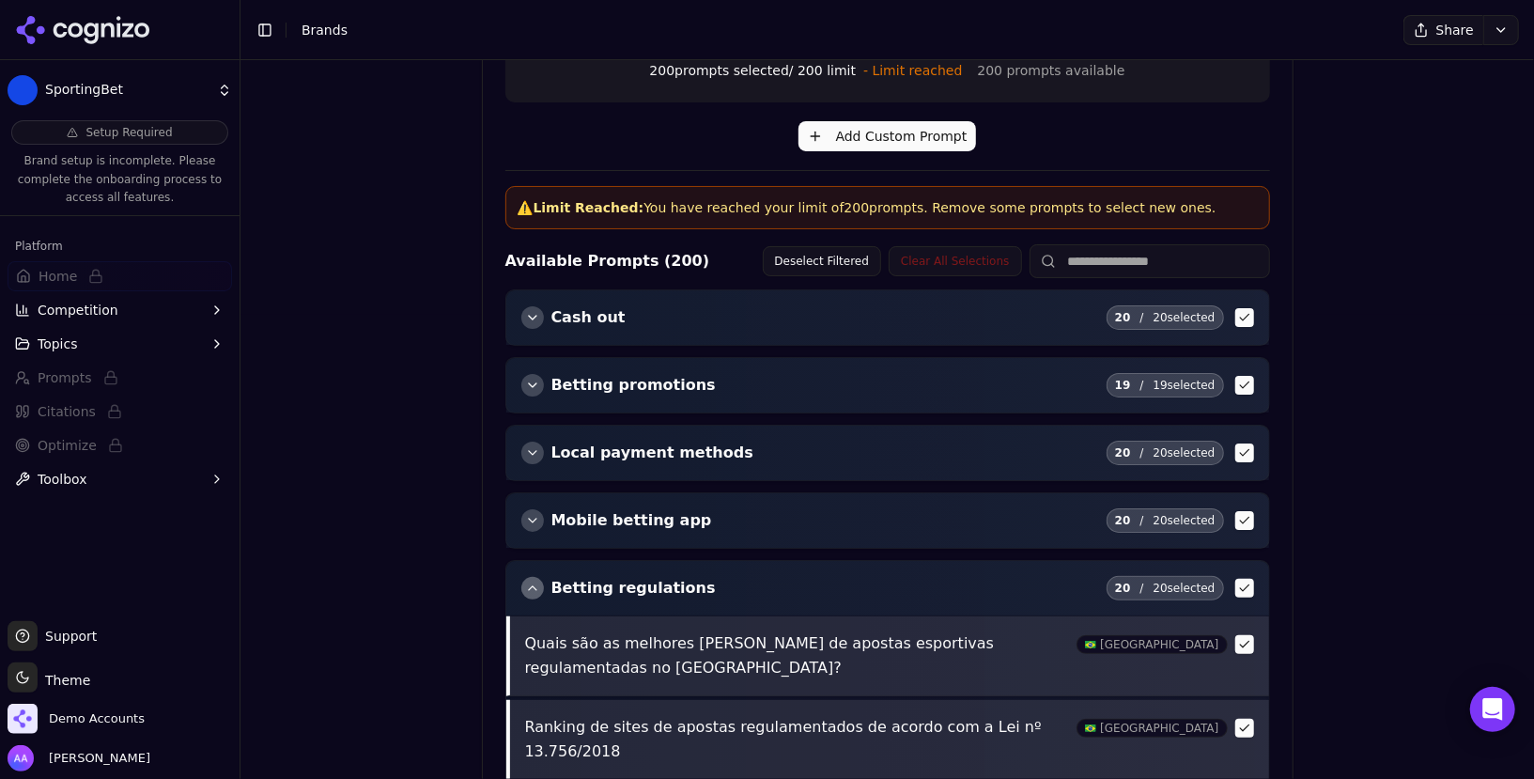
click at [533, 577] on div "button" at bounding box center [532, 588] width 23 height 23
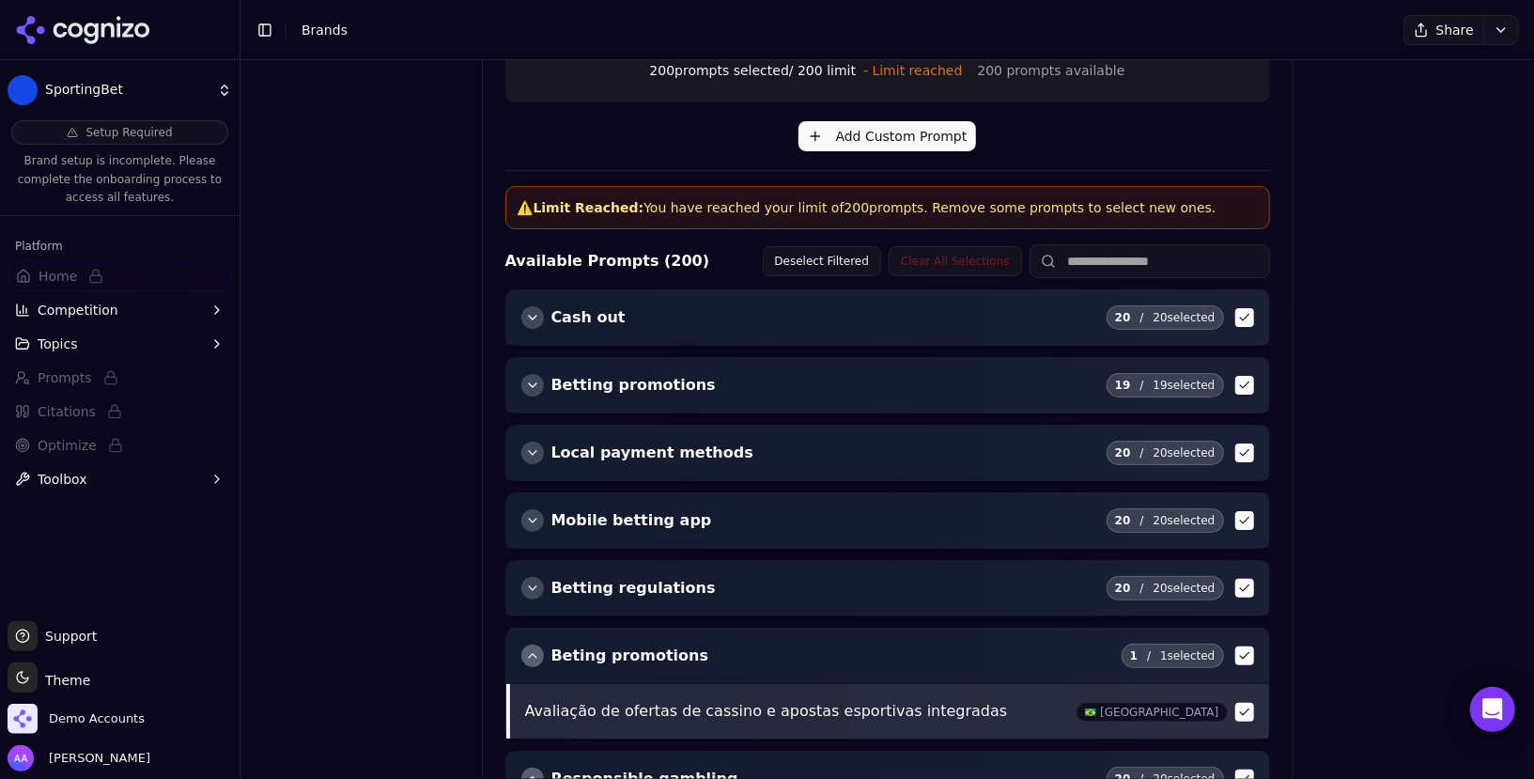
click at [534, 654] on div "button" at bounding box center [532, 656] width 23 height 23
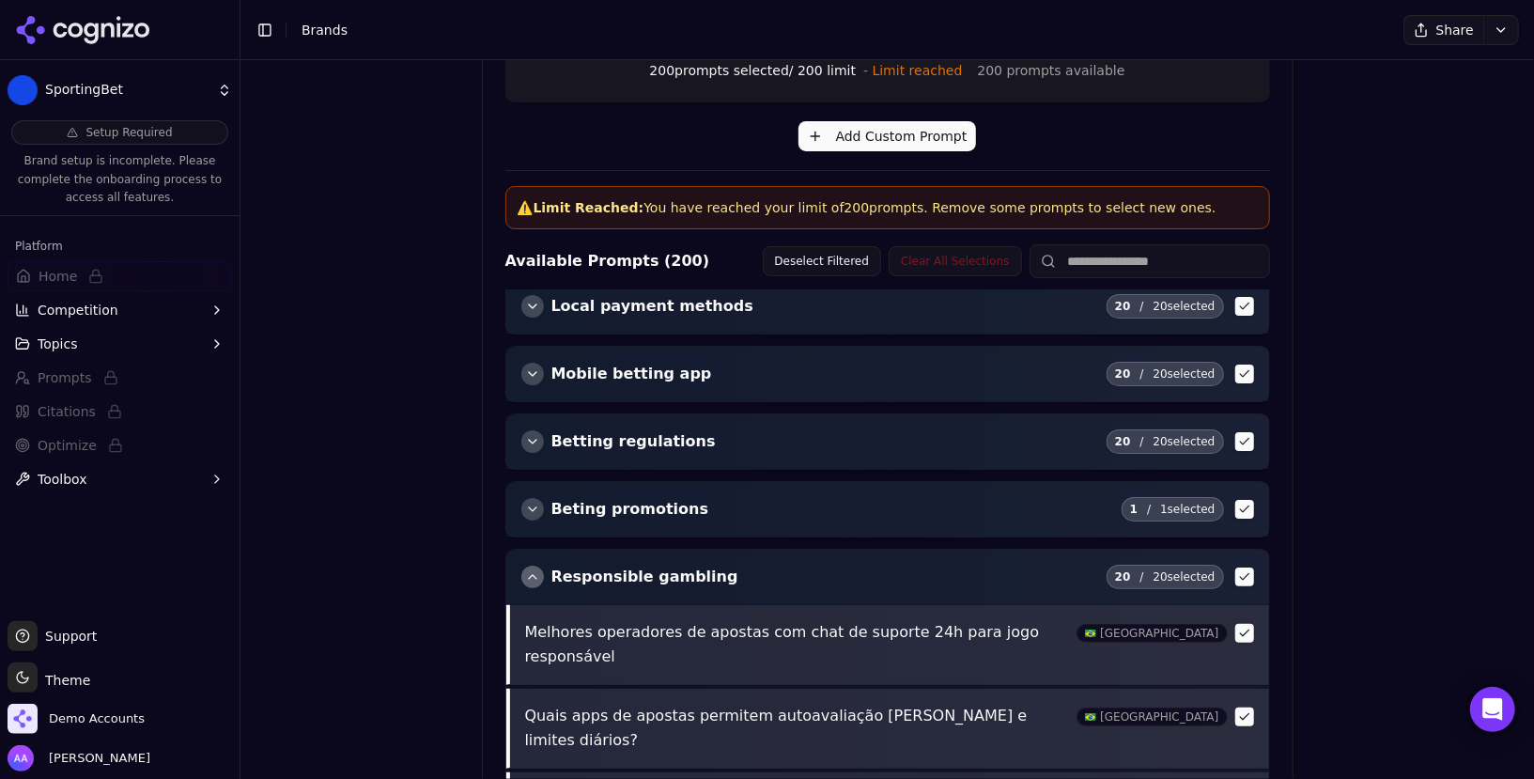
scroll to position [170, 0]
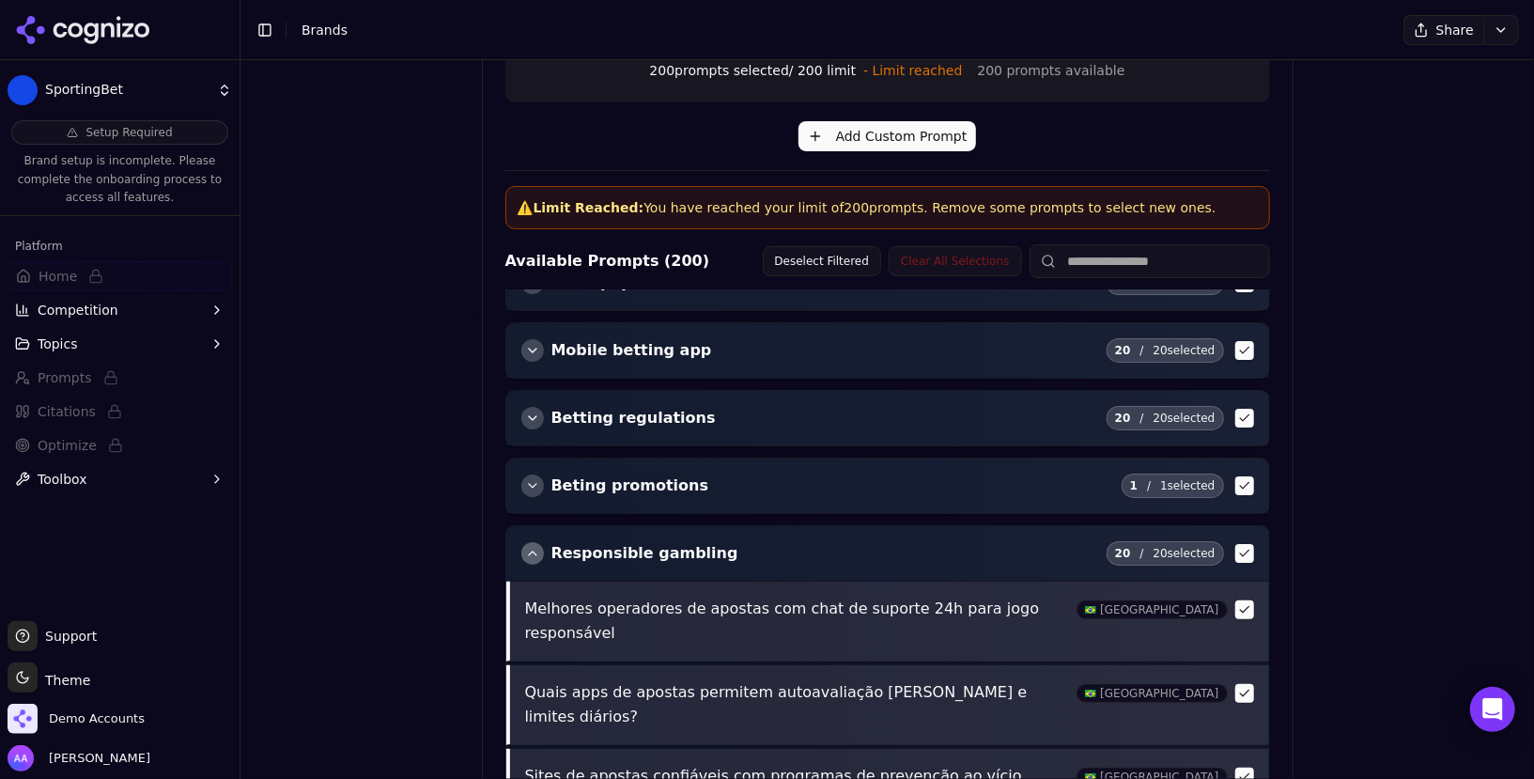
click at [535, 552] on div "Responsible gambling 20 / 20 selected" at bounding box center [887, 553] width 763 height 54
click at [525, 544] on div "button" at bounding box center [532, 553] width 23 height 23
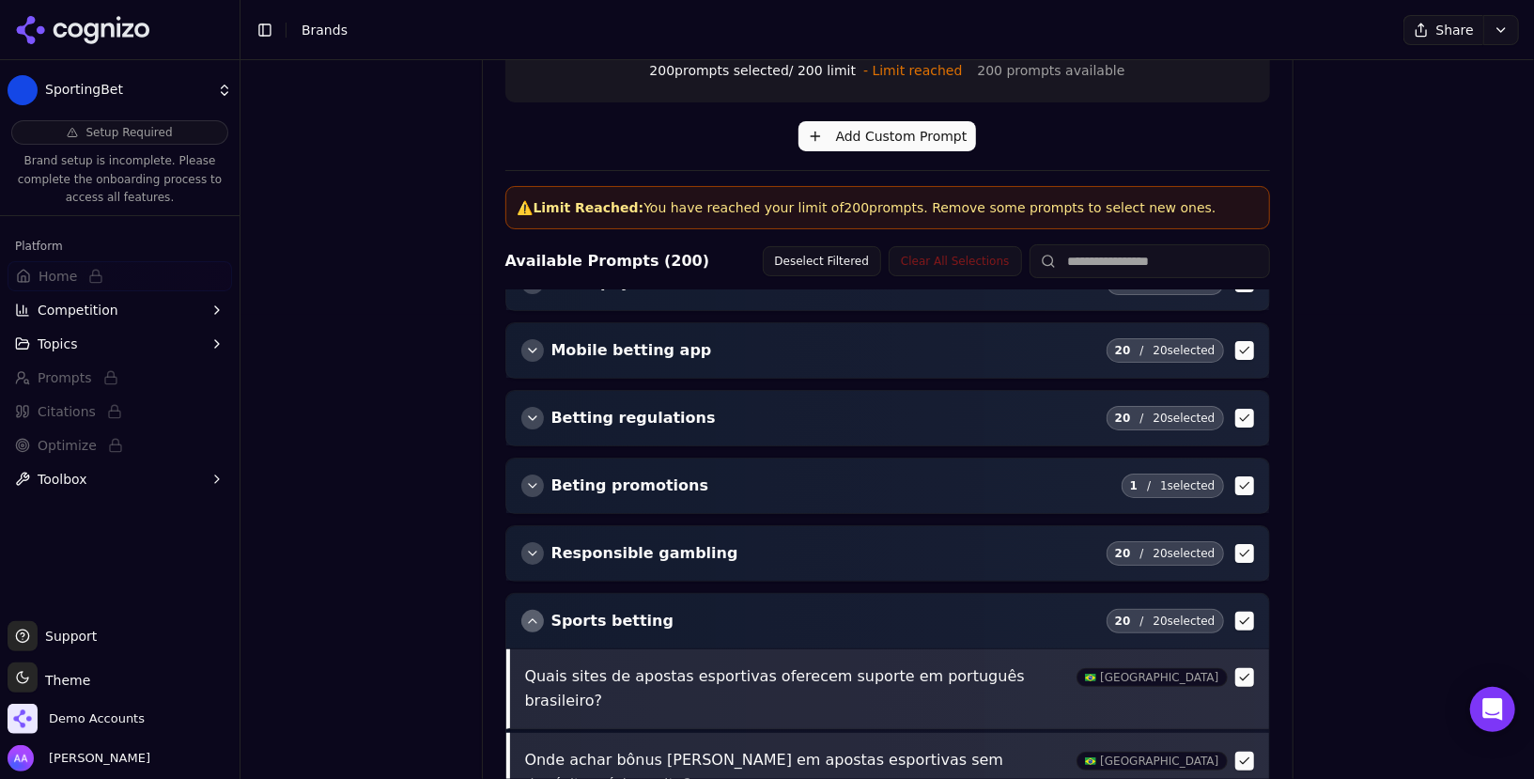
click at [527, 614] on div "button" at bounding box center [532, 621] width 23 height 23
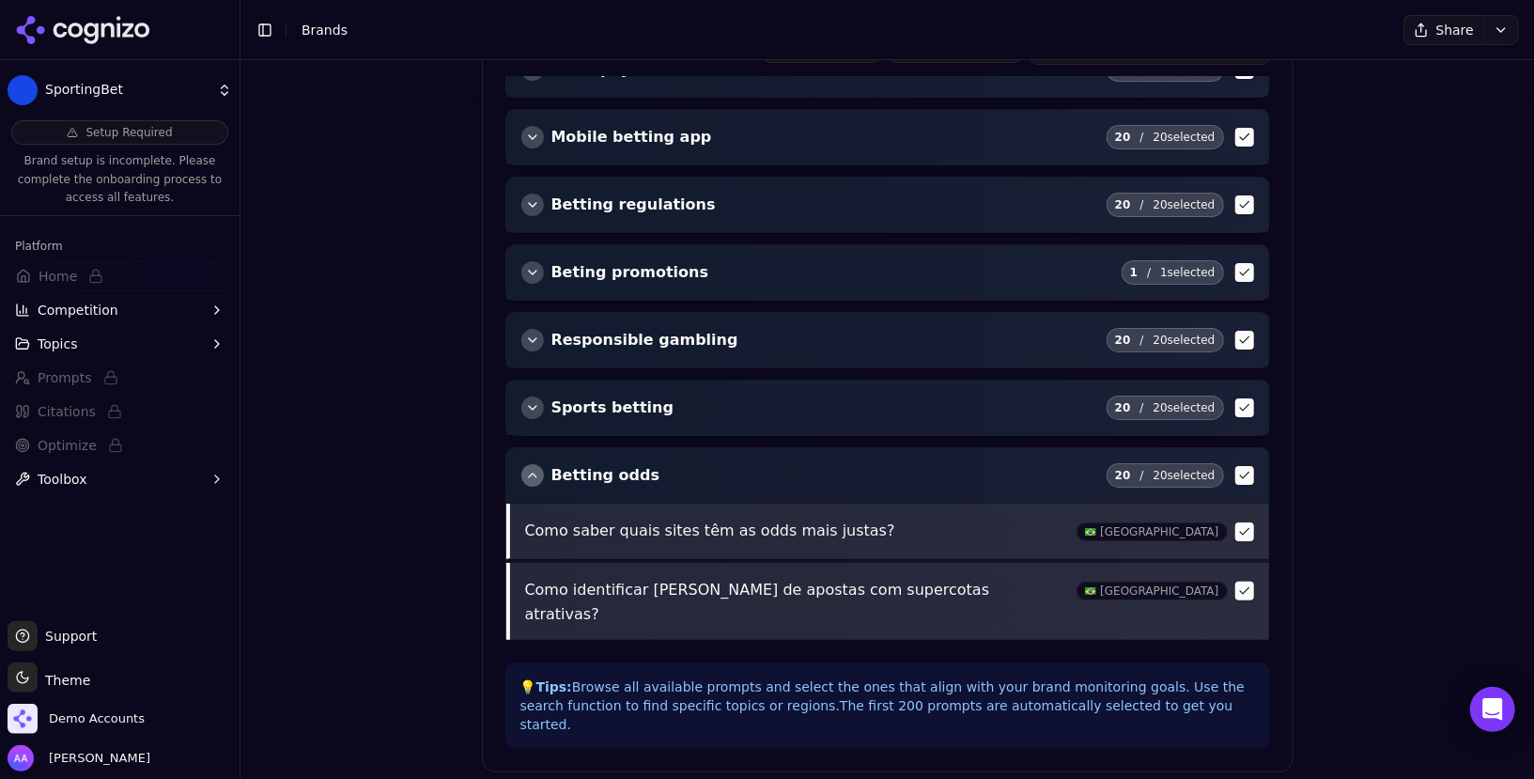
scroll to position [762, 0]
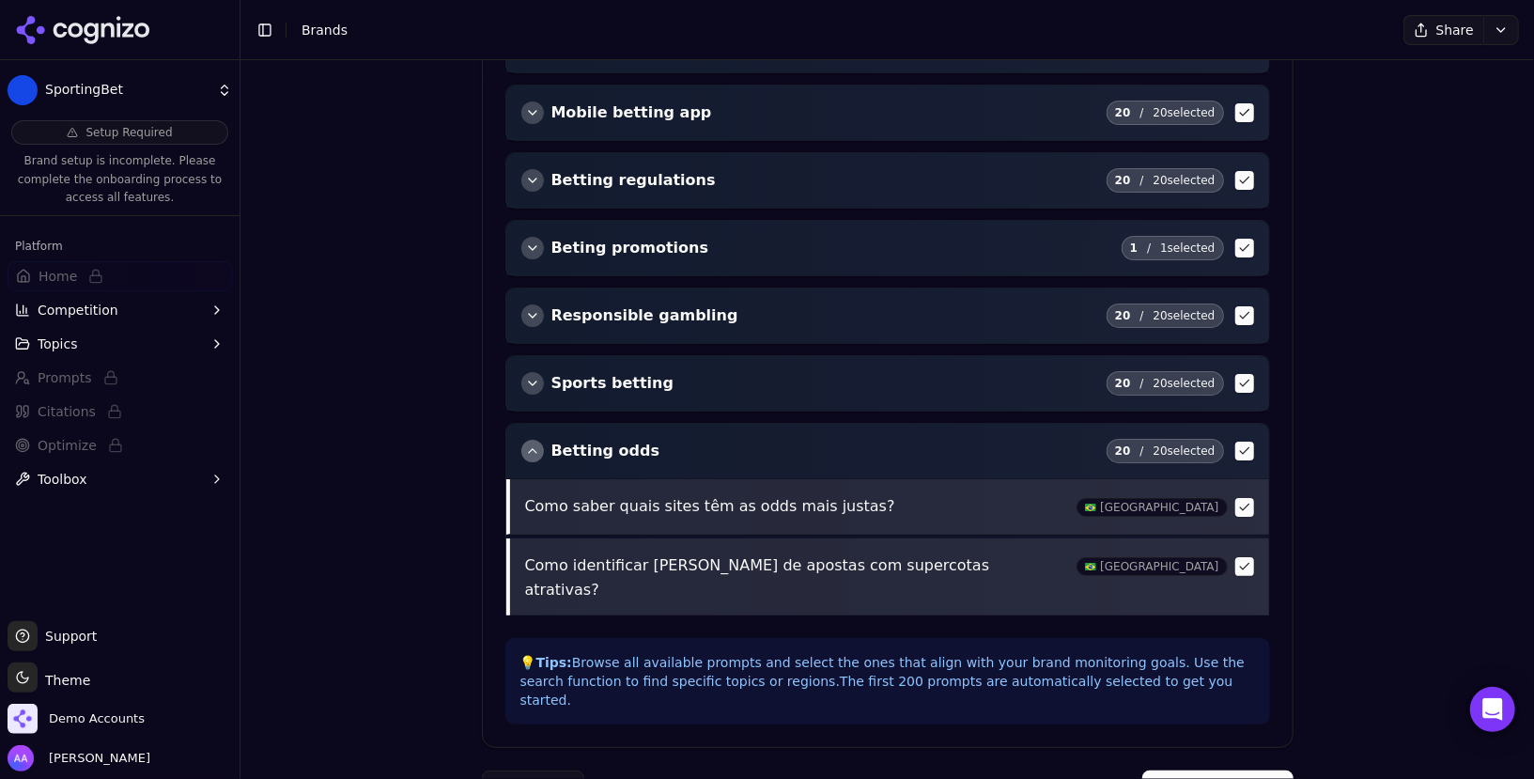
click at [534, 443] on div "button" at bounding box center [532, 451] width 23 height 23
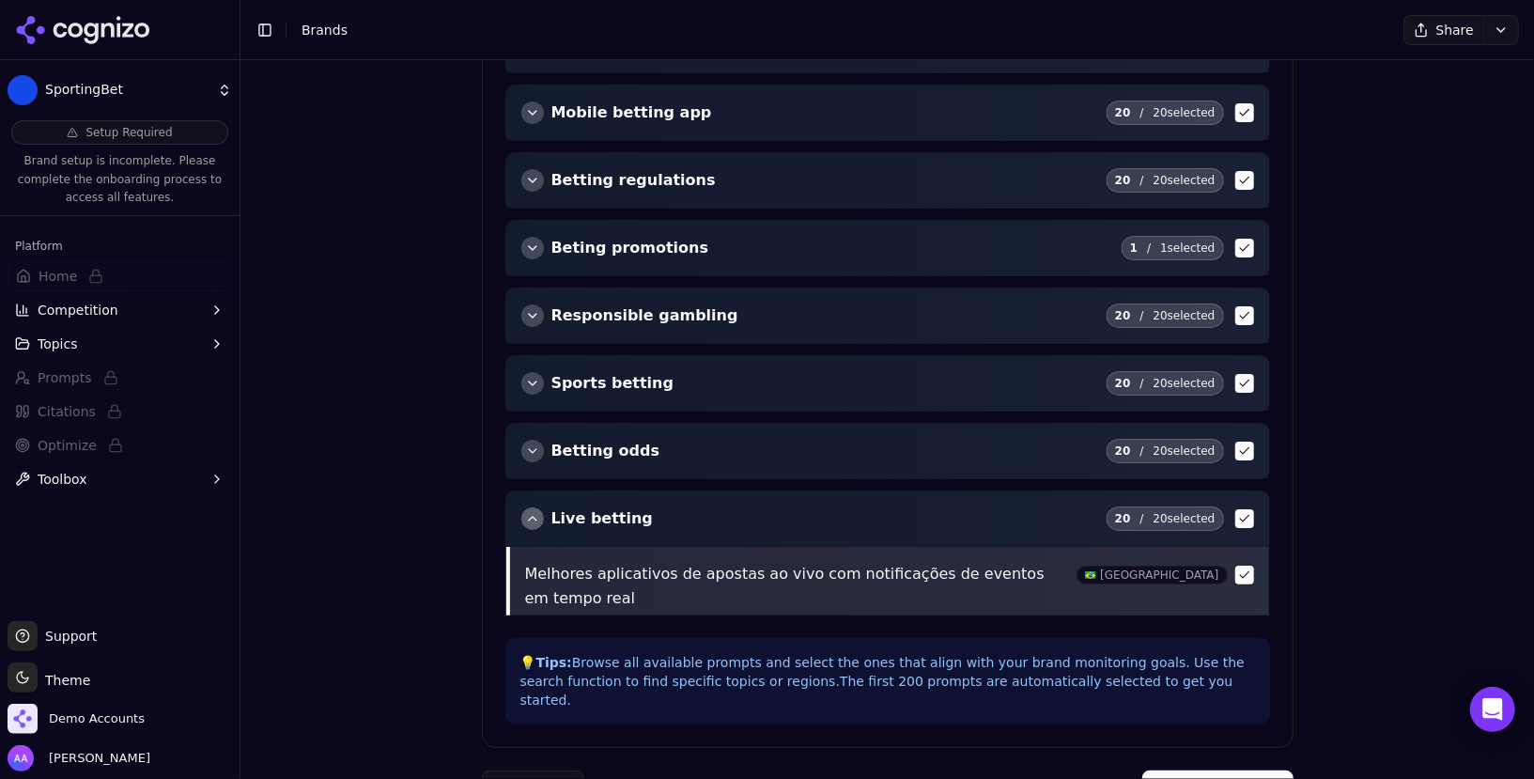
click at [529, 507] on div "button" at bounding box center [532, 518] width 23 height 23
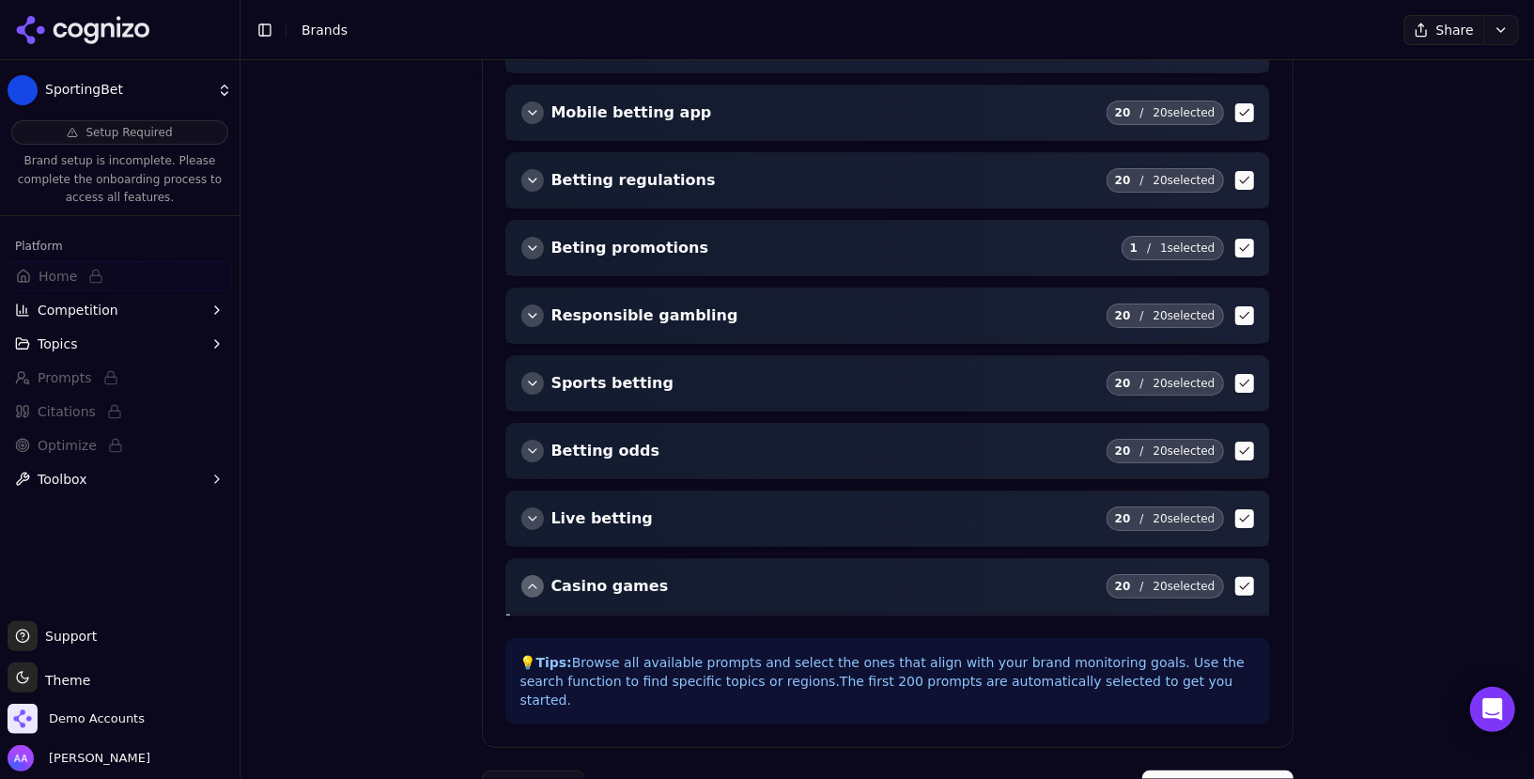
click at [529, 575] on div "button" at bounding box center [532, 586] width 23 height 23
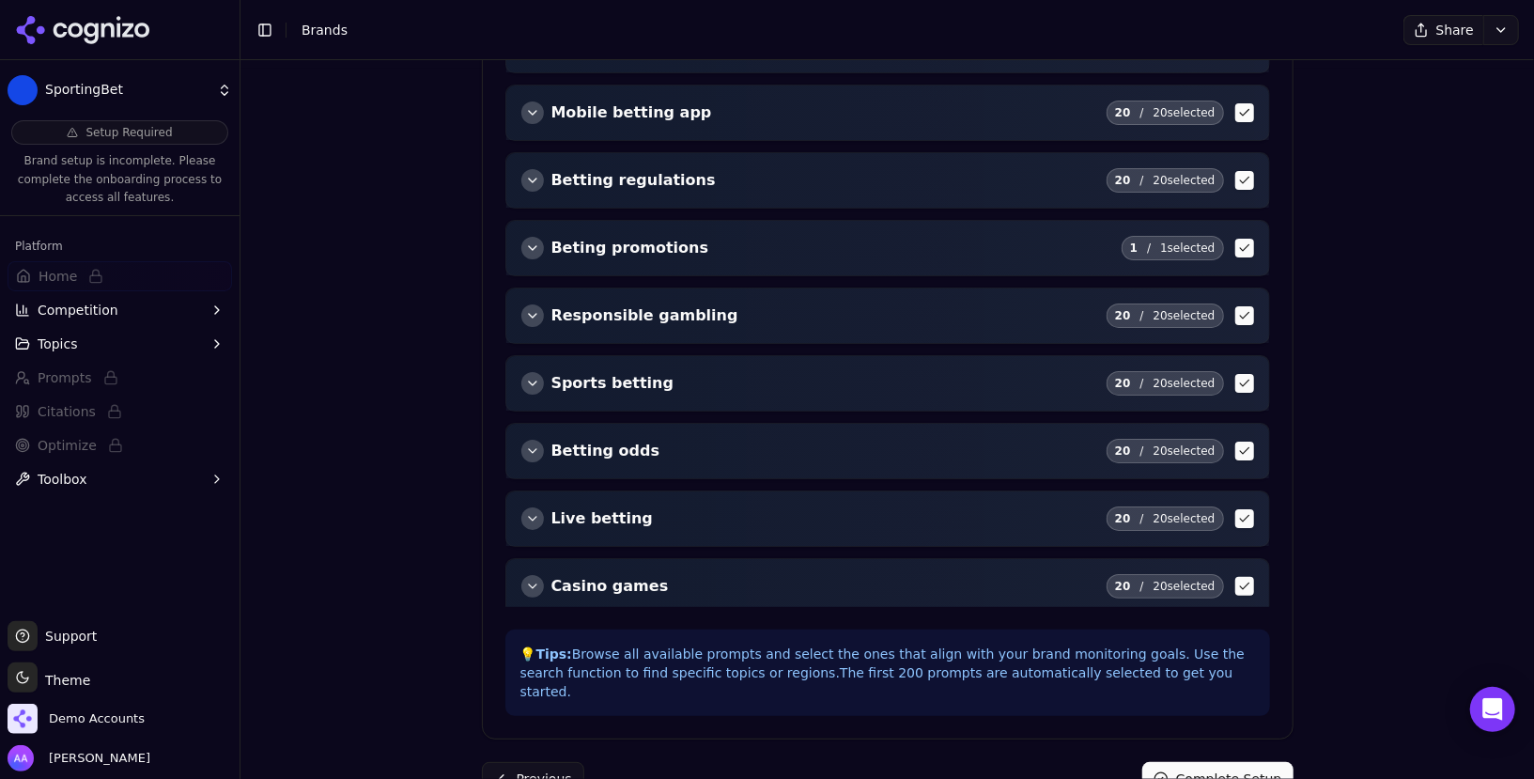
scroll to position [797, 0]
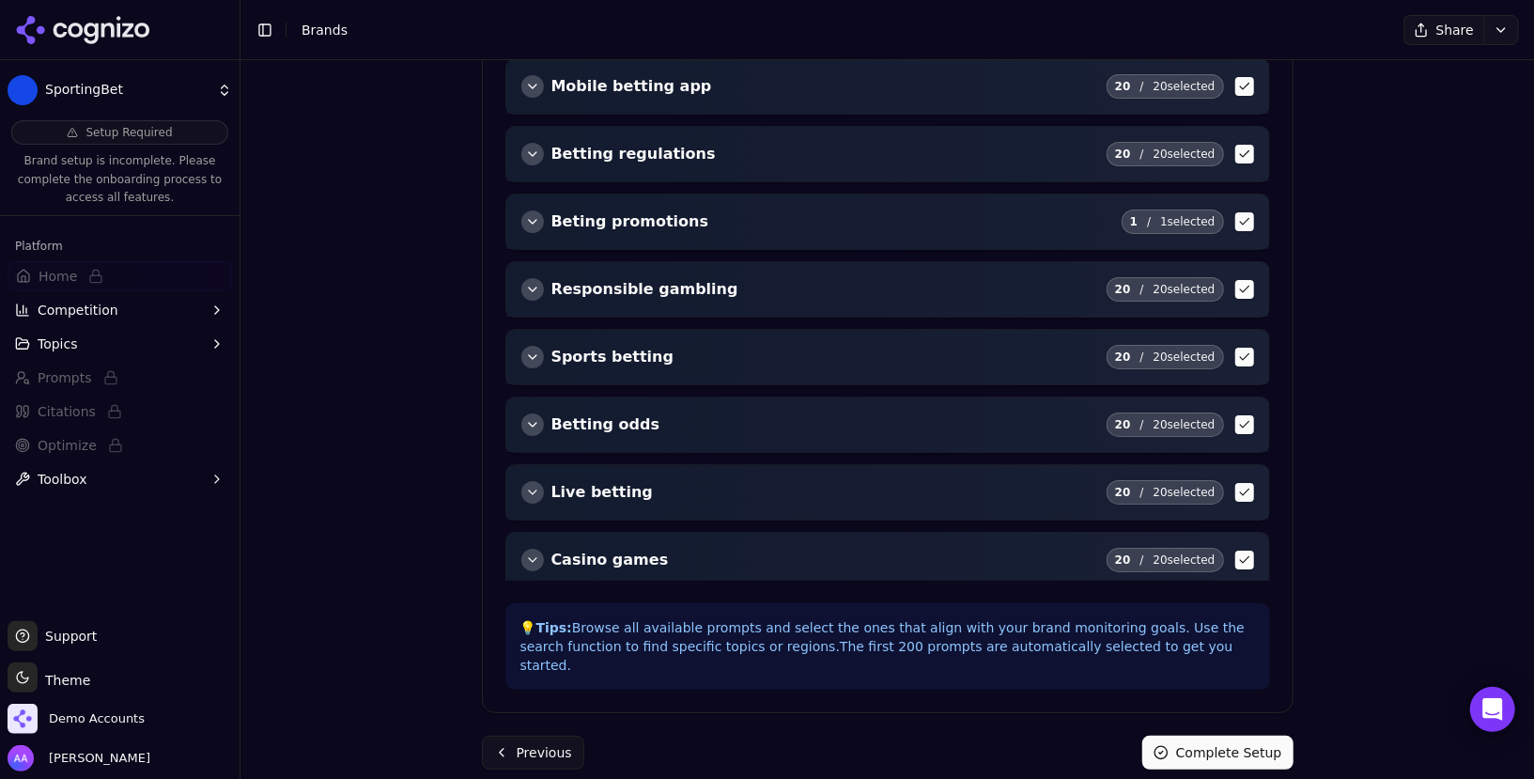
click at [1223, 739] on button "Complete Setup" at bounding box center [1218, 753] width 151 height 34
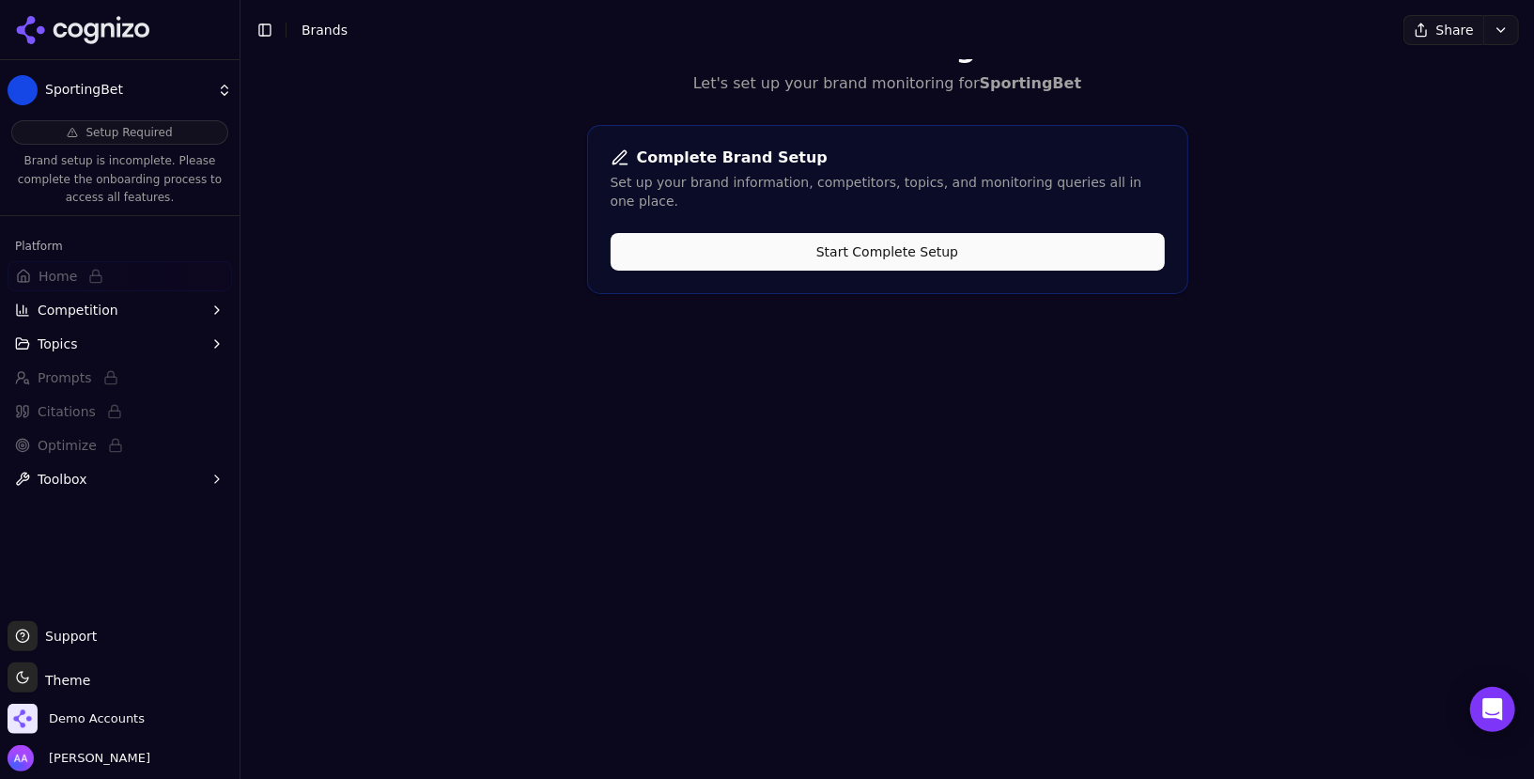
scroll to position [0, 0]
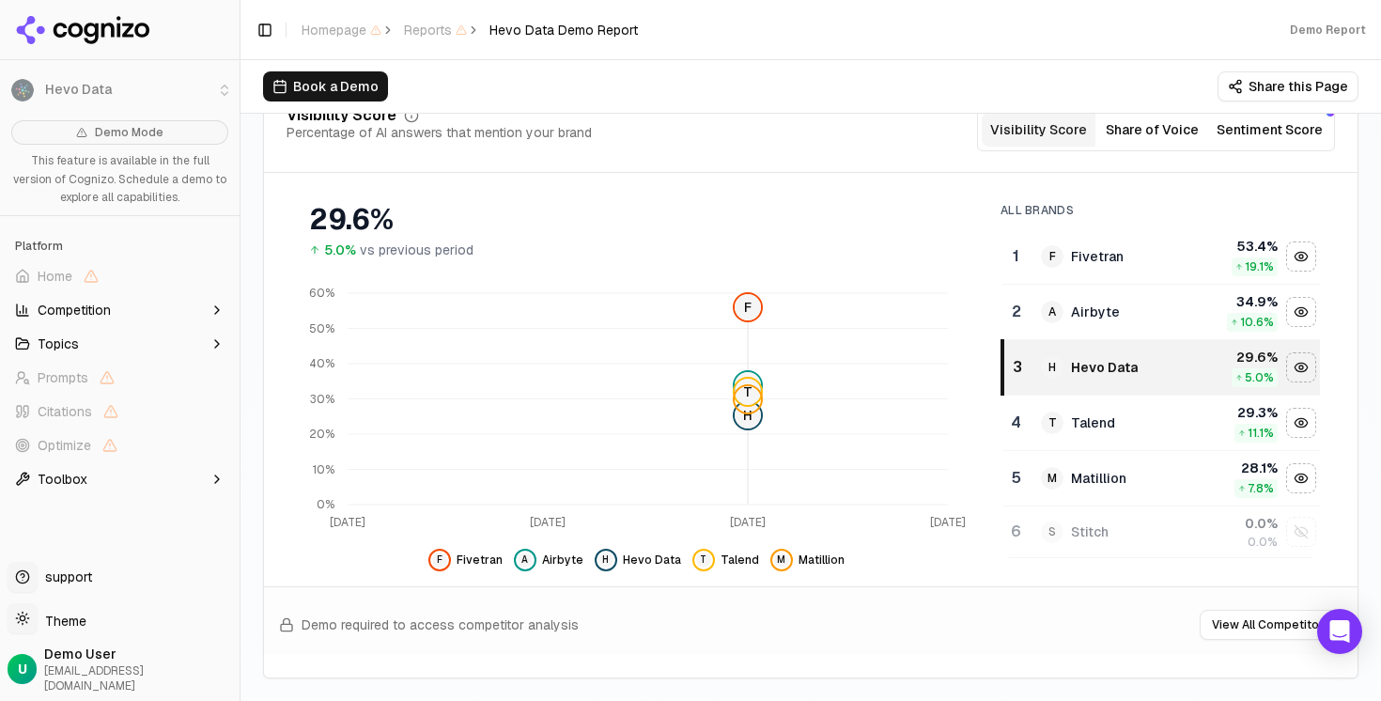
scroll to position [258, 0]
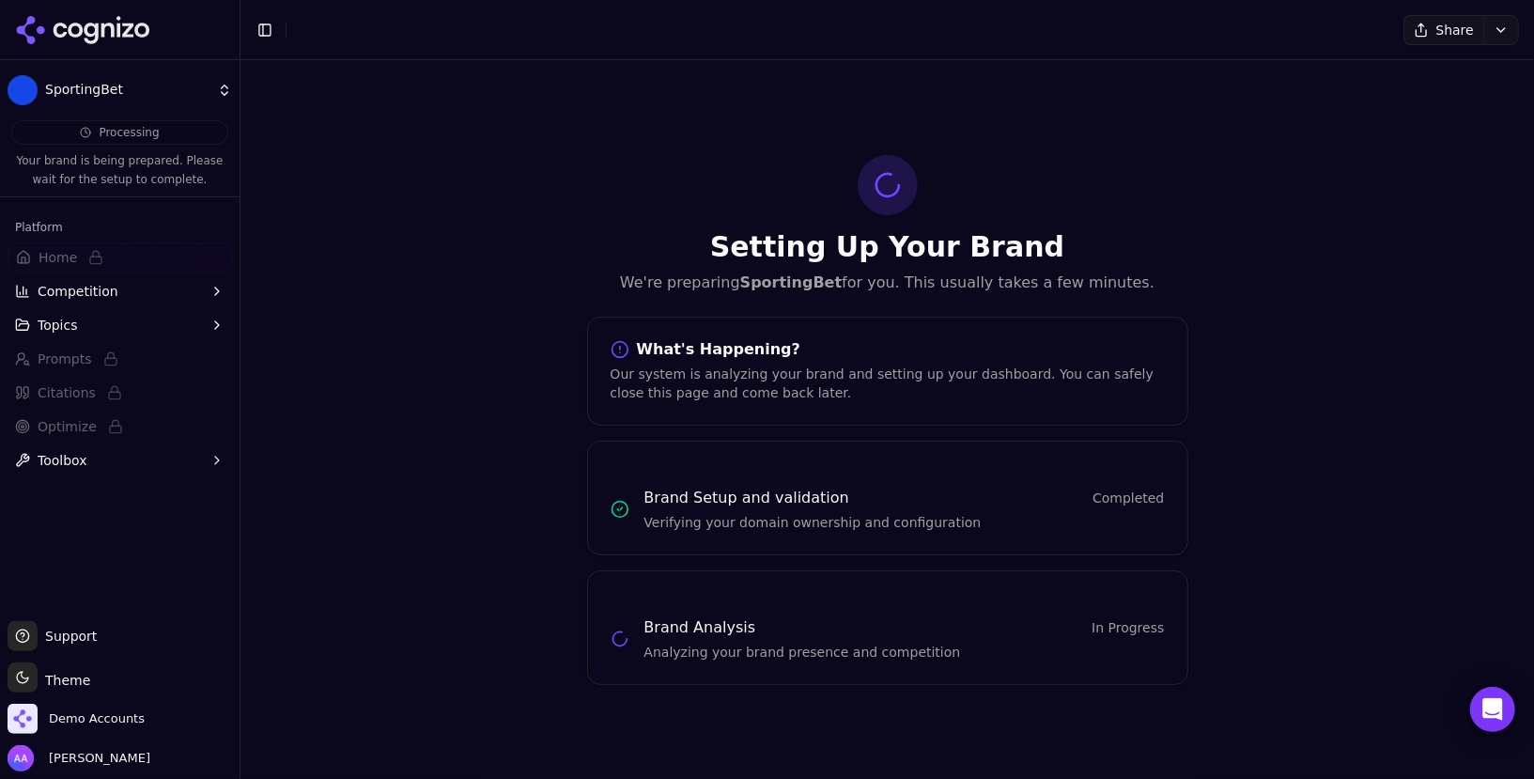
click at [79, 8] on div at bounding box center [120, 30] width 240 height 60
click at [88, 30] on icon at bounding box center [83, 30] width 136 height 28
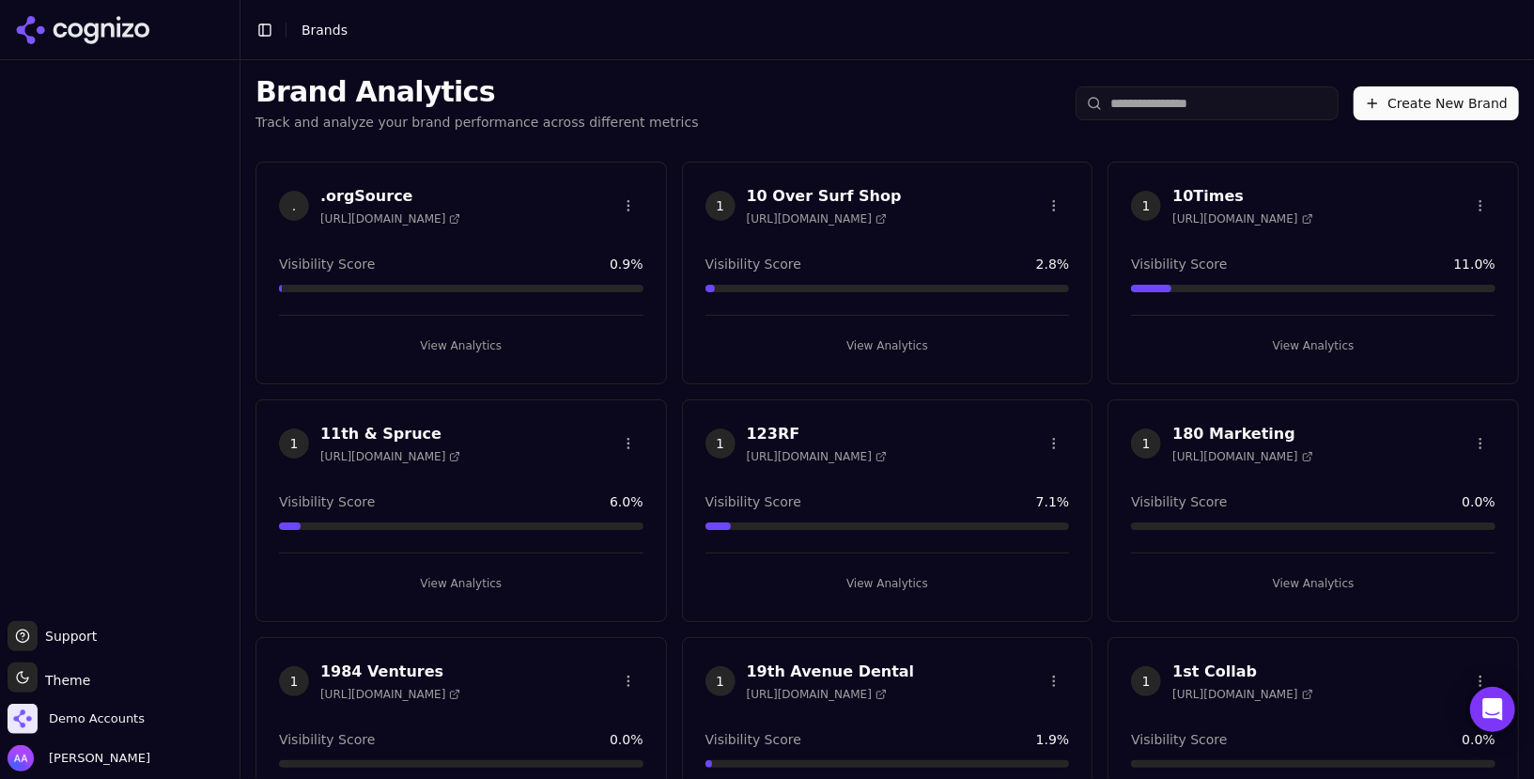
click at [1213, 101] on input "search" at bounding box center [1207, 103] width 263 height 34
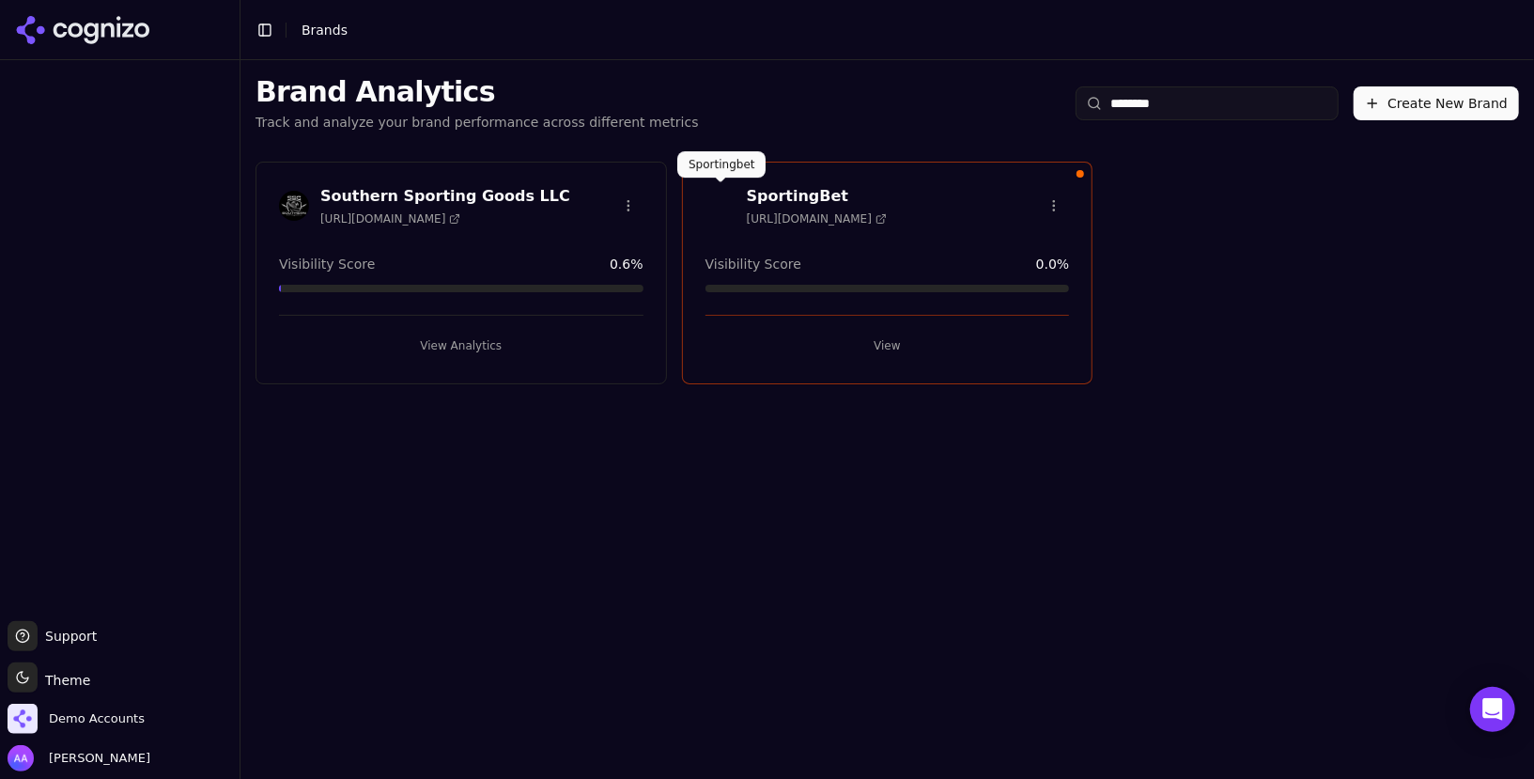
type input "********"
click at [716, 207] on img at bounding box center [721, 206] width 30 height 30
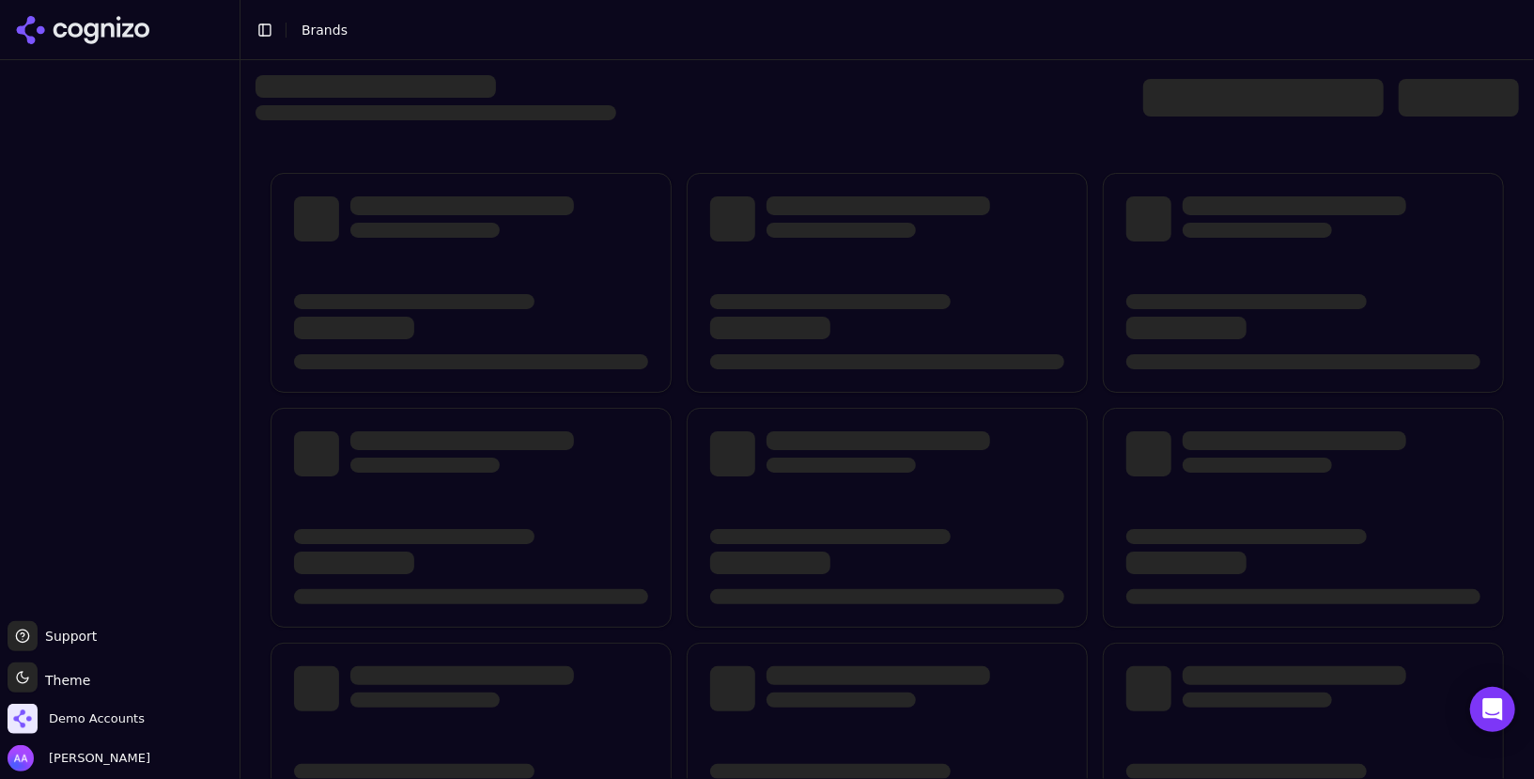
click at [1180, 99] on div at bounding box center [1263, 98] width 241 height 38
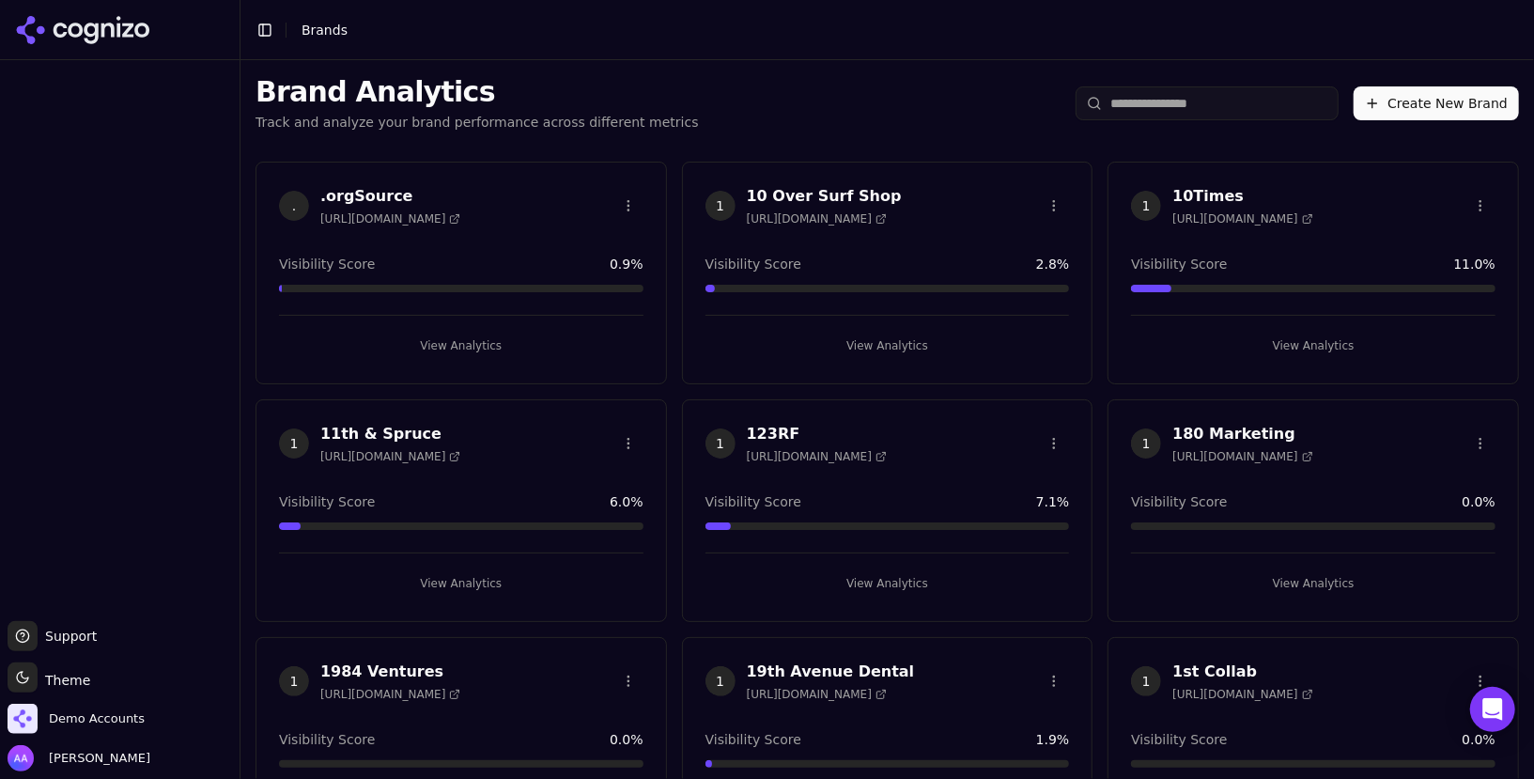
click at [1159, 111] on input "search" at bounding box center [1207, 103] width 263 height 34
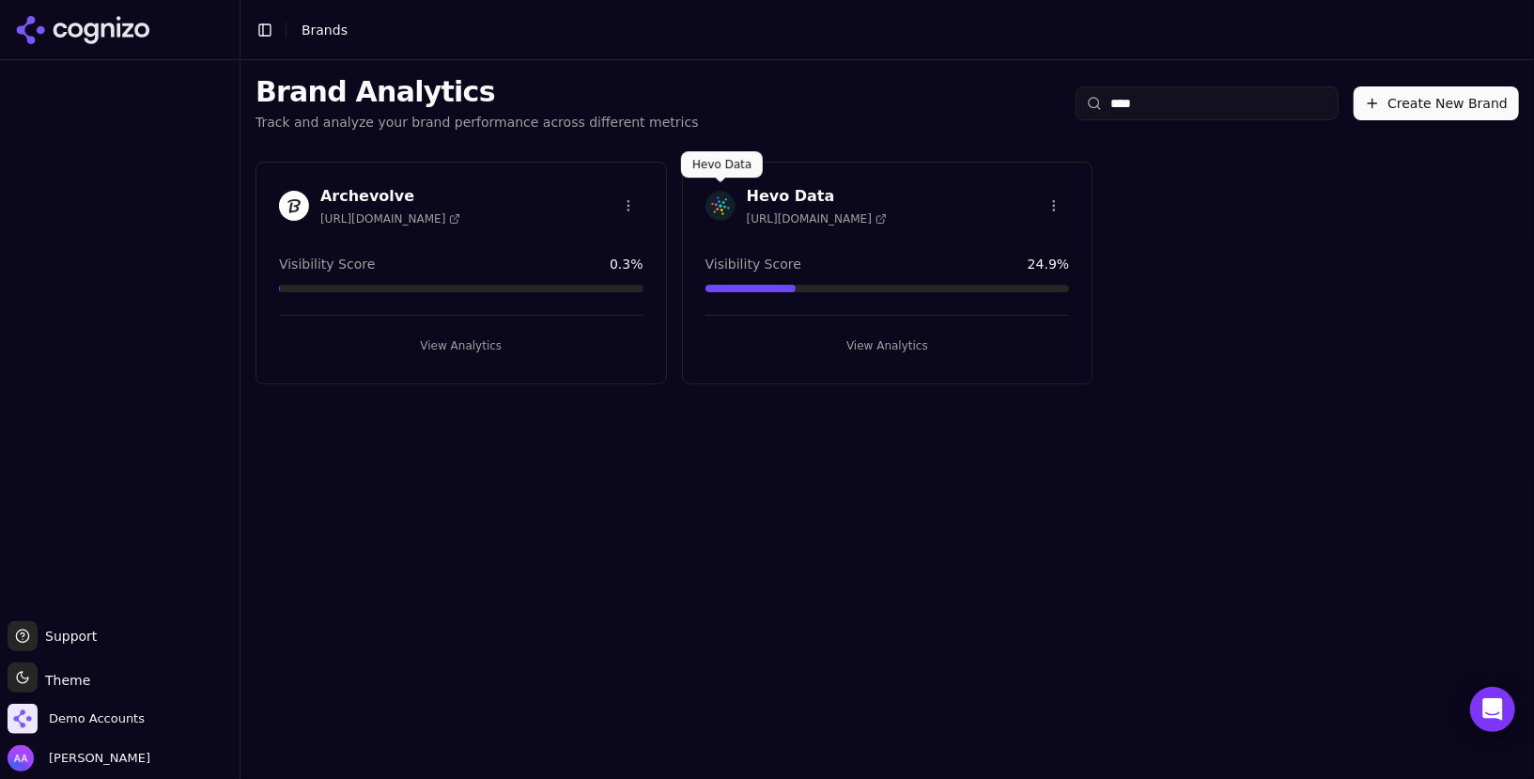
type input "****"
click at [722, 202] on img at bounding box center [721, 206] width 30 height 30
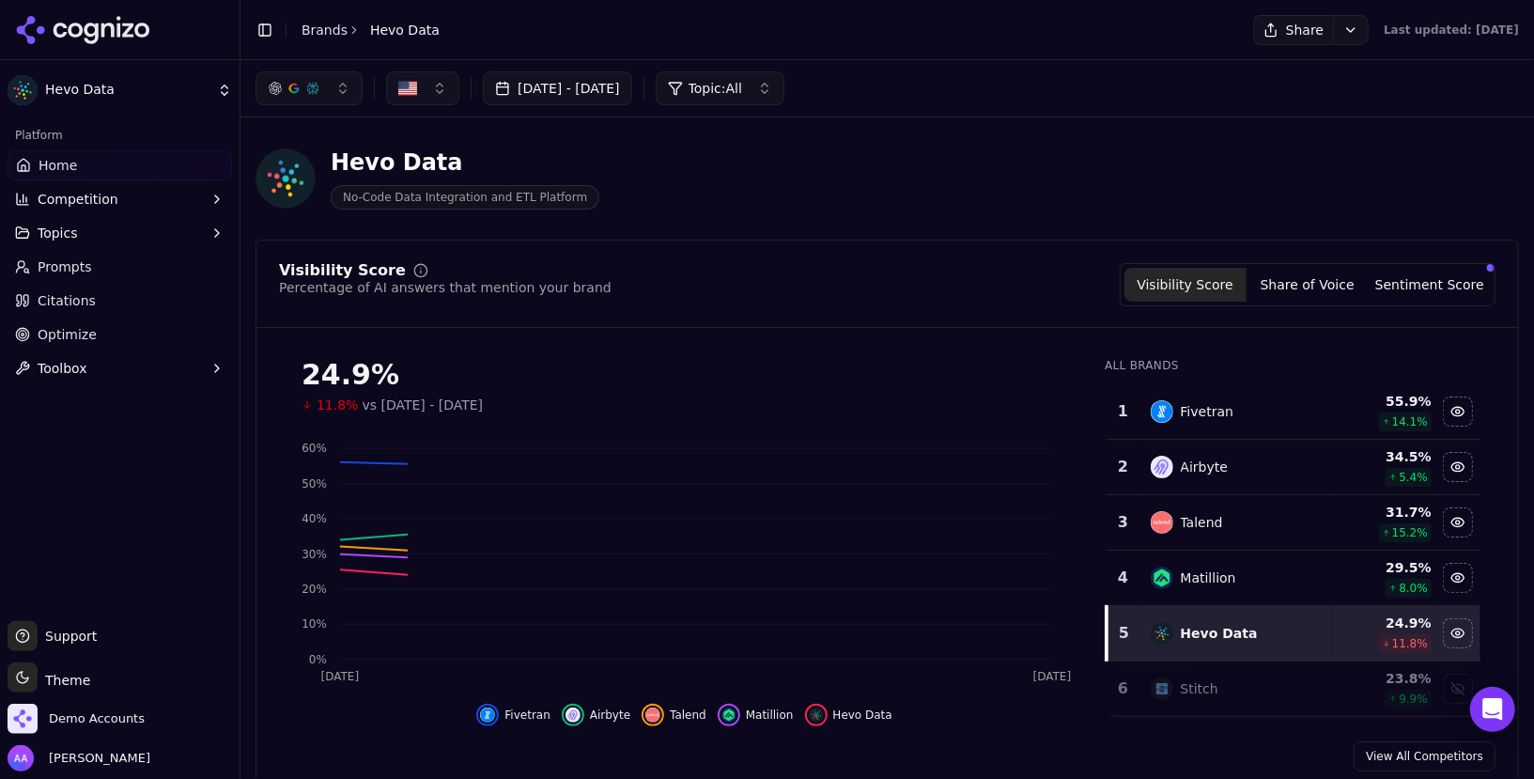
click at [1253, 40] on button "Share" at bounding box center [1293, 30] width 80 height 30
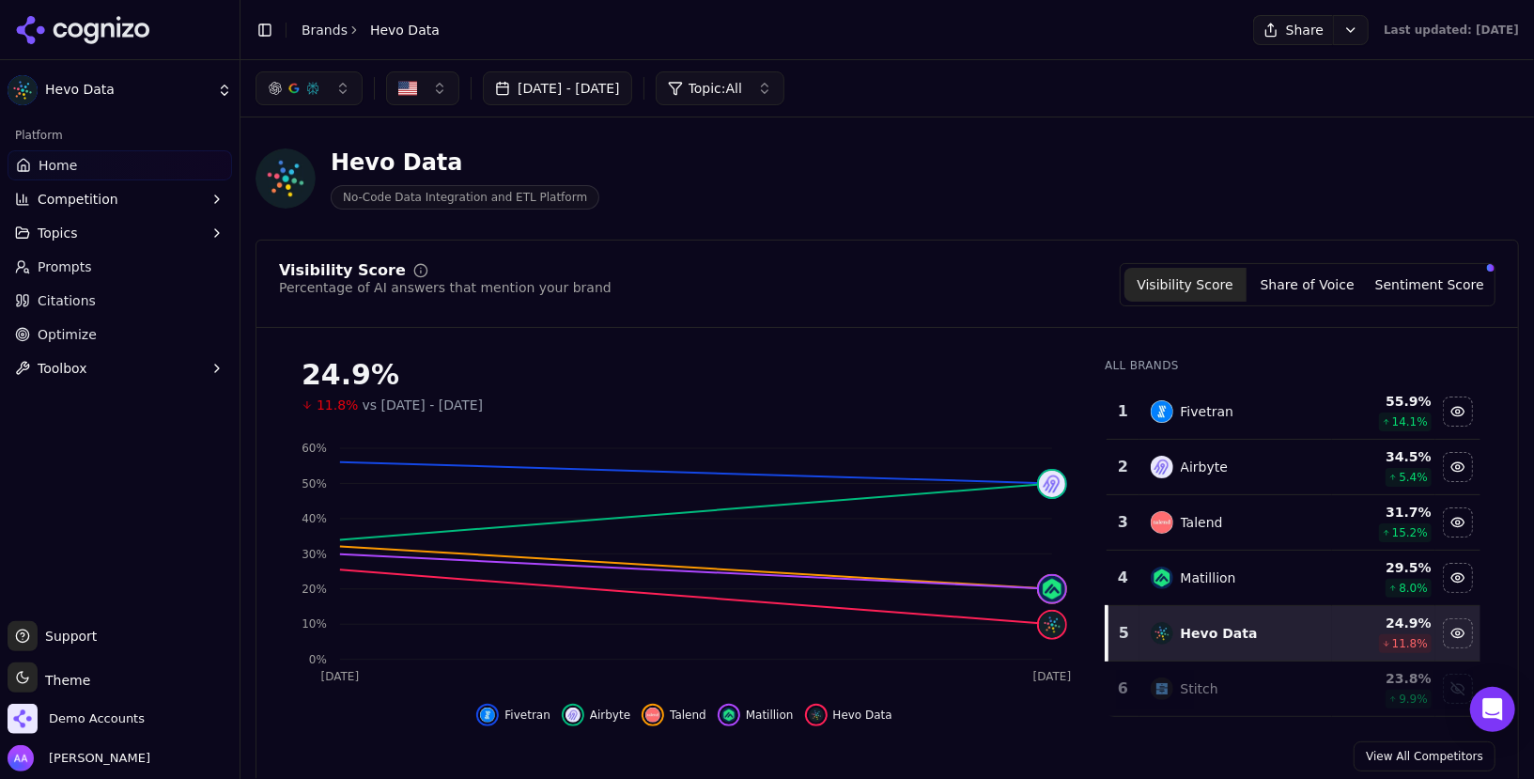
click at [1253, 38] on button "Share" at bounding box center [1293, 30] width 80 height 30
